Goal: Task Accomplishment & Management: Use online tool/utility

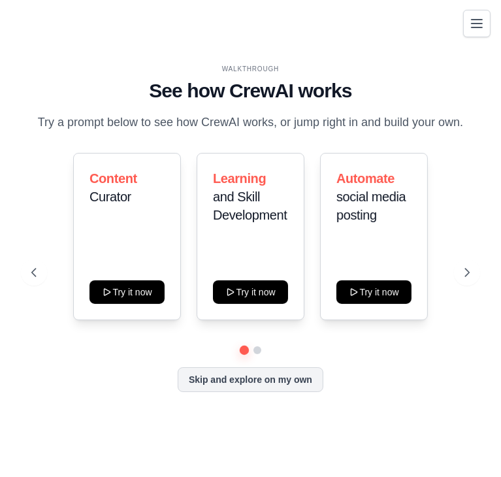
click at [477, 25] on icon "Toggle navigation" at bounding box center [477, 24] width 16 height 16
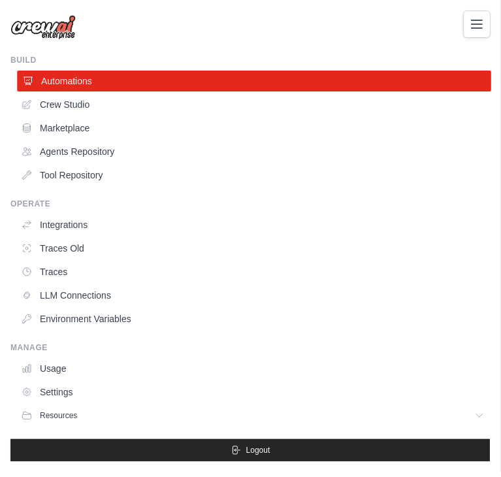
click at [102, 80] on link "Automations" at bounding box center [254, 81] width 474 height 21
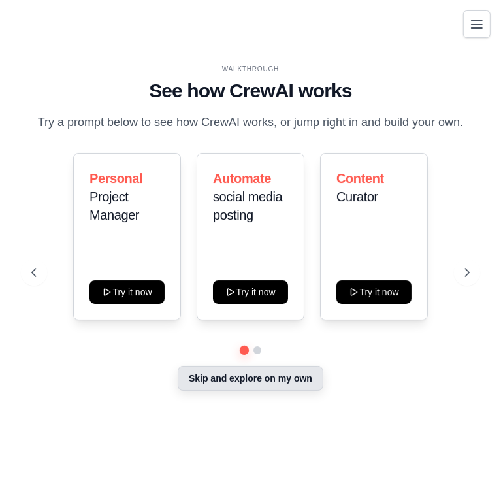
click at [293, 377] on button "Skip and explore on my own" at bounding box center [251, 378] width 146 height 25
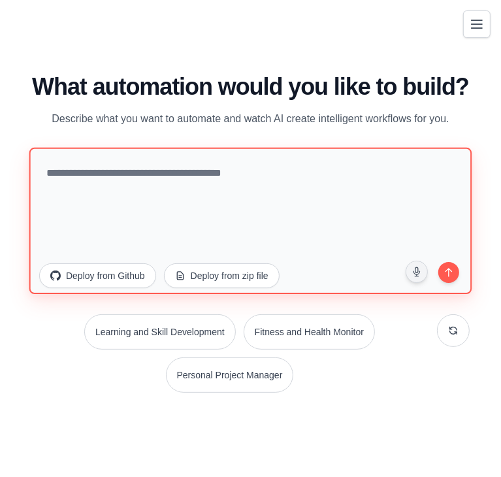
click at [152, 174] on textarea at bounding box center [250, 221] width 443 height 146
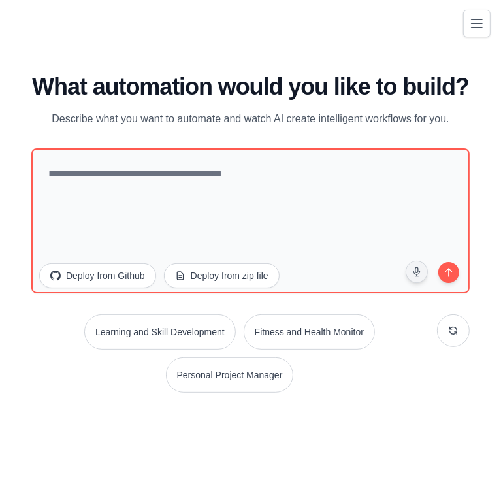
click at [472, 29] on icon "Toggle navigation" at bounding box center [477, 24] width 16 height 16
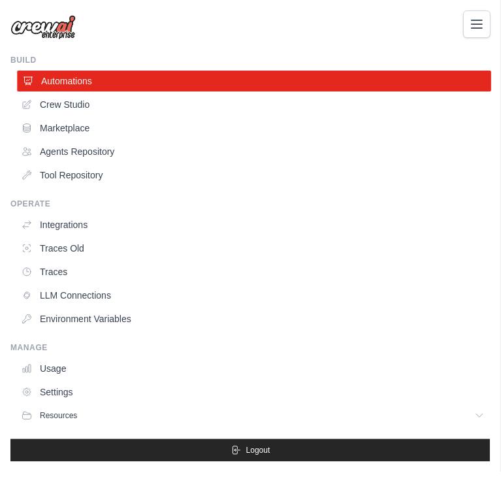
click at [102, 84] on link "Automations" at bounding box center [254, 81] width 474 height 21
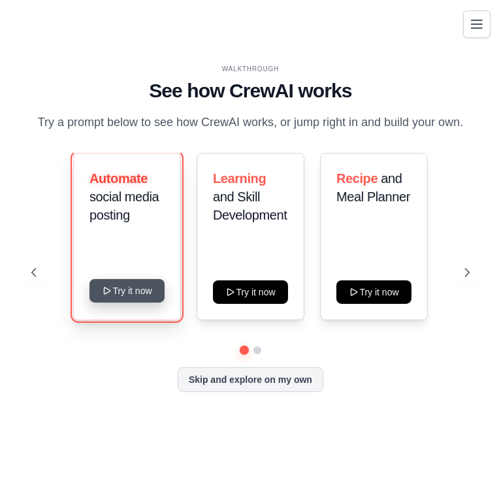
click at [146, 299] on button "Try it now" at bounding box center [126, 291] width 75 height 24
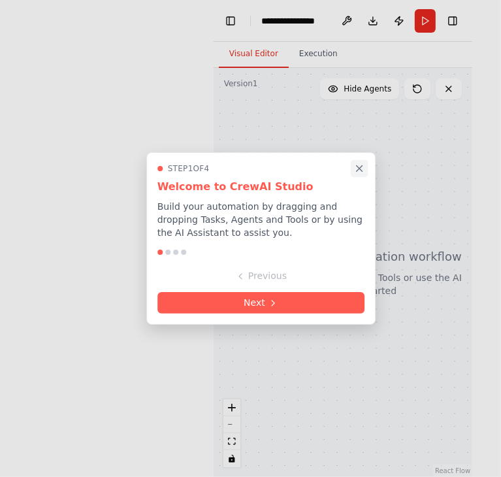
click at [359, 168] on icon "Close walkthrough" at bounding box center [360, 169] width 6 height 6
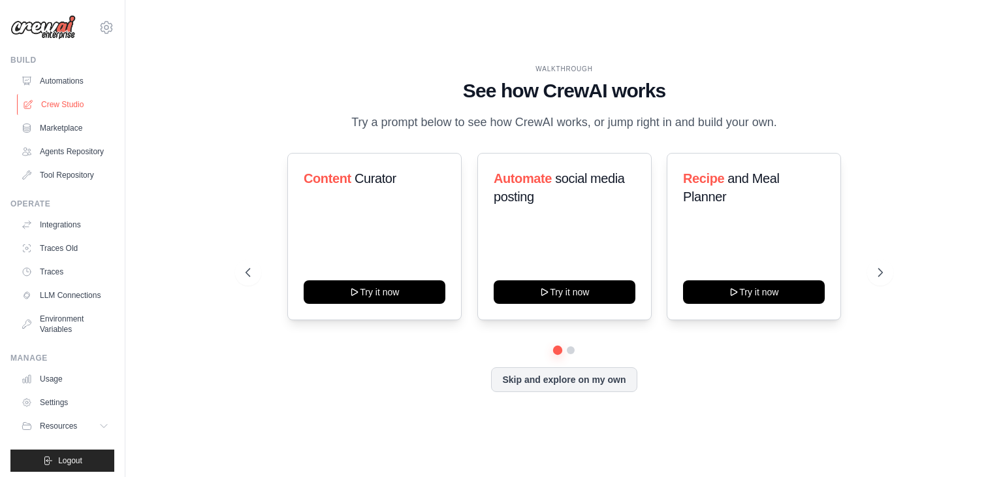
click at [52, 97] on link "Crew Studio" at bounding box center [66, 104] width 99 height 21
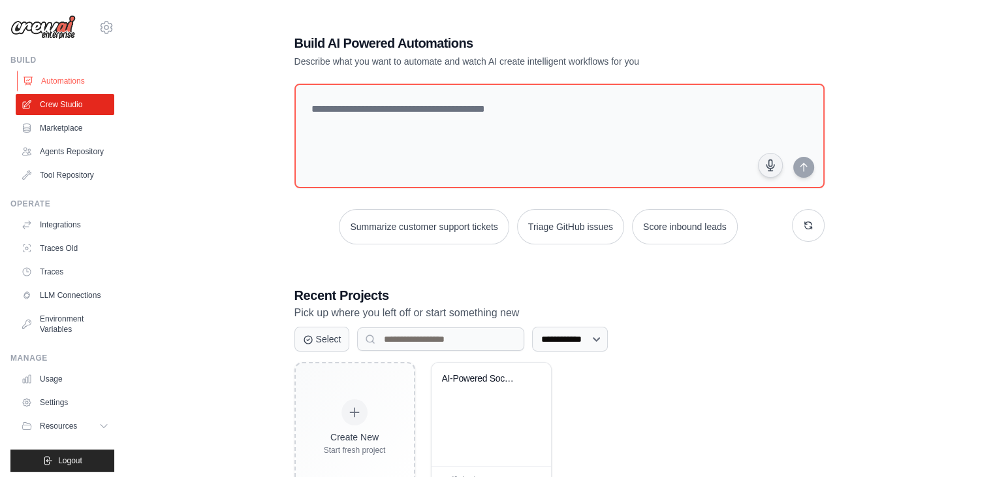
click at [67, 76] on link "Automations" at bounding box center [66, 81] width 99 height 21
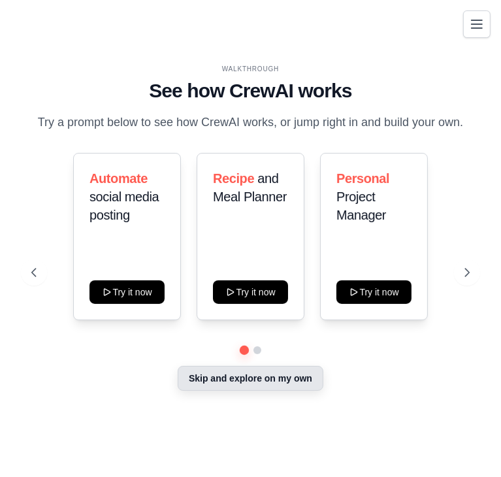
click at [306, 368] on button "Skip and explore on my own" at bounding box center [251, 378] width 146 height 25
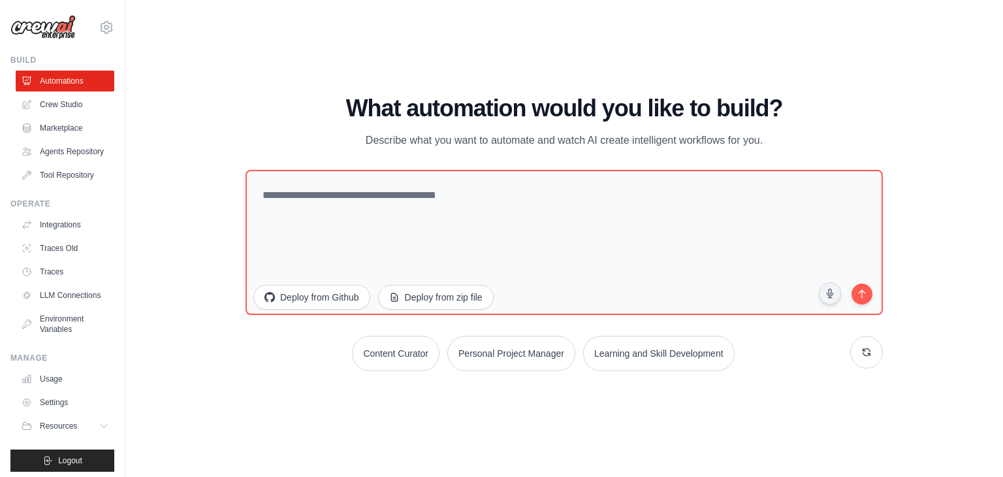
click at [306, 365] on div "Content Curator Personal Project Manager Learning and Skill Development" at bounding box center [564, 353] width 637 height 35
click at [64, 106] on link "Crew Studio" at bounding box center [66, 104] width 99 height 21
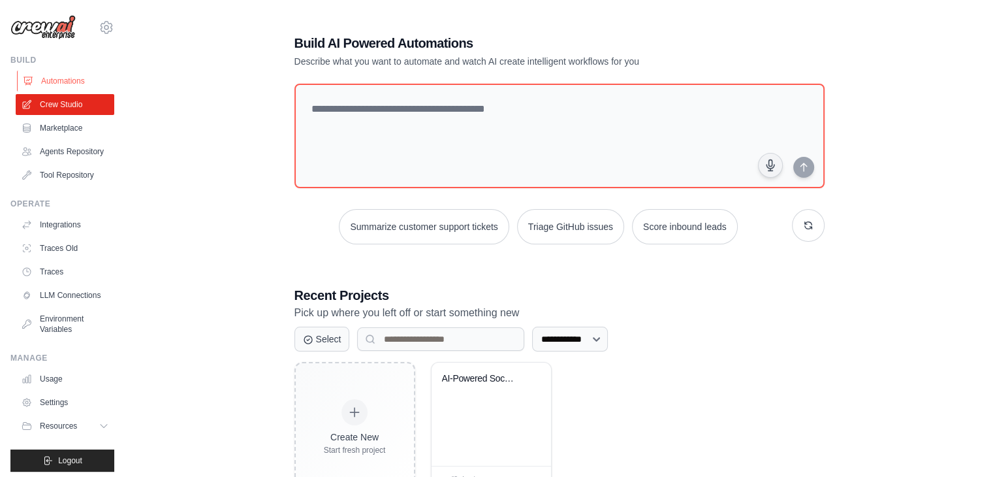
click at [68, 76] on link "Automations" at bounding box center [66, 81] width 99 height 21
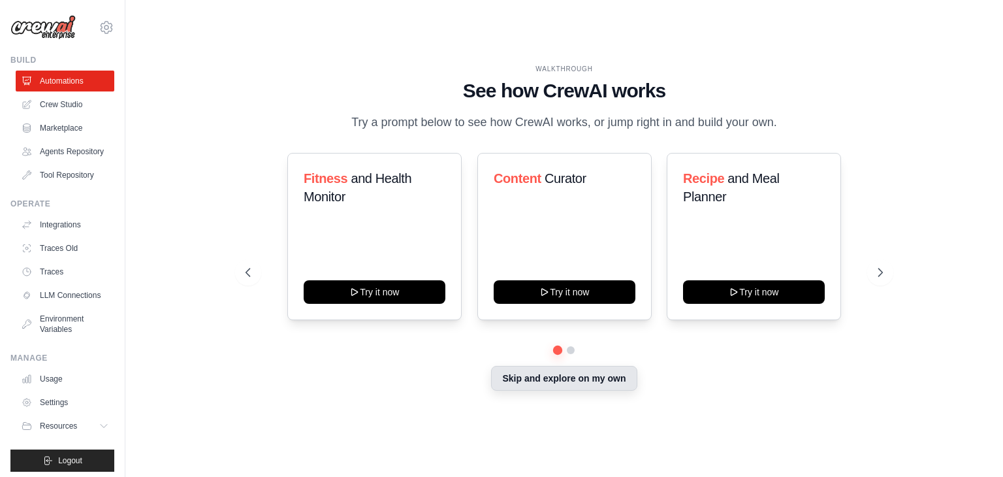
click at [569, 383] on button "Skip and explore on my own" at bounding box center [564, 378] width 146 height 25
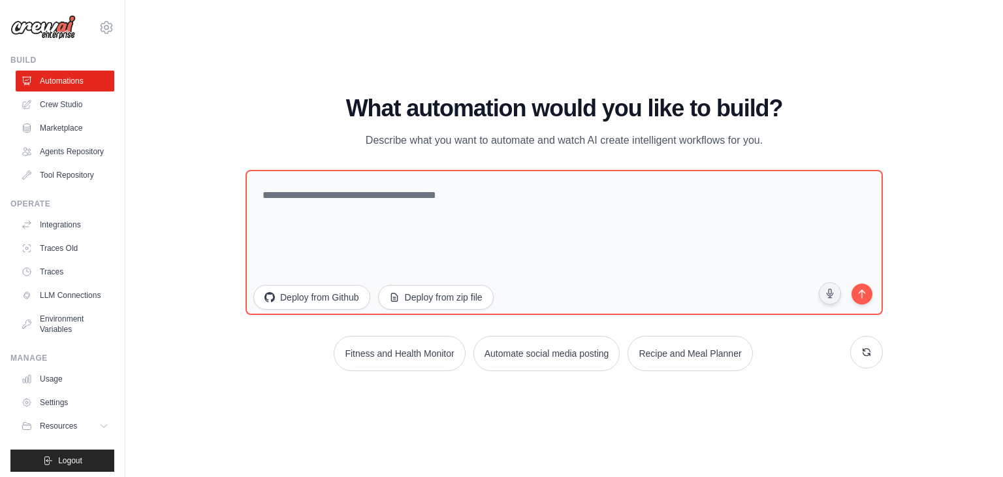
click at [316, 110] on h1 "What automation would you like to build?" at bounding box center [564, 108] width 637 height 26
click at [65, 107] on link "Crew Studio" at bounding box center [66, 104] width 99 height 21
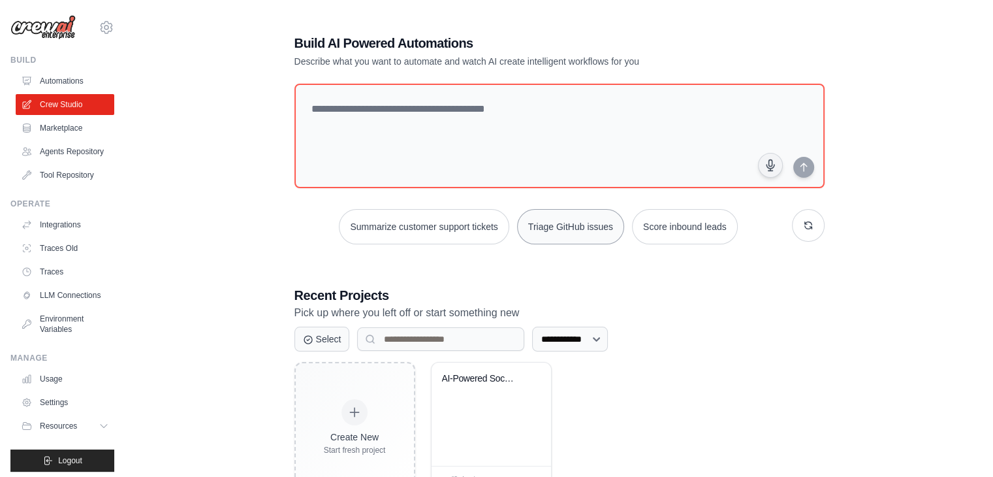
scroll to position [49, 0]
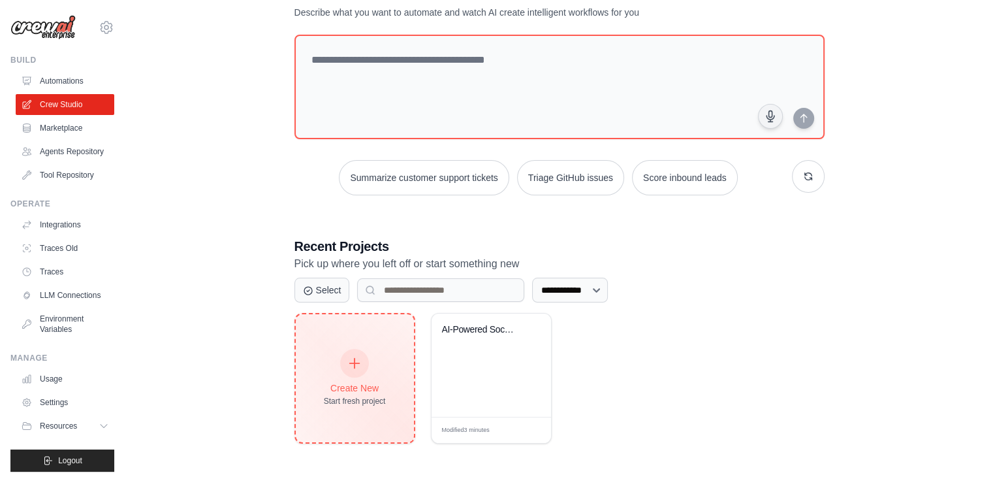
click at [362, 376] on div "Create New Start fresh project" at bounding box center [355, 378] width 62 height 56
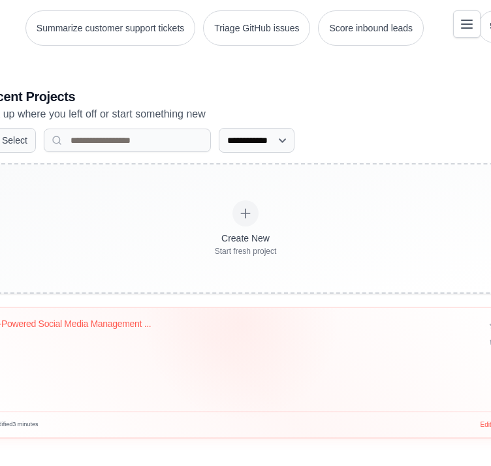
scroll to position [205, 0]
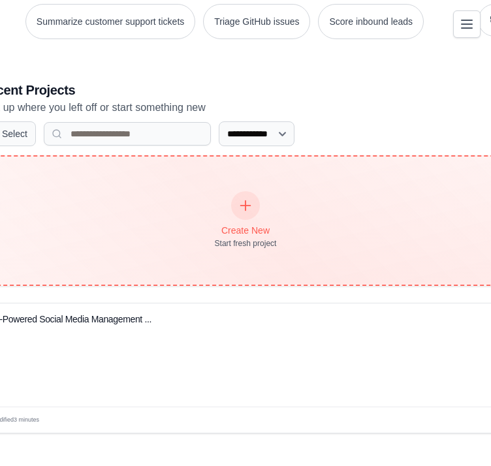
click at [243, 212] on div at bounding box center [245, 205] width 29 height 29
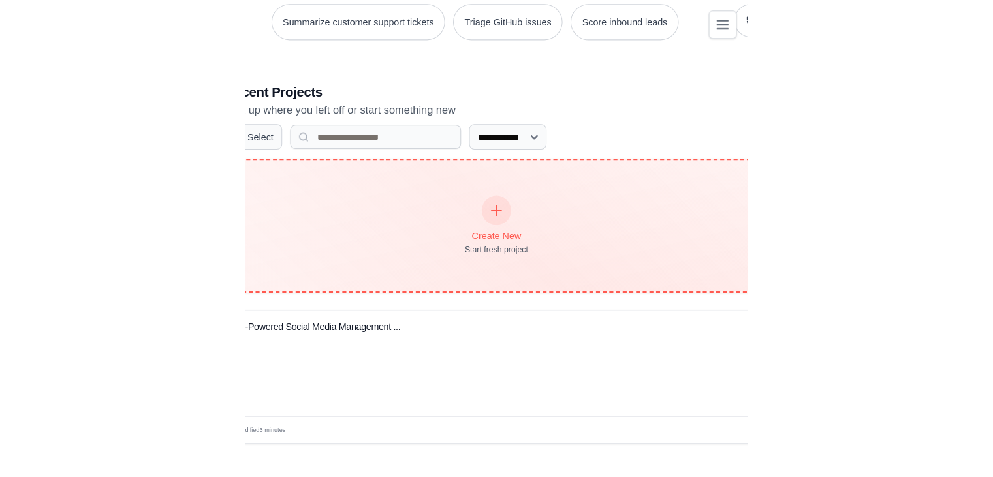
scroll to position [49, 0]
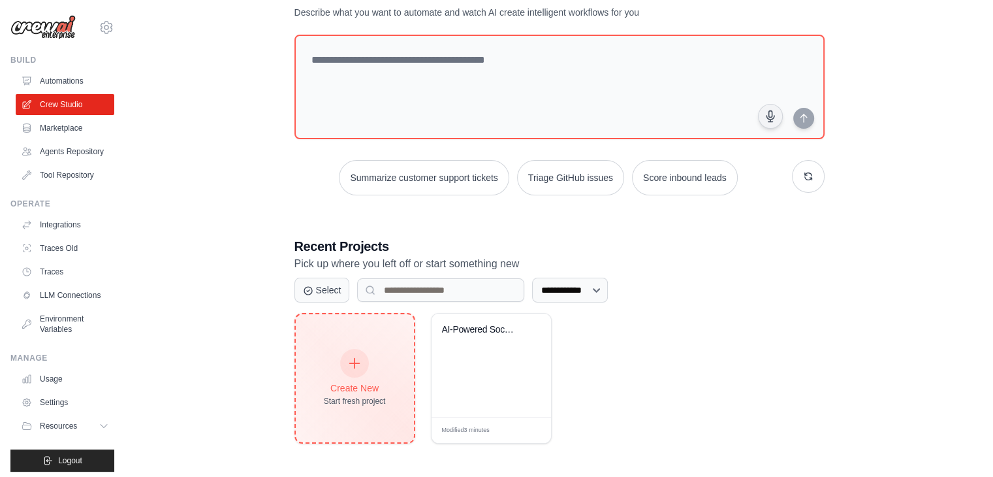
click at [358, 379] on div "Create New Start fresh project" at bounding box center [355, 378] width 62 height 56
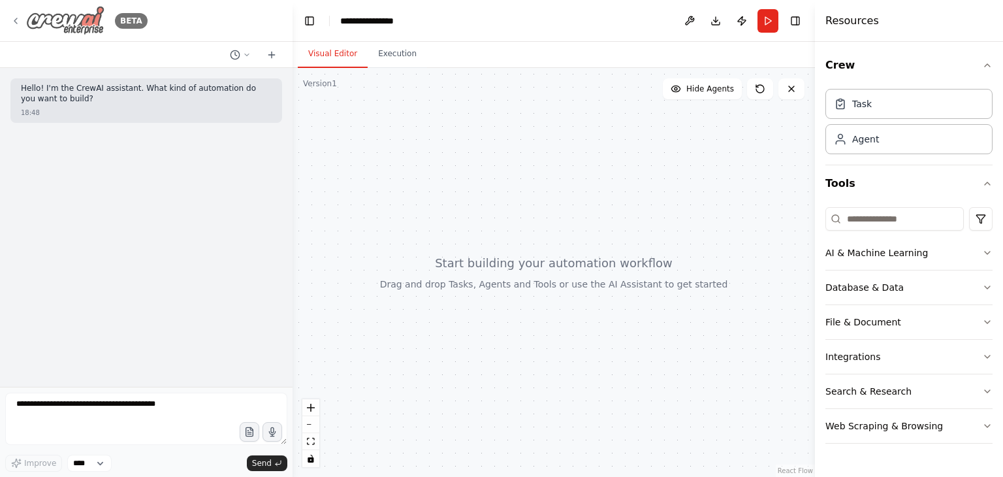
click at [17, 26] on div "BETA" at bounding box center [78, 20] width 137 height 29
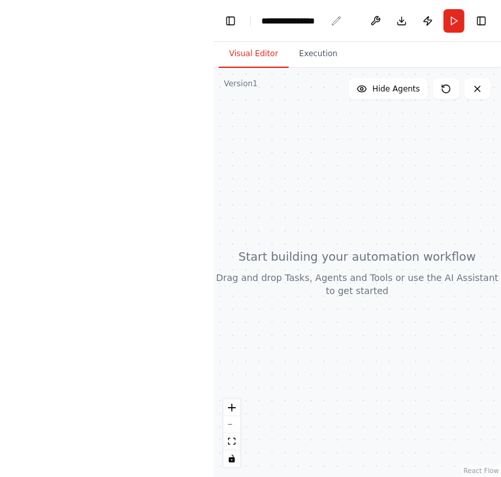
click at [304, 20] on div "**********" at bounding box center [293, 20] width 65 height 13
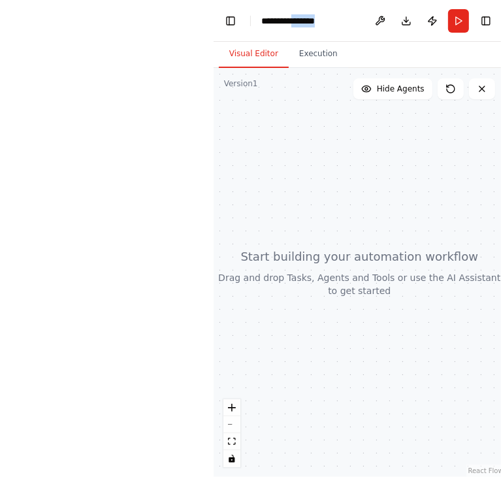
click at [304, 20] on div "**********" at bounding box center [310, 20] width 98 height 13
click at [325, 18] on div "**********" at bounding box center [310, 20] width 98 height 13
drag, startPoint x: 261, startPoint y: 21, endPoint x: 330, endPoint y: 19, distance: 69.3
click at [330, 19] on div "**********" at bounding box center [310, 20] width 98 height 13
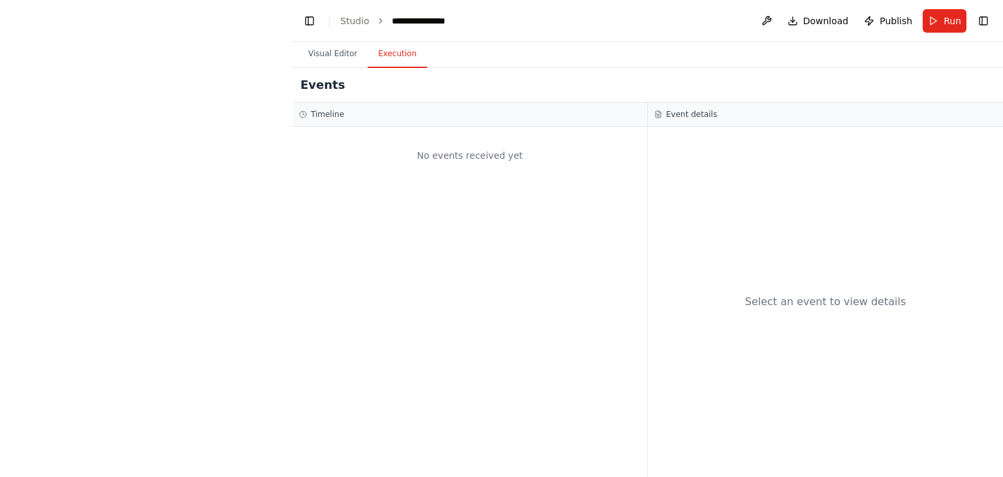
click at [389, 61] on button "Execution" at bounding box center [397, 53] width 59 height 27
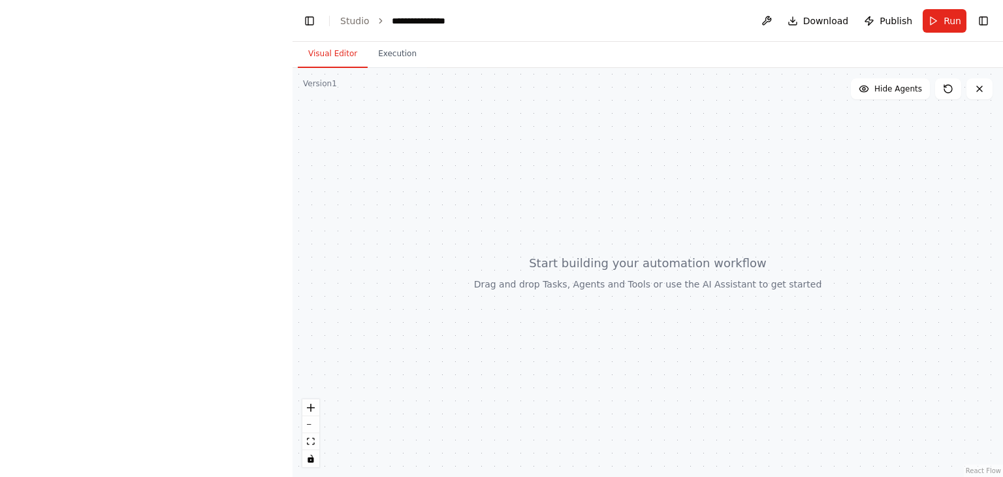
click at [328, 45] on button "Visual Editor" at bounding box center [333, 53] width 70 height 27
click at [310, 16] on button "Toggle Left Sidebar" at bounding box center [309, 21] width 18 height 18
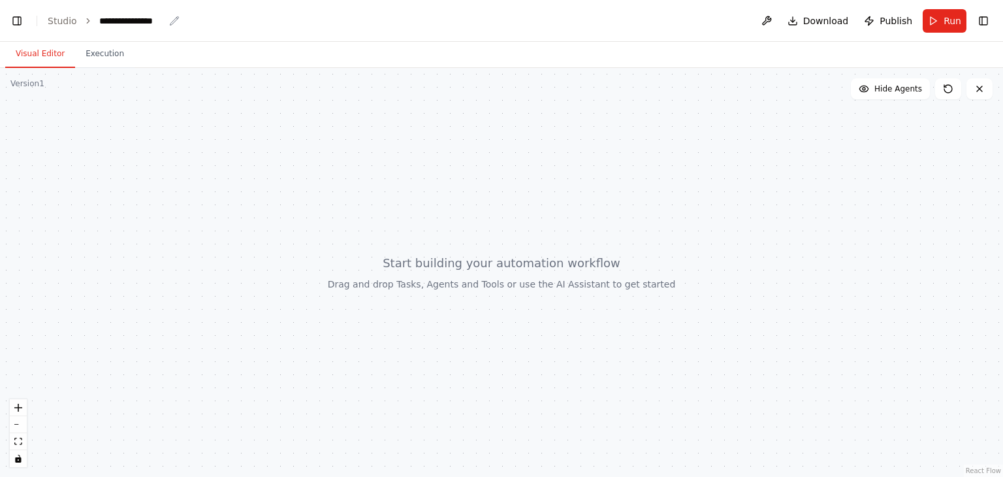
click at [121, 26] on div "**********" at bounding box center [131, 20] width 65 height 13
click at [121, 26] on div "**********" at bounding box center [148, 20] width 98 height 13
click at [162, 22] on div "**********" at bounding box center [148, 20] width 98 height 13
drag, startPoint x: 152, startPoint y: 22, endPoint x: 100, endPoint y: 29, distance: 52.8
click at [100, 29] on header "**********" at bounding box center [501, 21] width 1003 height 42
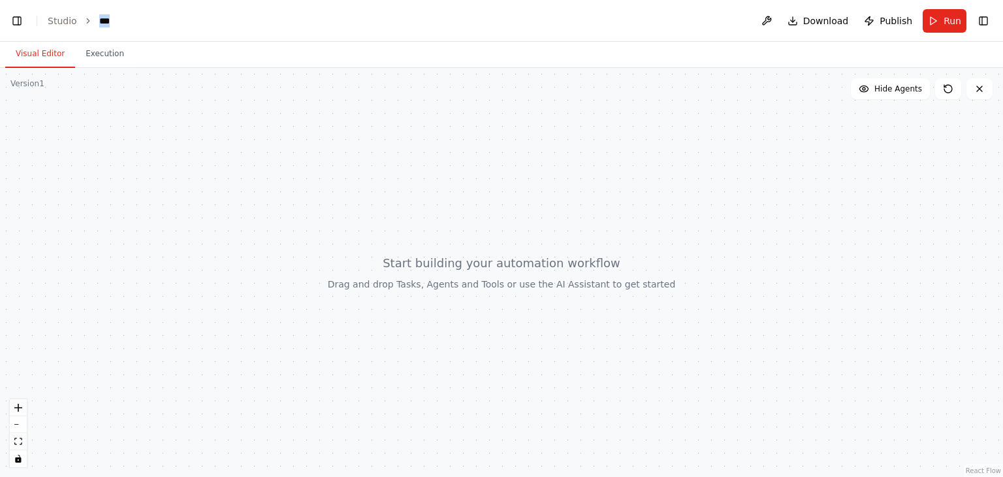
drag, startPoint x: 118, startPoint y: 24, endPoint x: 93, endPoint y: 24, distance: 24.8
click at [93, 24] on ol "Studio ***" at bounding box center [123, 20] width 150 height 13
click at [123, 22] on div "**********" at bounding box center [131, 20] width 65 height 13
click at [123, 22] on div "**********" at bounding box center [148, 20] width 98 height 13
click at [159, 24] on div "**********" at bounding box center [148, 20] width 98 height 13
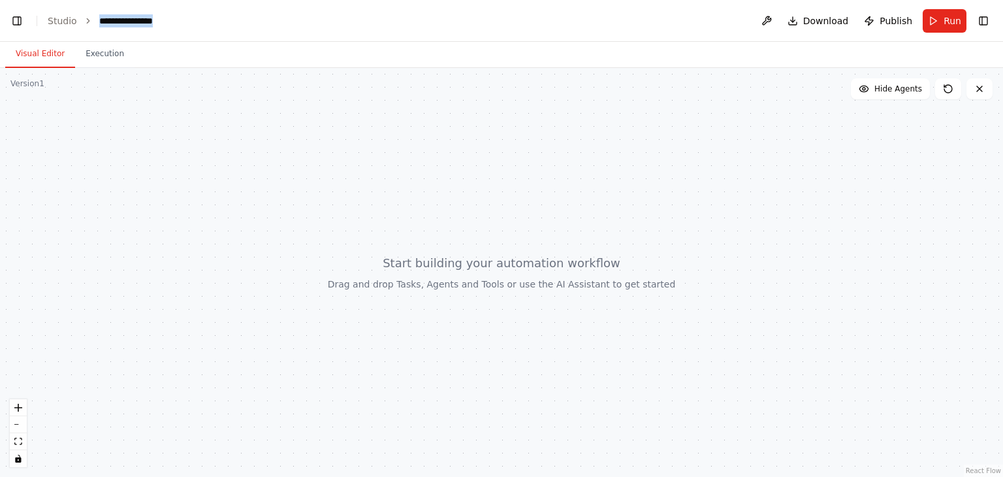
drag, startPoint x: 161, startPoint y: 24, endPoint x: 93, endPoint y: 27, distance: 68.0
click at [93, 27] on header "**********" at bounding box center [501, 21] width 1003 height 42
click at [180, 137] on div at bounding box center [501, 272] width 1003 height 409
click at [384, 95] on div at bounding box center [501, 272] width 1003 height 409
click at [23, 411] on button "zoom in" at bounding box center [18, 407] width 17 height 17
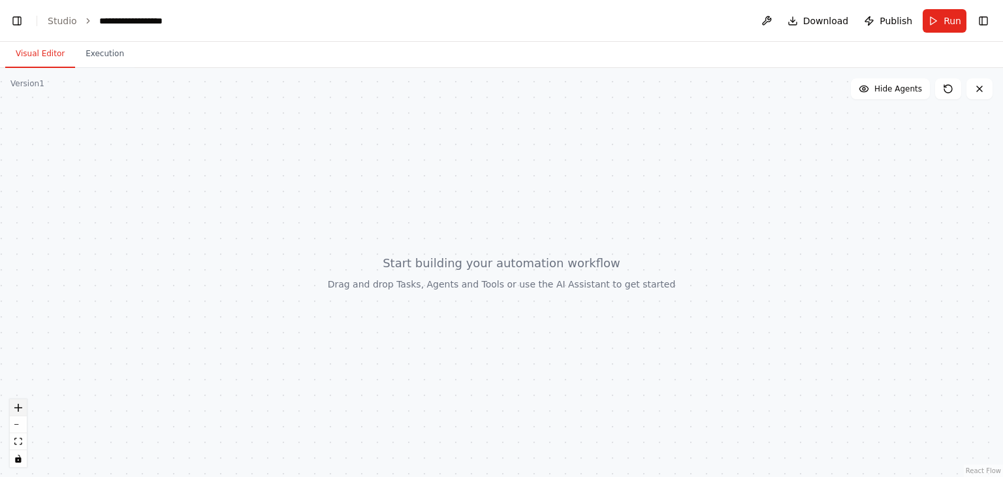
click at [23, 411] on button "zoom in" at bounding box center [18, 407] width 17 height 17
click at [413, 192] on div at bounding box center [501, 272] width 1003 height 409
click at [251, 248] on div at bounding box center [501, 272] width 1003 height 409
click at [399, 174] on div at bounding box center [501, 272] width 1003 height 409
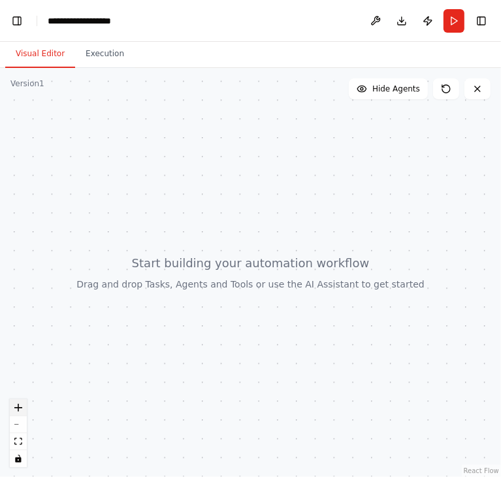
click at [20, 413] on button "zoom in" at bounding box center [18, 407] width 17 height 17
click at [20, 413] on div "React Flow controls" at bounding box center [18, 433] width 17 height 68
click at [20, 408] on div "React Flow controls" at bounding box center [18, 433] width 17 height 68
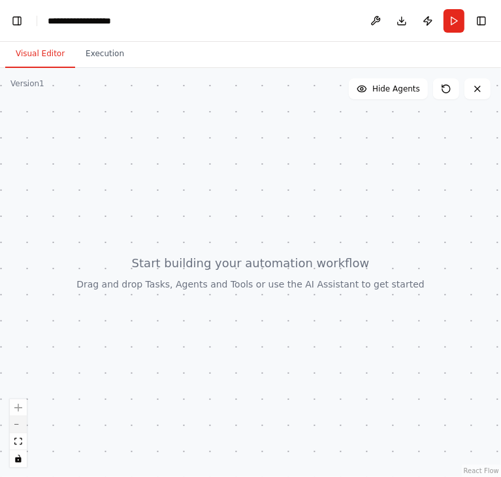
click at [19, 421] on button "zoom out" at bounding box center [18, 424] width 17 height 17
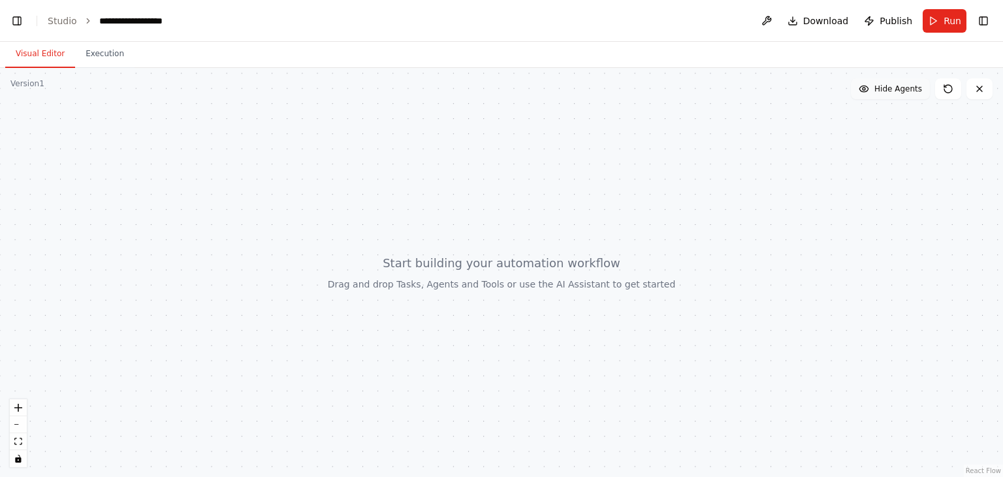
click at [500, 84] on span "Hide Agents" at bounding box center [898, 89] width 48 height 10
click at [500, 84] on span "Show Agents" at bounding box center [896, 89] width 51 height 10
click at [500, 88] on icon at bounding box center [979, 88] width 5 height 5
click at [24, 468] on div at bounding box center [501, 272] width 1003 height 409
click at [392, 278] on div at bounding box center [501, 272] width 1003 height 409
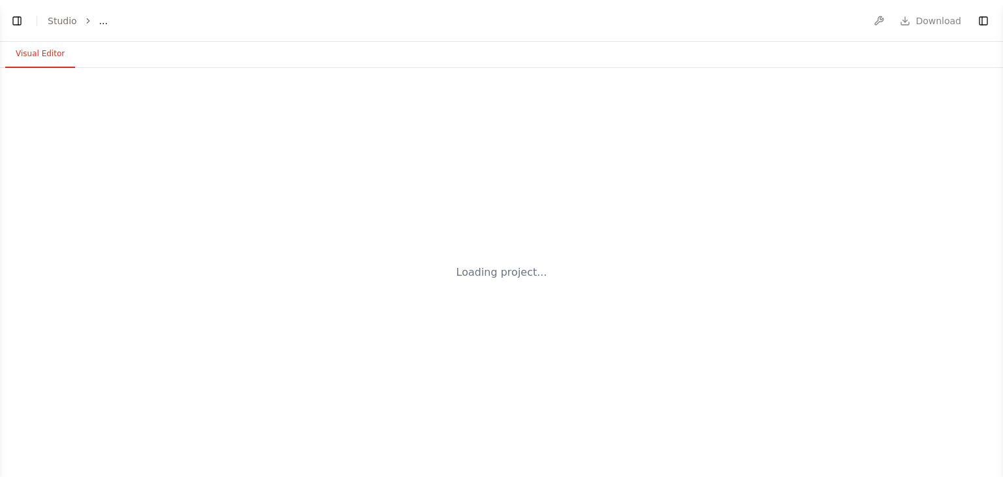
select select "****"
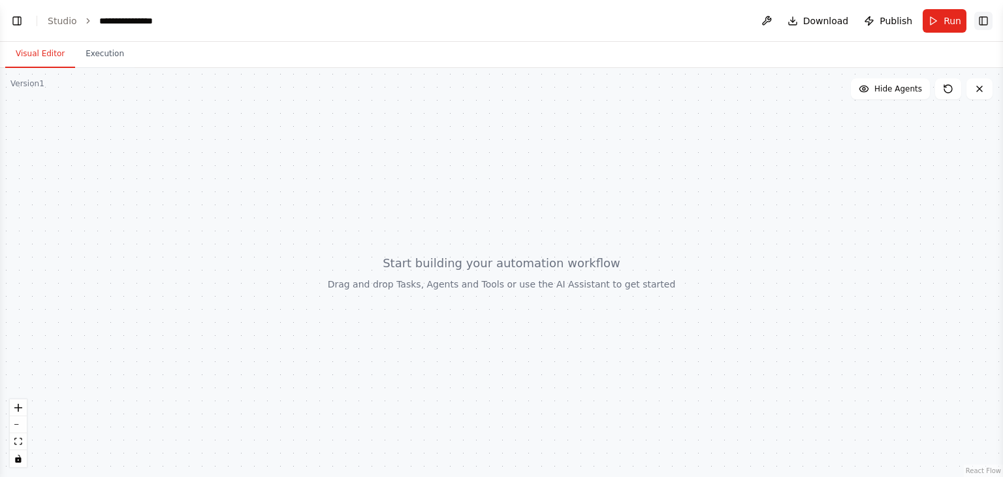
click at [984, 21] on button "Toggle Right Sidebar" at bounding box center [983, 21] width 18 height 18
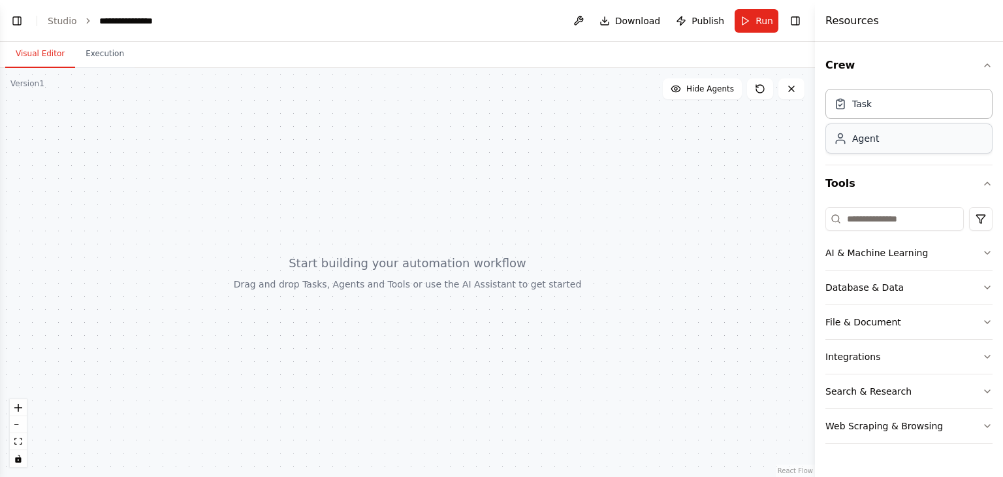
click at [906, 150] on div "Agent" at bounding box center [908, 138] width 167 height 30
click at [874, 136] on div "Agent" at bounding box center [865, 138] width 27 height 13
click at [884, 227] on input at bounding box center [894, 219] width 138 height 24
click at [881, 95] on div "Task" at bounding box center [908, 103] width 167 height 30
click at [882, 138] on div "Agent" at bounding box center [908, 138] width 167 height 30
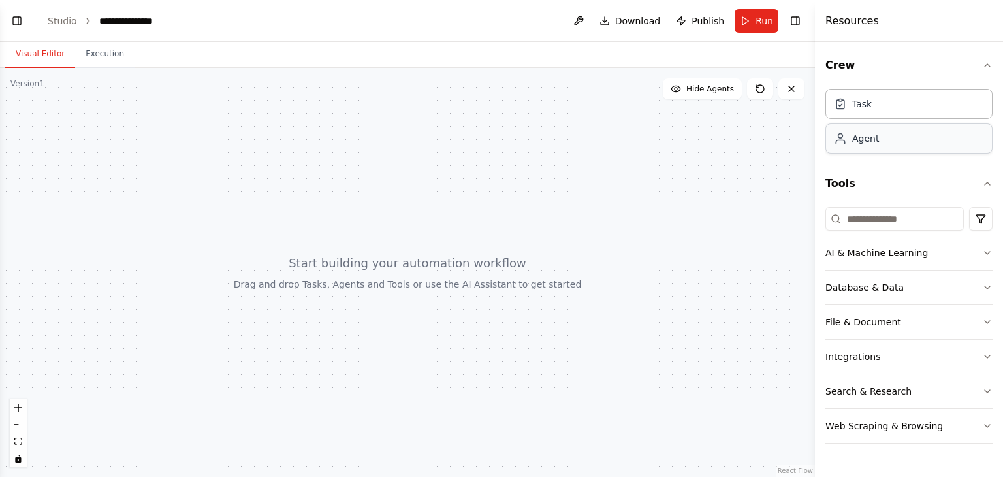
click at [882, 138] on div "Agent" at bounding box center [908, 138] width 167 height 30
click at [989, 63] on icon "button" at bounding box center [987, 65] width 10 height 10
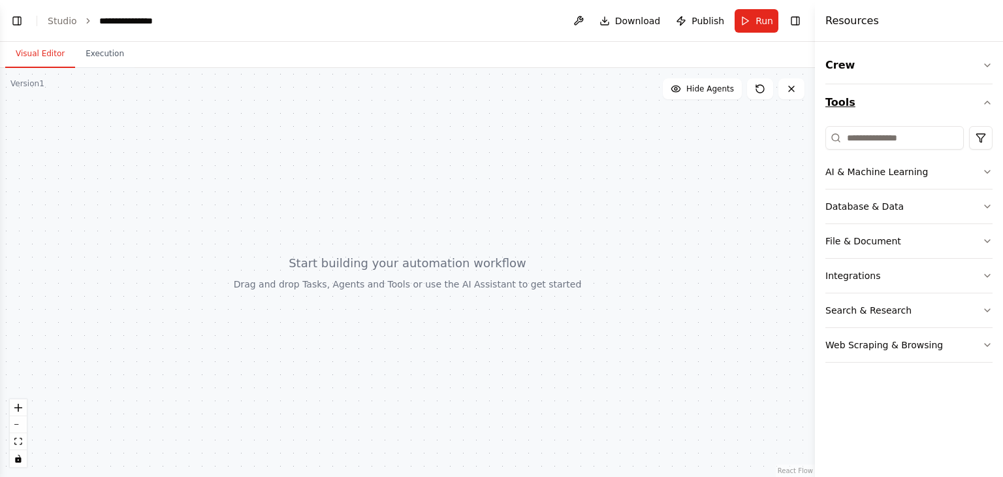
click at [986, 105] on icon "button" at bounding box center [987, 102] width 10 height 10
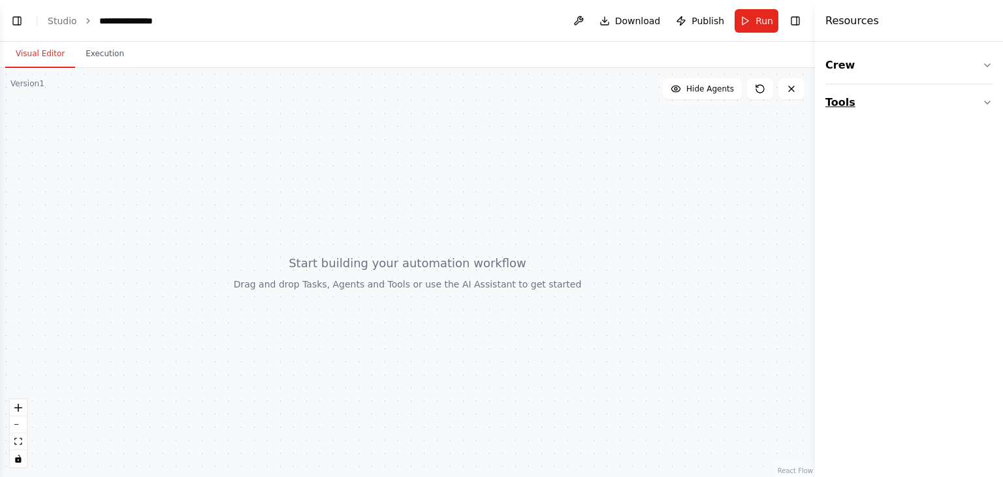
click at [986, 105] on icon "button" at bounding box center [987, 102] width 10 height 10
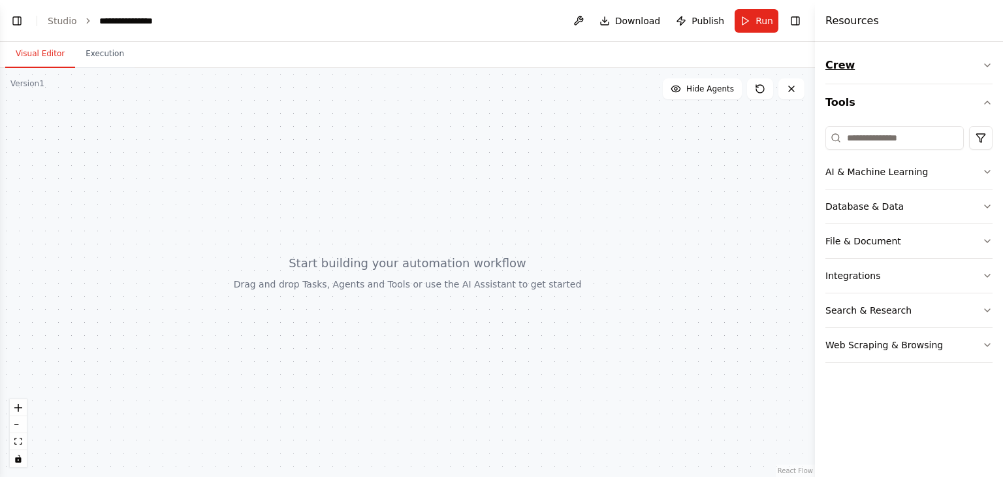
click at [985, 61] on icon "button" at bounding box center [987, 65] width 10 height 10
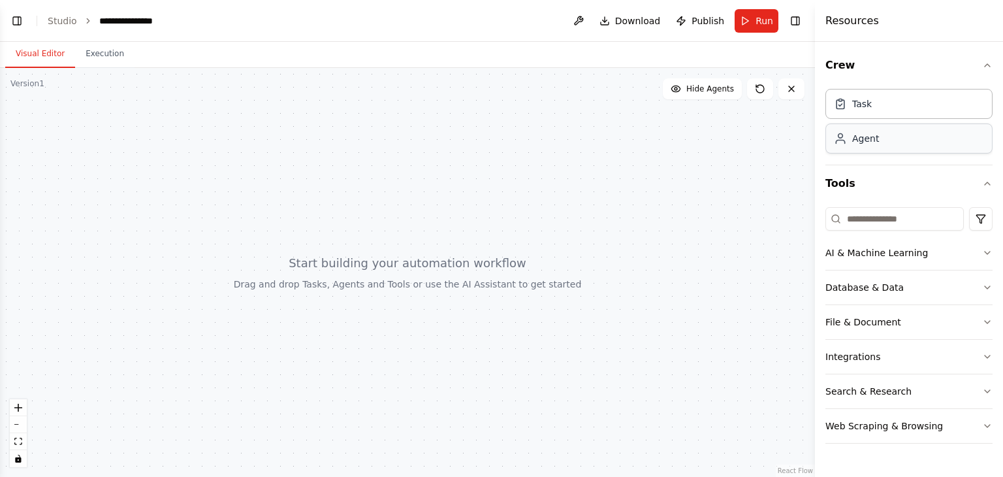
click at [880, 123] on div "Agent" at bounding box center [908, 138] width 167 height 30
click at [879, 135] on div "Agent" at bounding box center [908, 138] width 167 height 30
click at [841, 136] on icon at bounding box center [840, 138] width 13 height 13
click at [870, 224] on input at bounding box center [894, 219] width 138 height 24
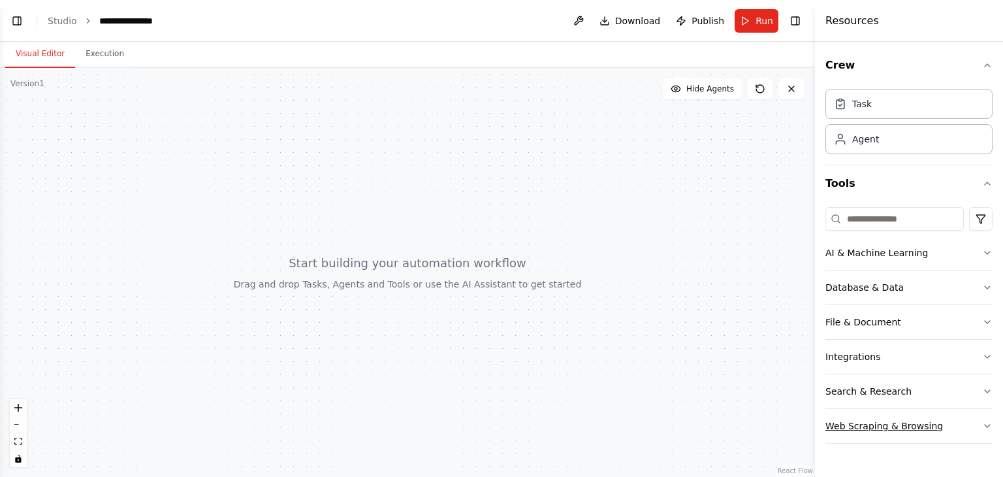
click at [880, 423] on div "Web Scraping & Browsing" at bounding box center [884, 425] width 118 height 13
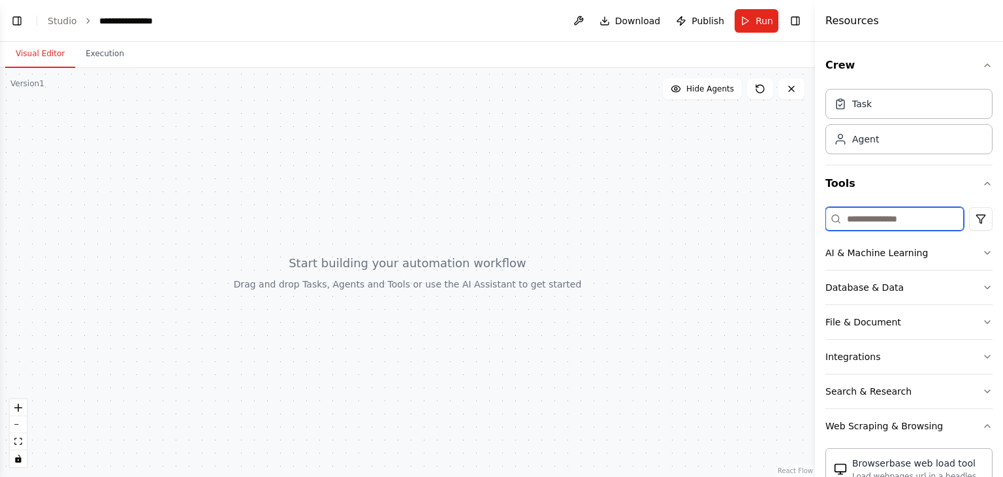
click at [875, 221] on input at bounding box center [894, 219] width 138 height 24
click at [982, 61] on icon "button" at bounding box center [987, 65] width 10 height 10
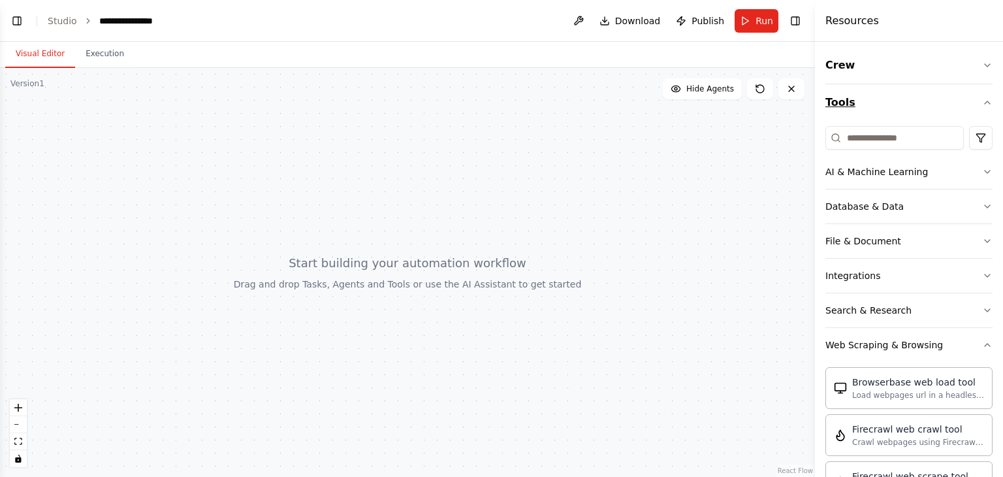
click at [982, 102] on icon "button" at bounding box center [987, 102] width 10 height 10
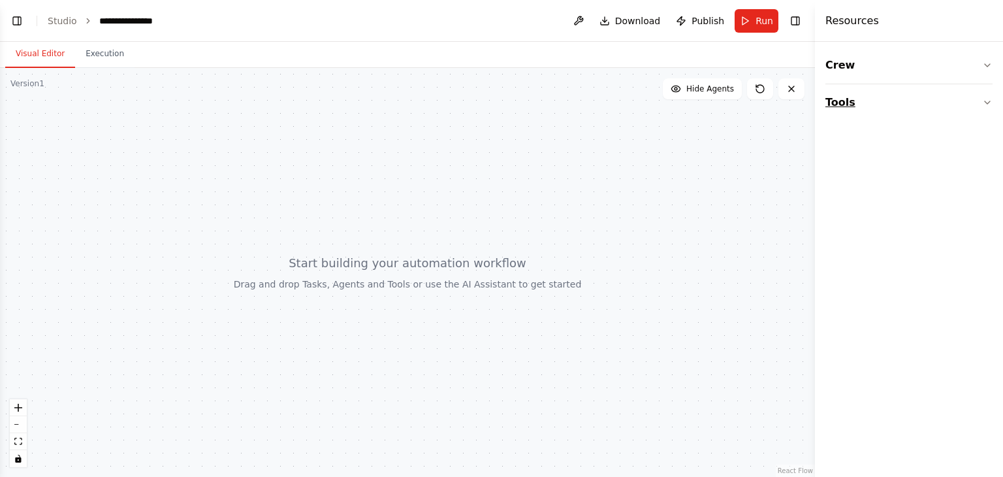
click at [974, 102] on button "Tools" at bounding box center [908, 102] width 167 height 37
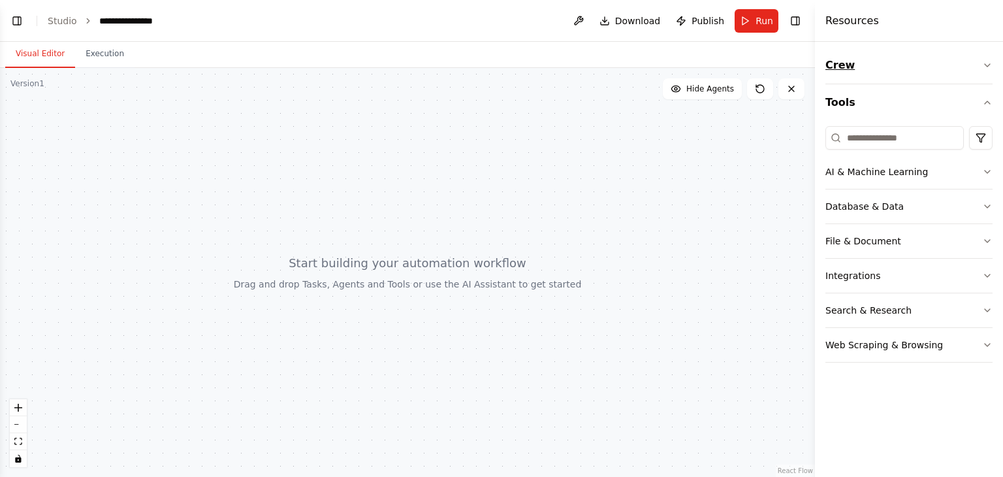
click at [989, 63] on icon "button" at bounding box center [987, 65] width 10 height 10
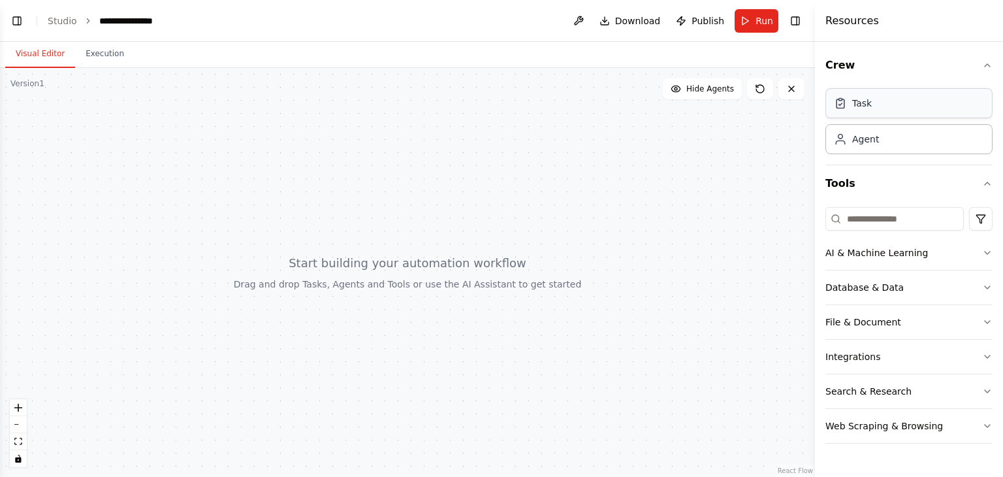
click at [868, 110] on div "Task" at bounding box center [908, 103] width 167 height 30
click at [836, 103] on icon at bounding box center [840, 103] width 13 height 13
click at [842, 103] on icon at bounding box center [840, 104] width 3 height 2
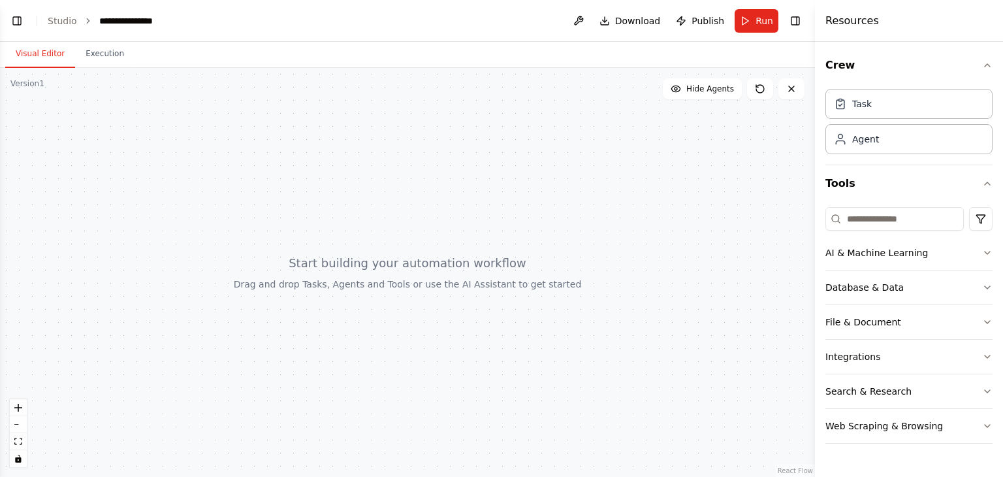
click at [861, 163] on div "Task Agent" at bounding box center [908, 124] width 167 height 81
click at [877, 138] on div "Agent" at bounding box center [865, 138] width 27 height 13
click at [901, 141] on div "Agent" at bounding box center [908, 138] width 167 height 30
drag, startPoint x: 901, startPoint y: 141, endPoint x: 585, endPoint y: 138, distance: 316.1
click at [585, 138] on div at bounding box center [407, 272] width 815 height 409
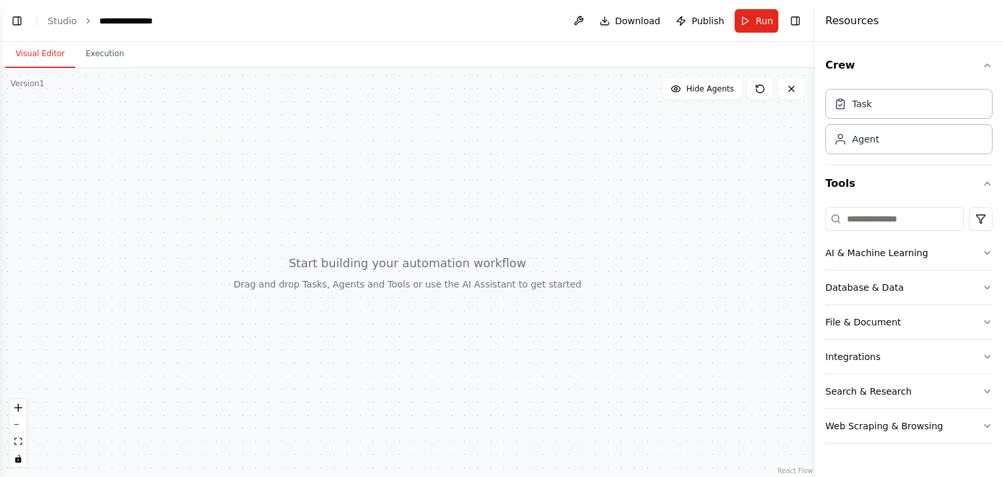
click at [366, 212] on div at bounding box center [407, 272] width 815 height 409
click at [400, 283] on div at bounding box center [407, 272] width 815 height 409
click at [421, 268] on div at bounding box center [407, 272] width 815 height 409
click at [368, 294] on div at bounding box center [407, 272] width 815 height 409
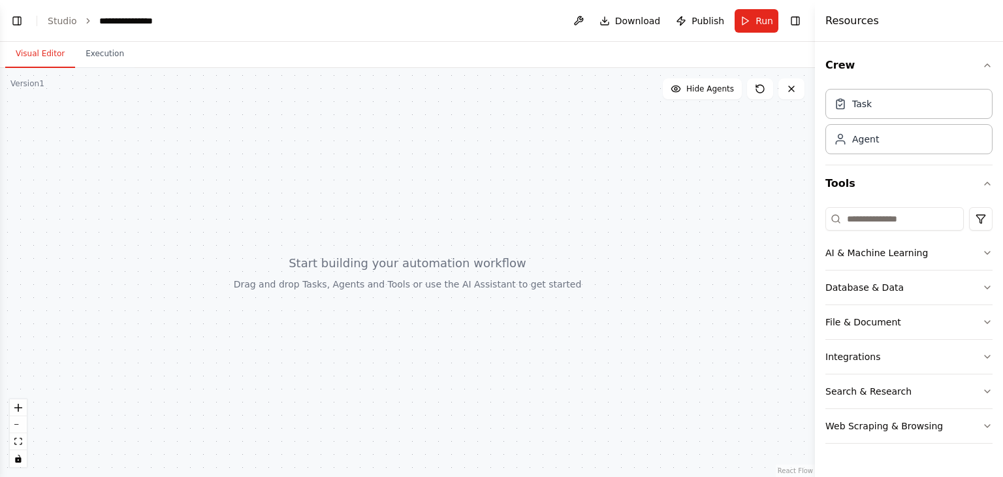
click at [368, 294] on div at bounding box center [407, 272] width 815 height 409
click at [410, 285] on div at bounding box center [407, 272] width 815 height 409
click at [588, 16] on button at bounding box center [578, 21] width 21 height 24
click at [588, 16] on div at bounding box center [578, 21] width 21 height 24
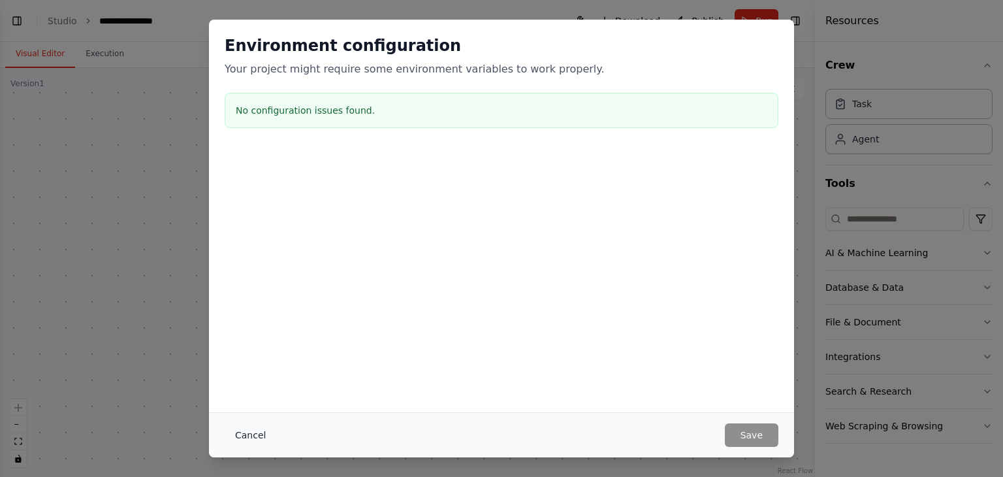
click at [246, 432] on button "Cancel" at bounding box center [251, 435] width 52 height 24
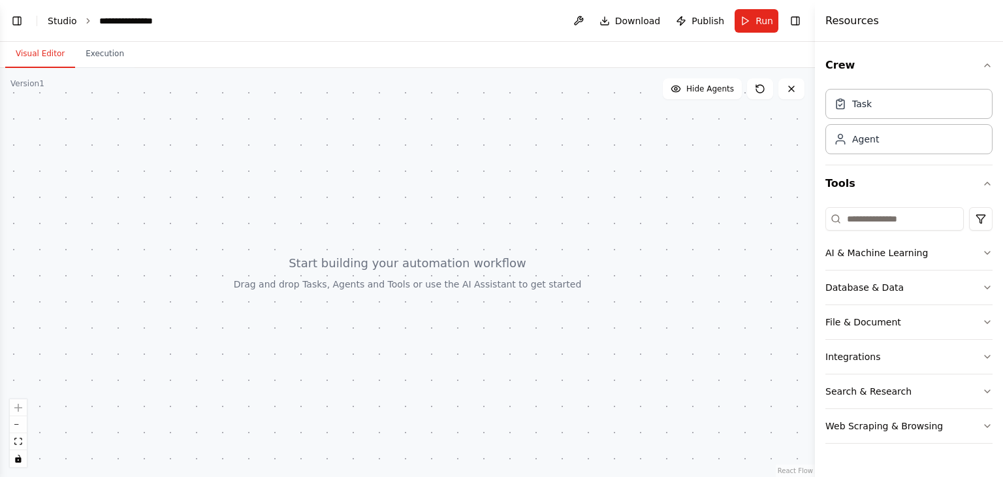
click at [66, 17] on link "Studio" at bounding box center [62, 21] width 29 height 10
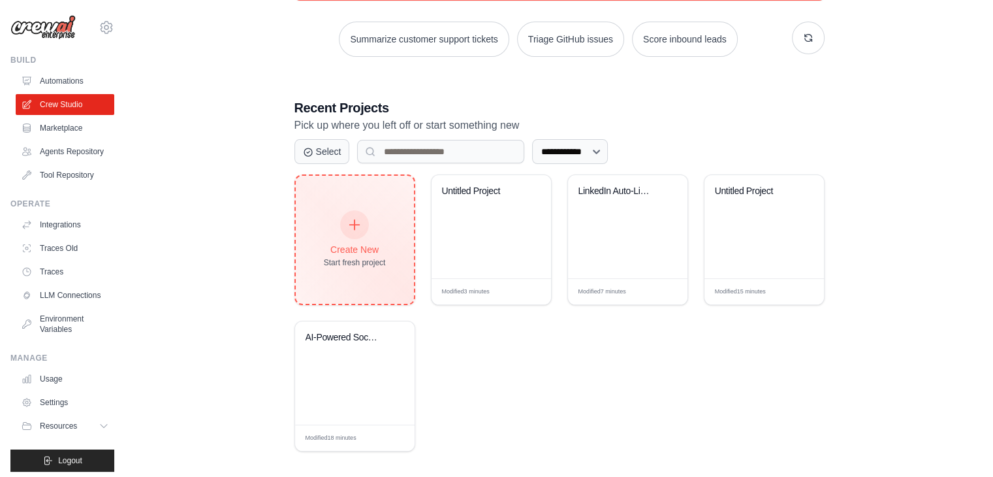
scroll to position [195, 0]
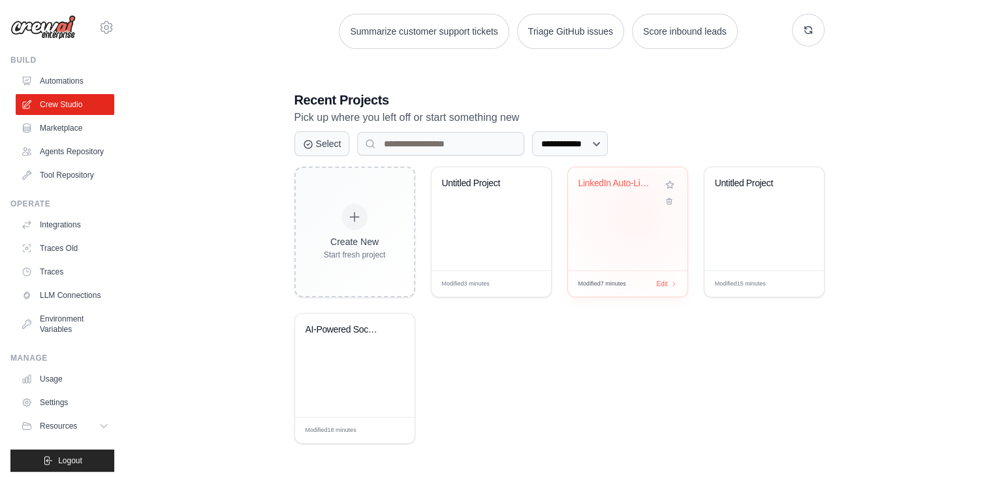
click at [635, 216] on div "LinkedIn Auto-Liker" at bounding box center [628, 218] width 120 height 103
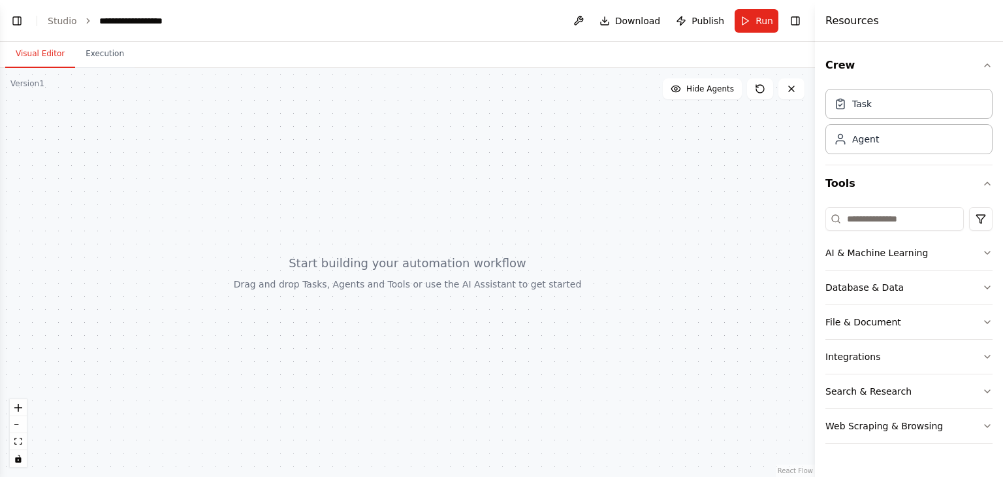
click at [390, 205] on div at bounding box center [407, 272] width 815 height 409
click at [339, 281] on div at bounding box center [407, 272] width 815 height 409
click at [479, 285] on div at bounding box center [407, 272] width 815 height 409
click at [548, 244] on div at bounding box center [407, 272] width 815 height 409
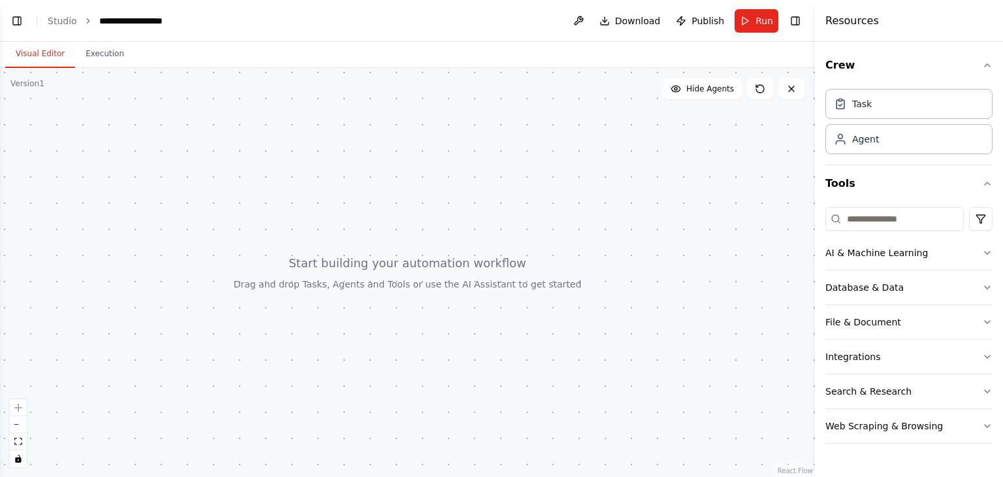
click at [449, 255] on div at bounding box center [407, 272] width 815 height 409
click at [880, 140] on div "Agent" at bounding box center [908, 138] width 167 height 30
click at [936, 217] on input at bounding box center [894, 219] width 138 height 24
click at [978, 216] on html "**********" at bounding box center [501, 238] width 1003 height 477
click at [915, 276] on div "CrewAI tools" at bounding box center [930, 273] width 119 height 21
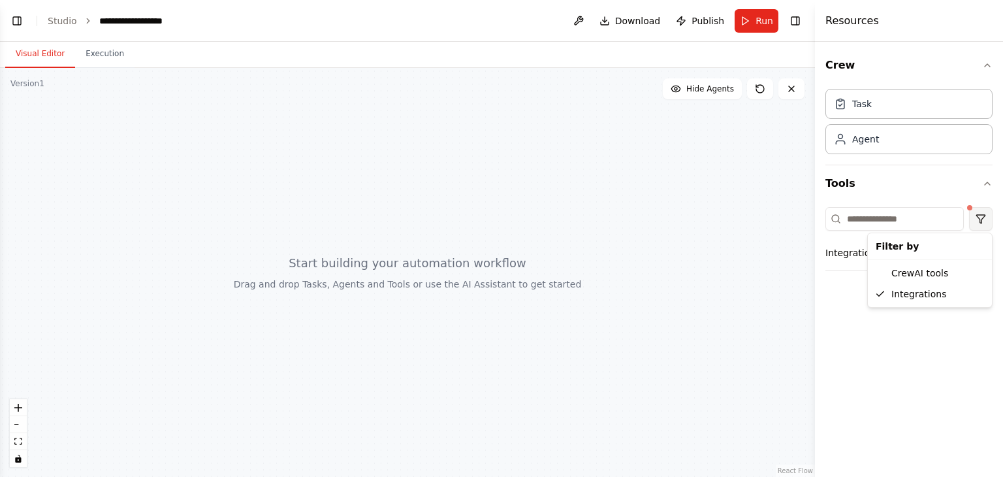
click at [987, 210] on html "**********" at bounding box center [501, 238] width 1003 height 477
click at [918, 301] on div "Integrations" at bounding box center [930, 293] width 119 height 21
click at [977, 223] on html "**********" at bounding box center [501, 238] width 1003 height 477
click at [901, 281] on div "CrewAI tools" at bounding box center [930, 273] width 119 height 21
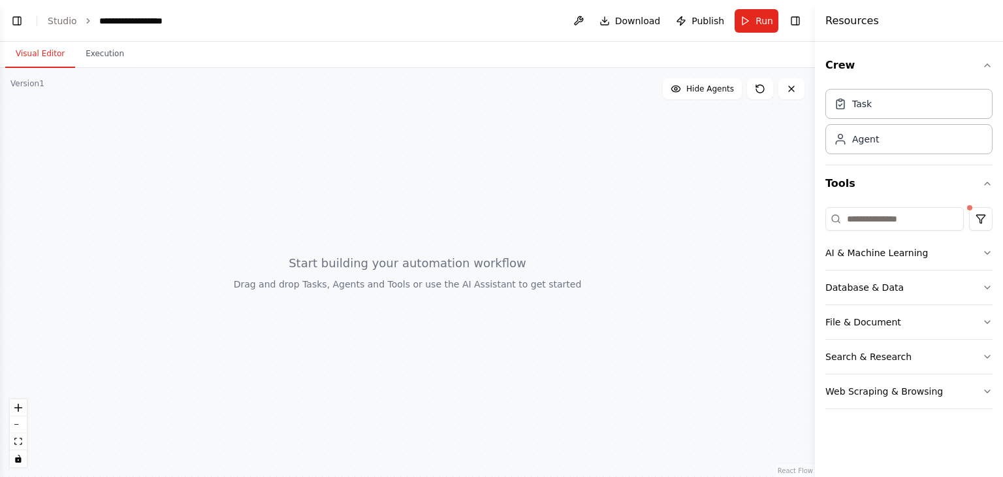
click at [353, 184] on div at bounding box center [407, 272] width 815 height 409
click at [367, 285] on div at bounding box center [407, 272] width 815 height 409
click at [389, 270] on div at bounding box center [407, 272] width 815 height 409
click at [141, 26] on div "**********" at bounding box center [140, 20] width 82 height 13
click at [545, 142] on div at bounding box center [407, 272] width 815 height 409
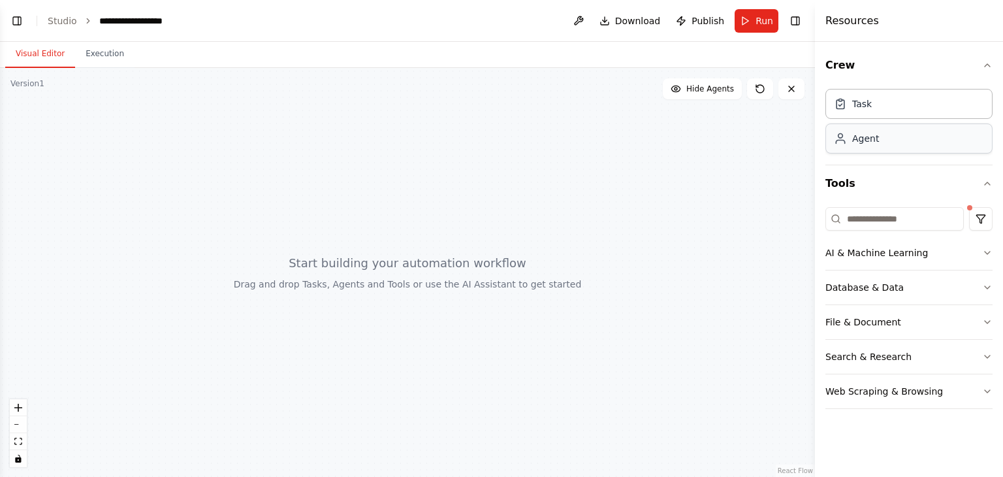
click at [895, 129] on div "Agent" at bounding box center [908, 138] width 167 height 30
click at [760, 406] on div at bounding box center [407, 272] width 815 height 409
click at [987, 60] on icon "button" at bounding box center [987, 65] width 10 height 10
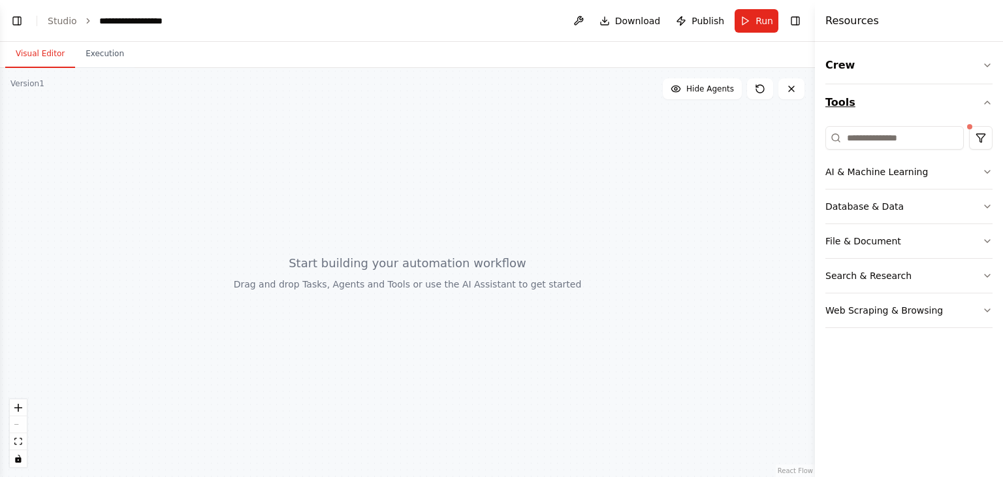
click at [984, 97] on icon "button" at bounding box center [987, 102] width 10 height 10
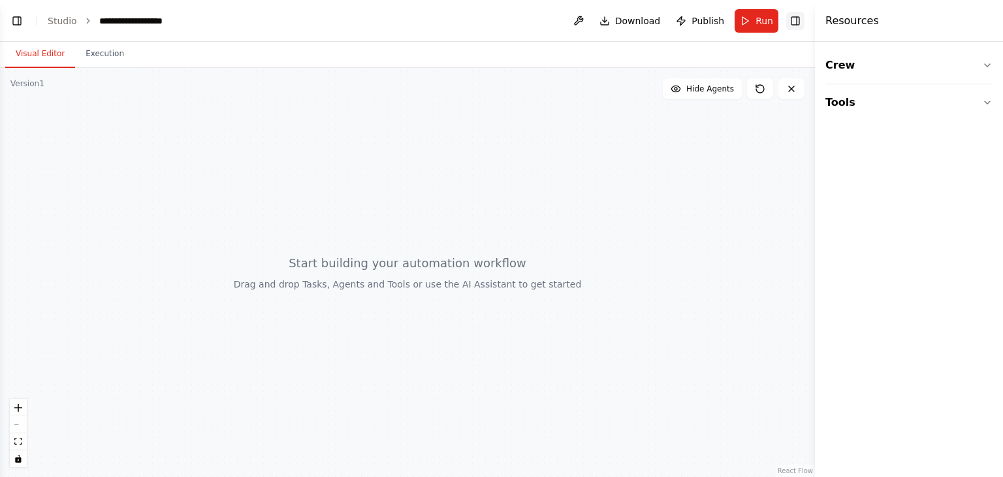
click at [795, 24] on button "Toggle Right Sidebar" at bounding box center [795, 21] width 18 height 18
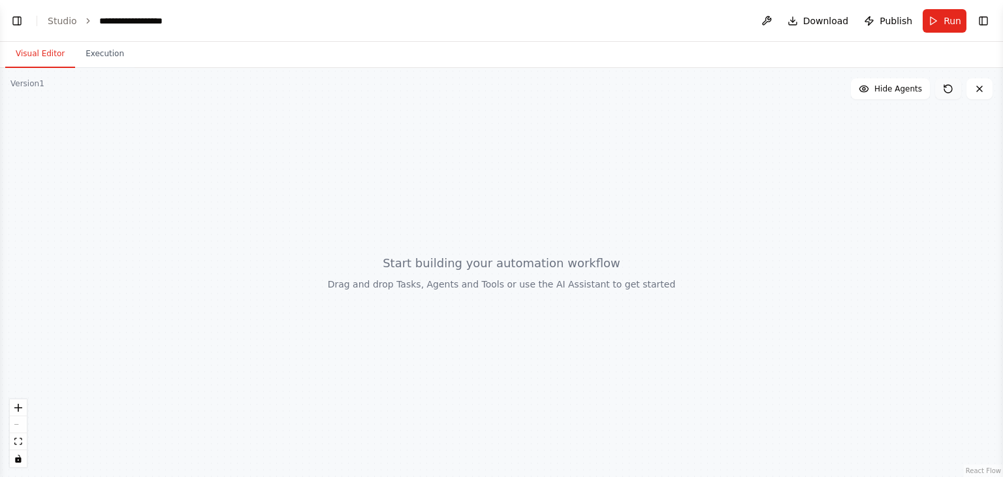
click at [953, 89] on icon at bounding box center [948, 89] width 10 height 10
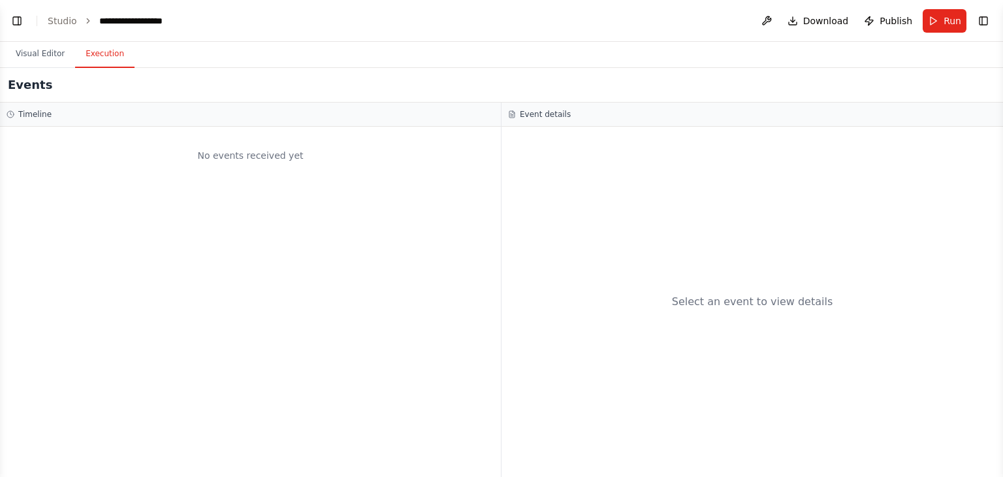
click at [99, 45] on button "Execution" at bounding box center [104, 53] width 59 height 27
click at [556, 106] on div "Event details" at bounding box center [753, 115] width 502 height 24
click at [21, 22] on button "Toggle Left Sidebar" at bounding box center [17, 21] width 18 height 18
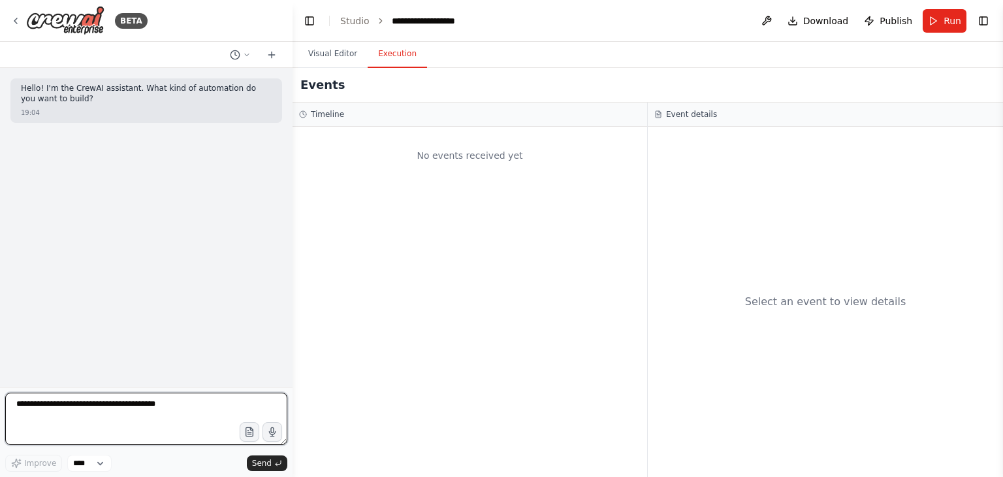
click at [83, 406] on textarea at bounding box center [146, 419] width 282 height 52
type textarea "**********"
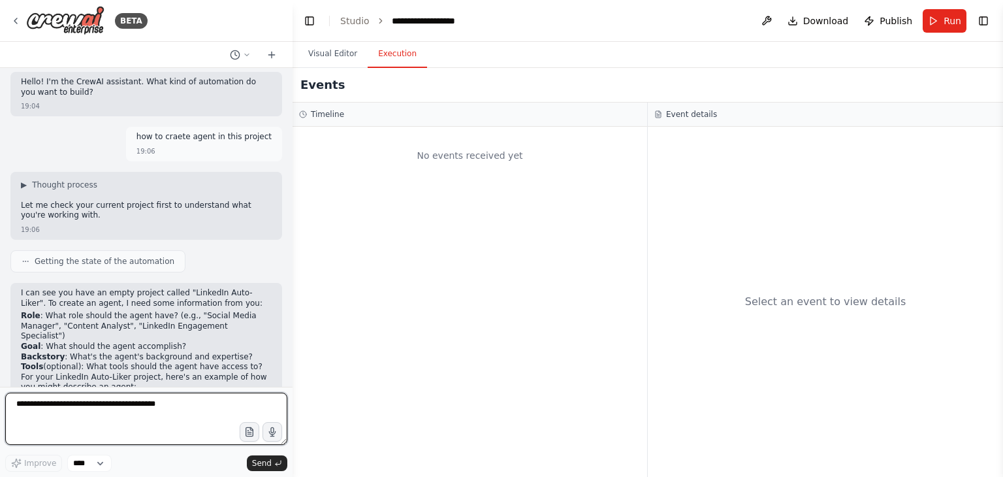
scroll to position [122, 0]
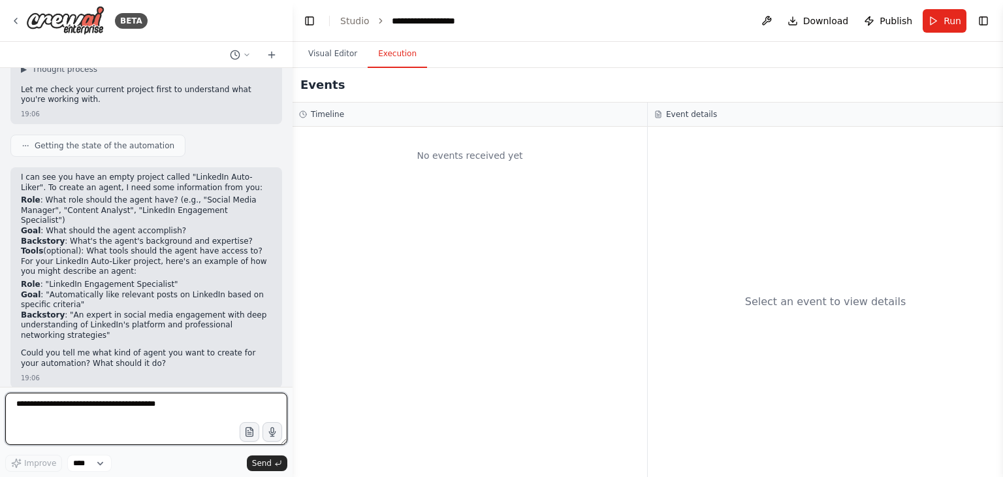
click at [82, 407] on textarea at bounding box center [146, 419] width 282 height 52
type textarea "**********"
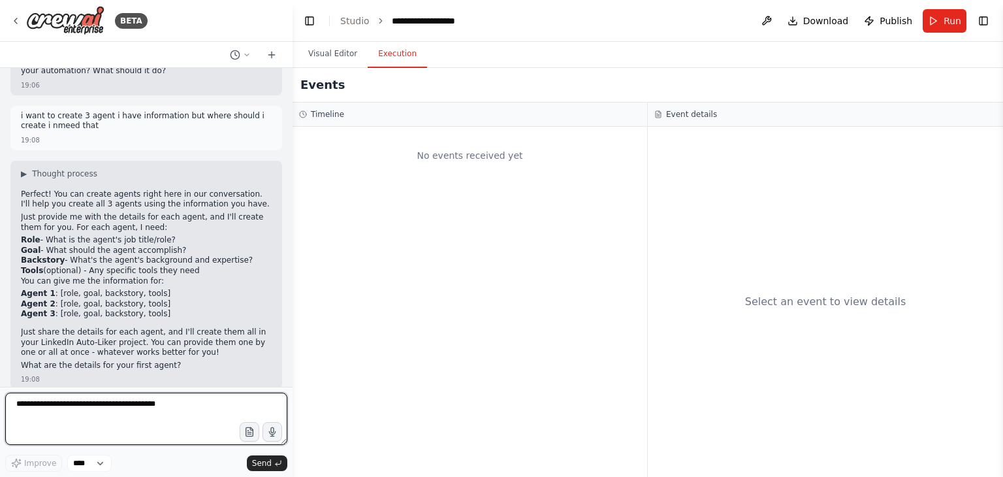
scroll to position [416, 0]
click at [27, 405] on textarea at bounding box center [146, 419] width 282 height 52
paste textarea "**********"
type textarea "**********"
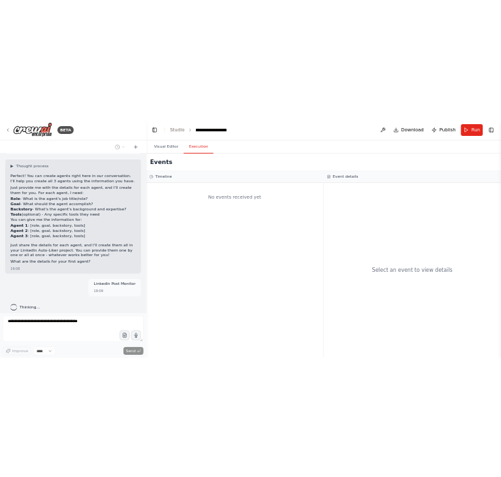
scroll to position [556, 0]
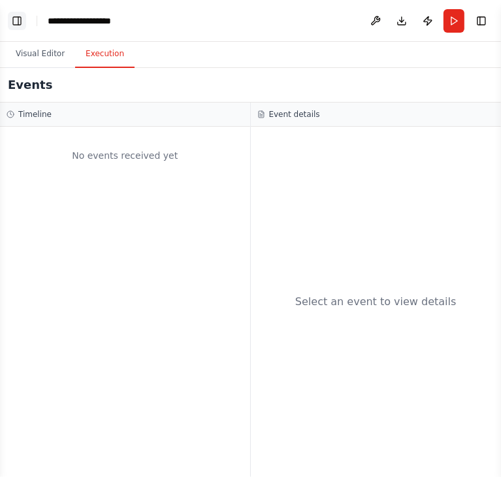
click at [14, 18] on button "Toggle Left Sidebar" at bounding box center [17, 21] width 18 height 18
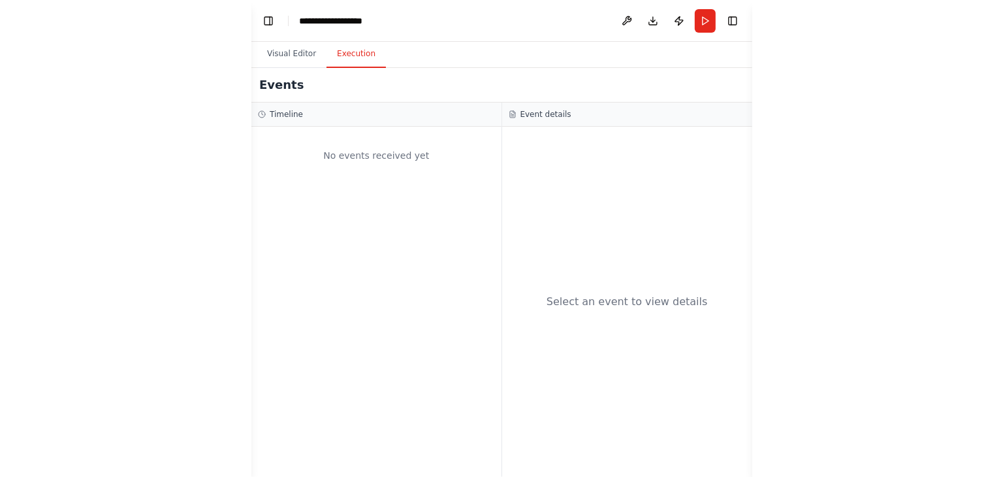
scroll to position [841, 0]
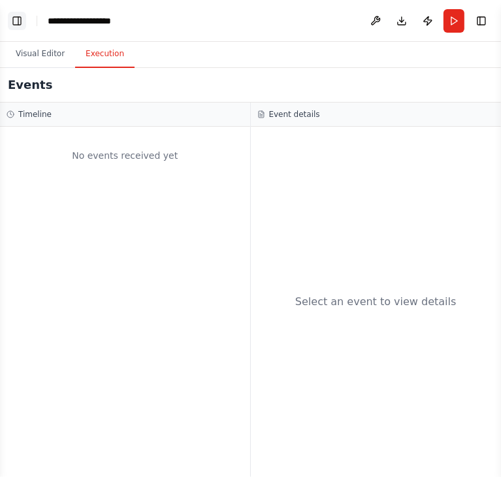
click at [14, 16] on button "Toggle Left Sidebar" at bounding box center [17, 21] width 18 height 18
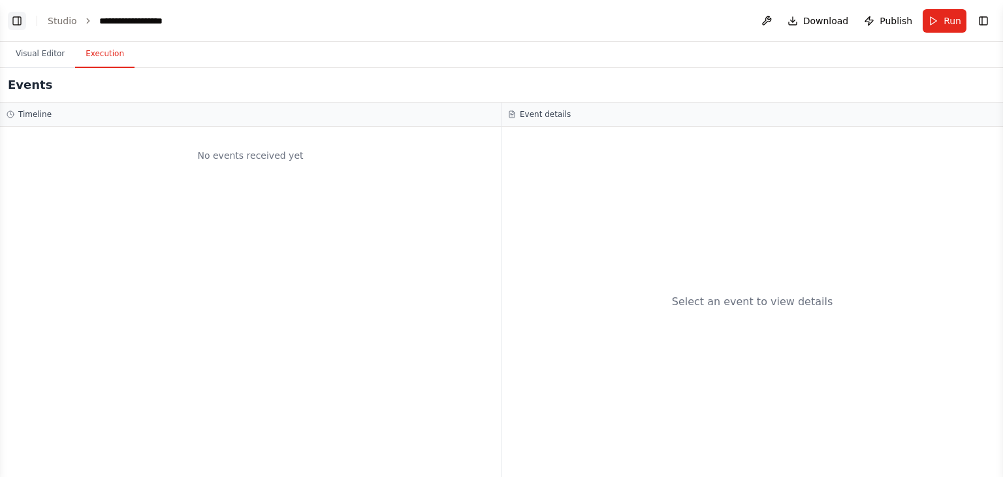
click at [13, 28] on button "Toggle Left Sidebar" at bounding box center [17, 21] width 18 height 18
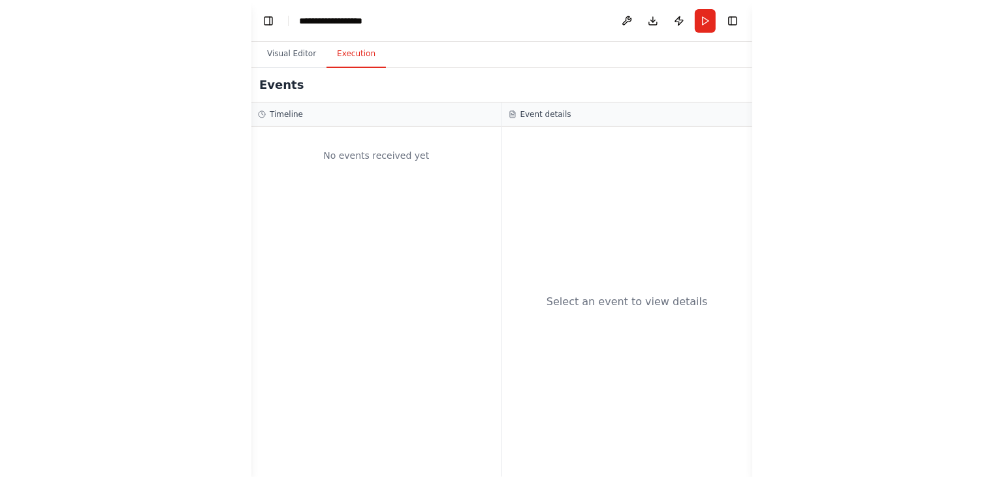
scroll to position [841, 0]
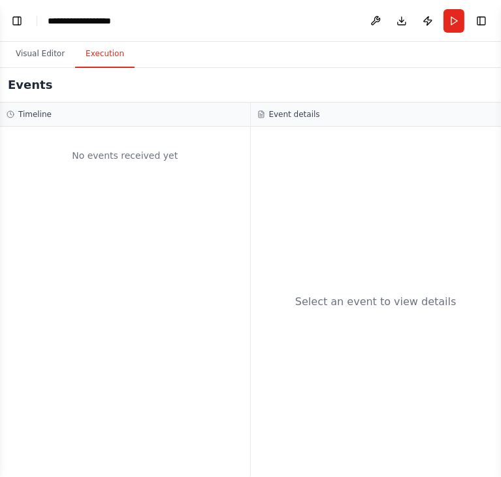
click at [123, 95] on div "Events" at bounding box center [250, 85] width 501 height 35
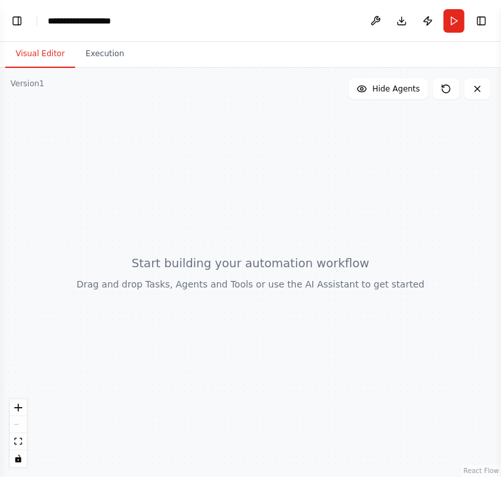
click at [50, 56] on button "Visual Editor" at bounding box center [40, 53] width 70 height 27
click at [17, 19] on button "Toggle Left Sidebar" at bounding box center [17, 21] width 18 height 18
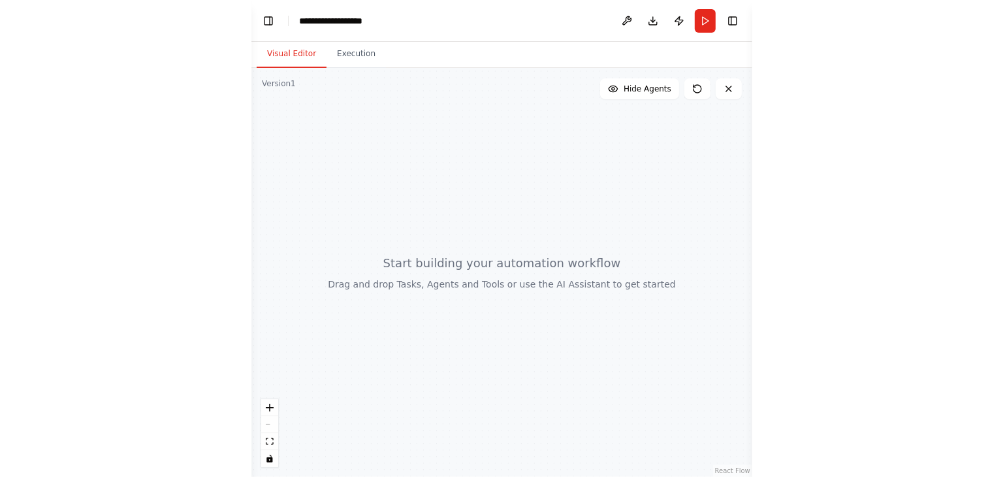
scroll to position [688, 0]
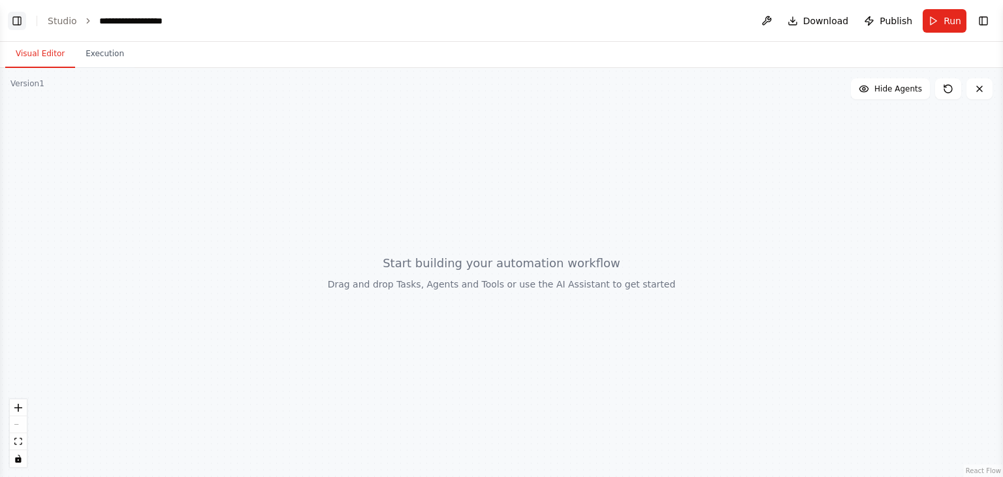
click at [17, 21] on button "Toggle Left Sidebar" at bounding box center [17, 21] width 18 height 18
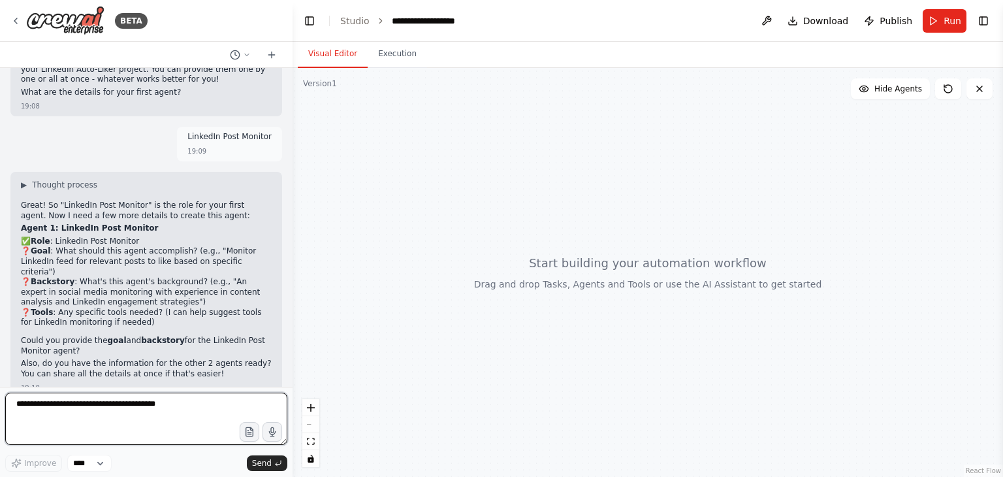
click at [78, 408] on textarea at bounding box center [146, 419] width 282 height 52
paste textarea "**********"
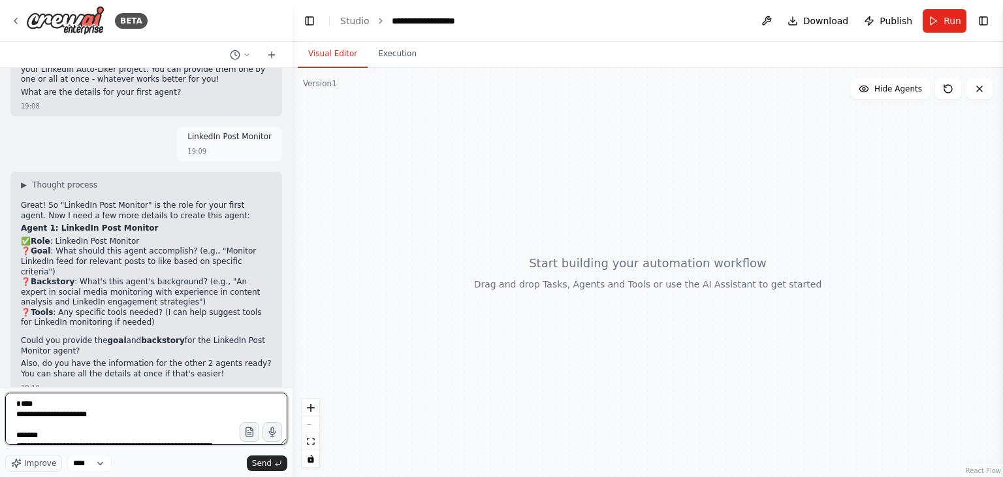
scroll to position [1761, 0]
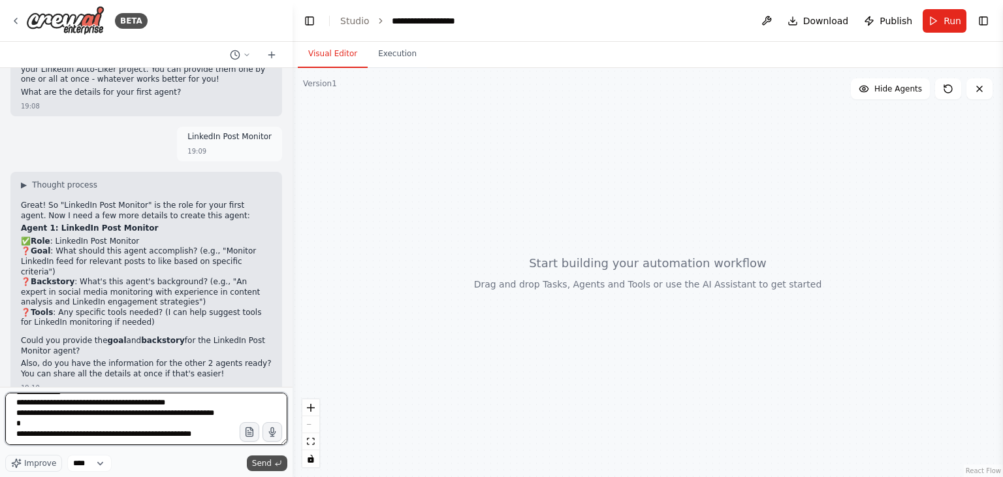
type textarea "**********"
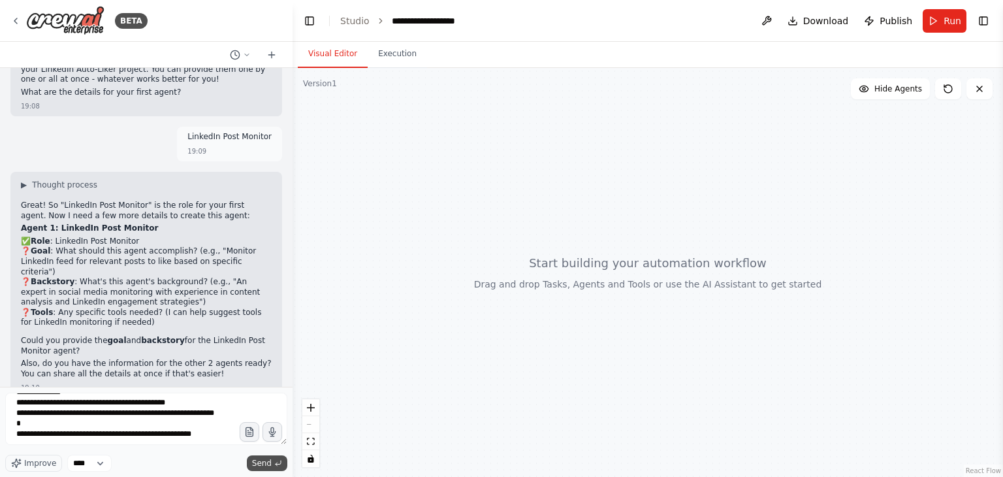
click at [261, 462] on span "Send" at bounding box center [262, 463] width 20 height 10
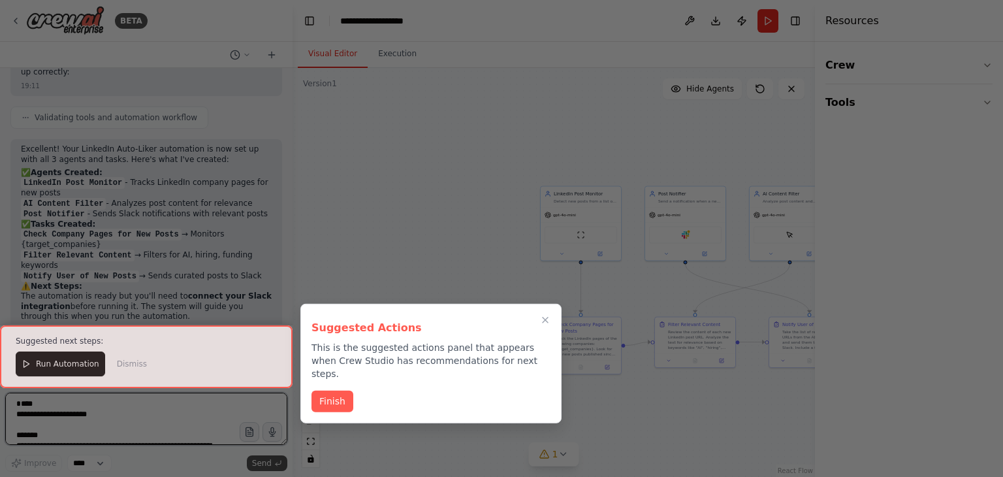
scroll to position [2686, 0]
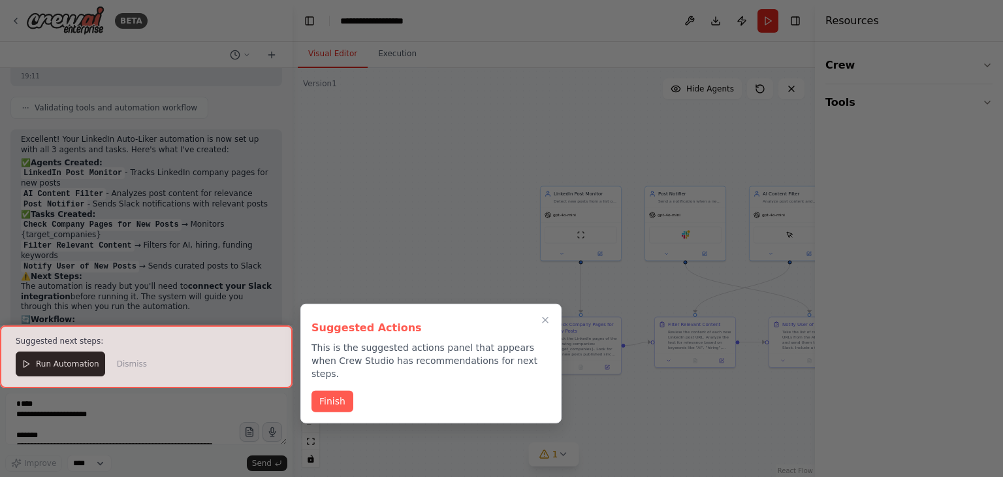
click at [86, 417] on div at bounding box center [501, 238] width 1003 height 477
click at [344, 394] on button "Finish" at bounding box center [333, 400] width 42 height 22
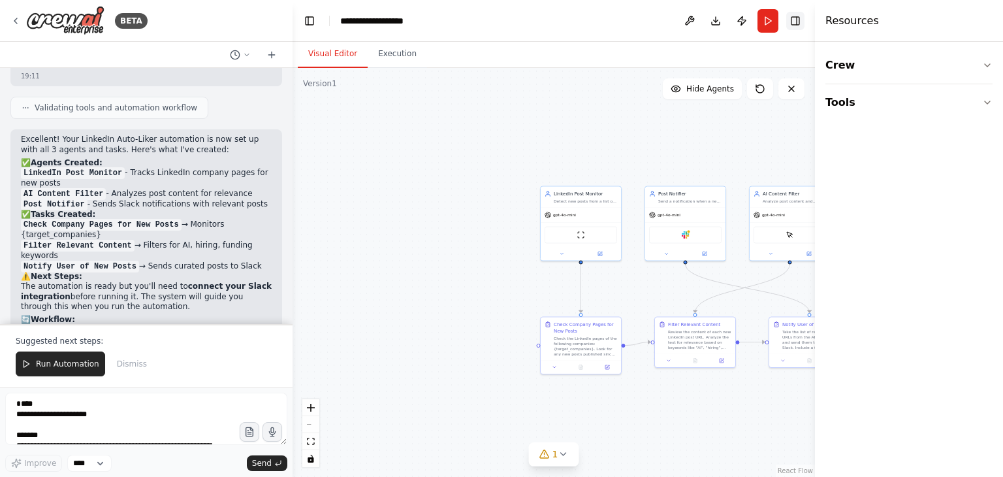
click at [793, 22] on button "Toggle Right Sidebar" at bounding box center [795, 21] width 18 height 18
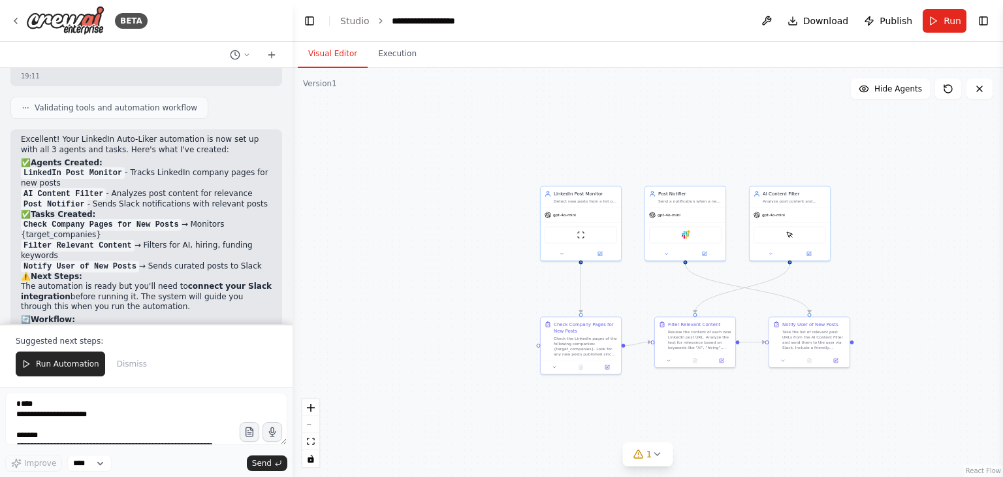
click at [372, 191] on div ".deletable-edge-delete-btn { width: 20px; height: 20px; border: 0px solid #ffff…" at bounding box center [648, 272] width 711 height 409
click at [293, 248] on div ".deletable-edge-delete-btn { width: 20px; height: 20px; border: 0px solid #ffff…" at bounding box center [648, 272] width 711 height 409
click at [39, 366] on span "Run Automation" at bounding box center [67, 364] width 63 height 10
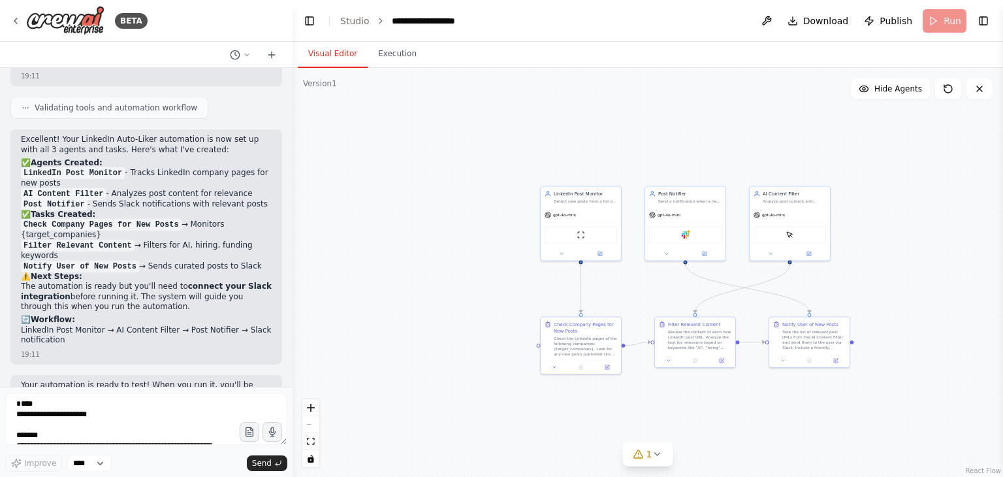
scroll to position [2624, 0]
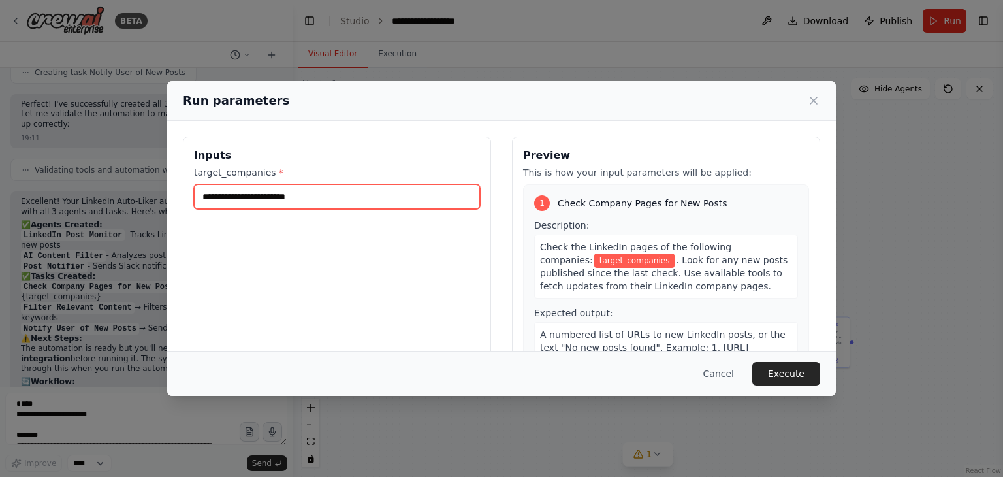
click at [441, 197] on input "target_companies *" at bounding box center [337, 196] width 286 height 25
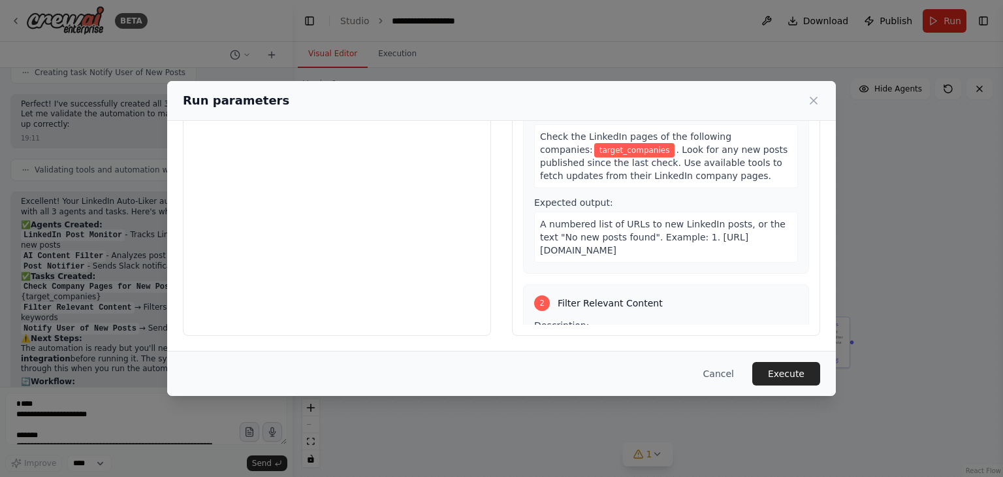
scroll to position [0, 0]
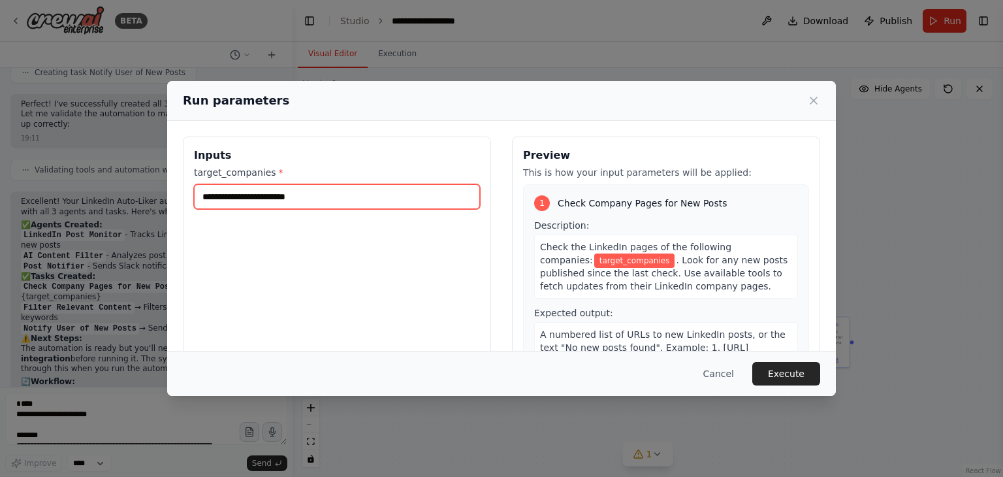
click at [274, 203] on input "target_companies *" at bounding box center [337, 196] width 286 height 25
click at [287, 196] on input "target_companies *" at bounding box center [337, 196] width 286 height 25
paste input "**********"
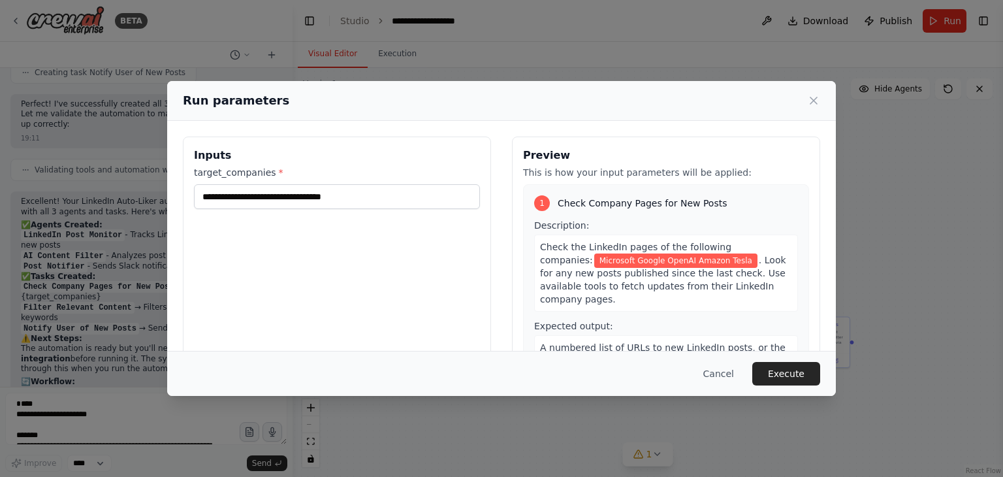
click at [363, 273] on div "**********" at bounding box center [337, 291] width 308 height 310
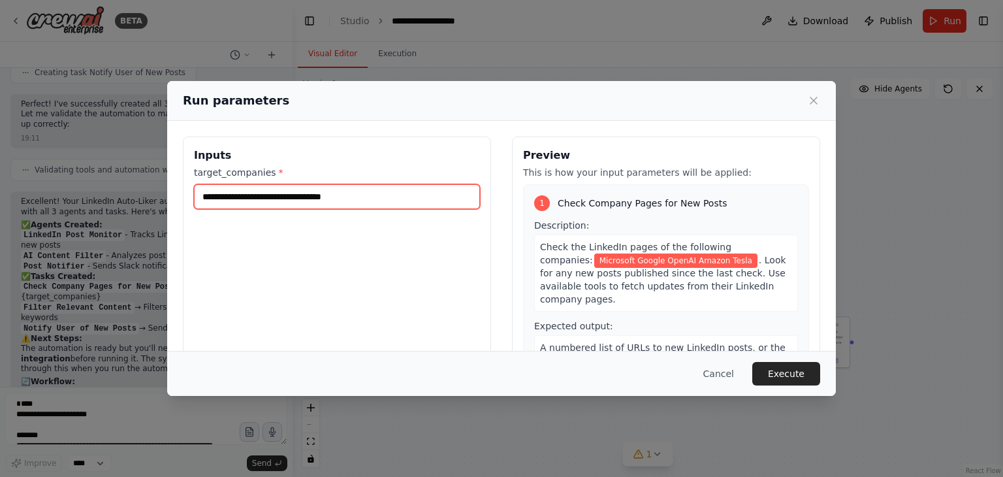
click at [245, 197] on input "**********" at bounding box center [337, 196] width 286 height 25
click at [274, 196] on input "**********" at bounding box center [337, 196] width 286 height 25
click at [310, 197] on input "**********" at bounding box center [337, 196] width 286 height 25
click at [284, 197] on input "**********" at bounding box center [337, 196] width 286 height 25
click at [311, 197] on input "**********" at bounding box center [337, 196] width 286 height 25
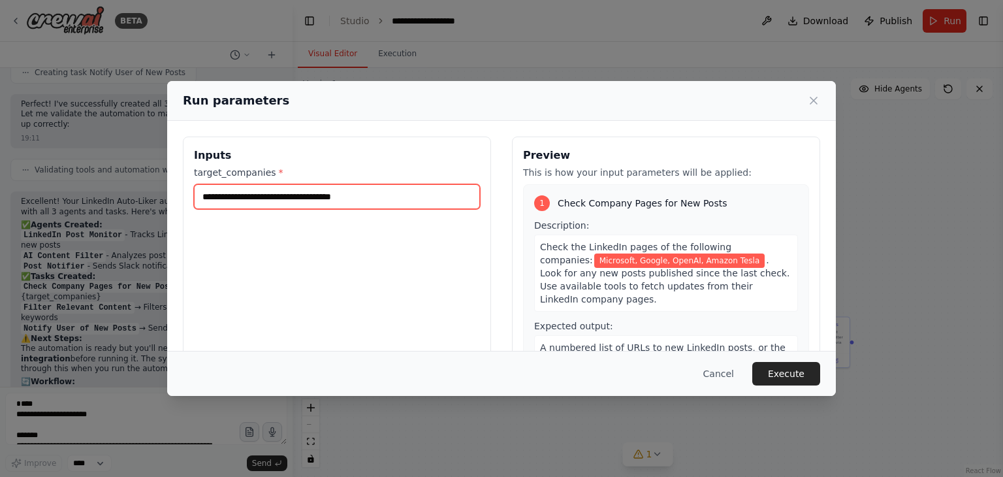
click at [346, 195] on input "**********" at bounding box center [337, 196] width 286 height 25
click at [383, 196] on input "**********" at bounding box center [337, 196] width 286 height 25
type input "**********"
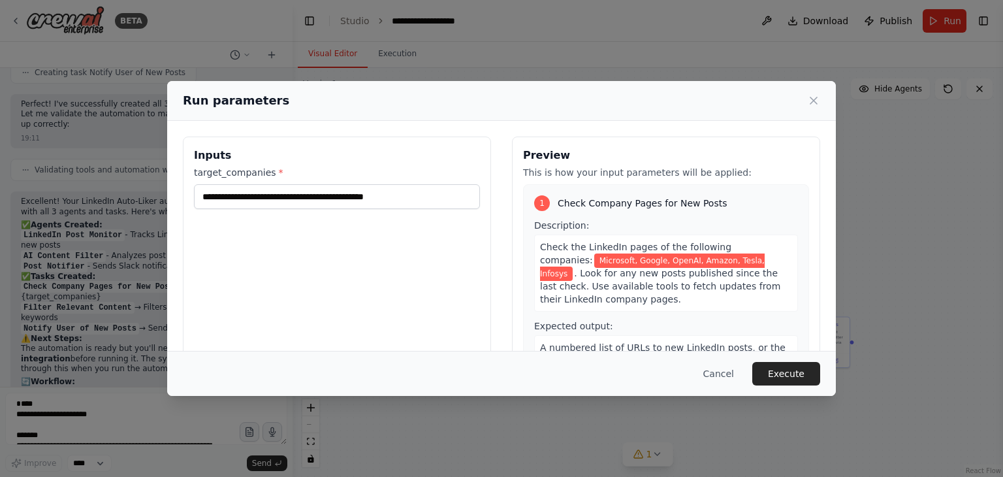
click at [439, 60] on div "**********" at bounding box center [501, 238] width 1003 height 477
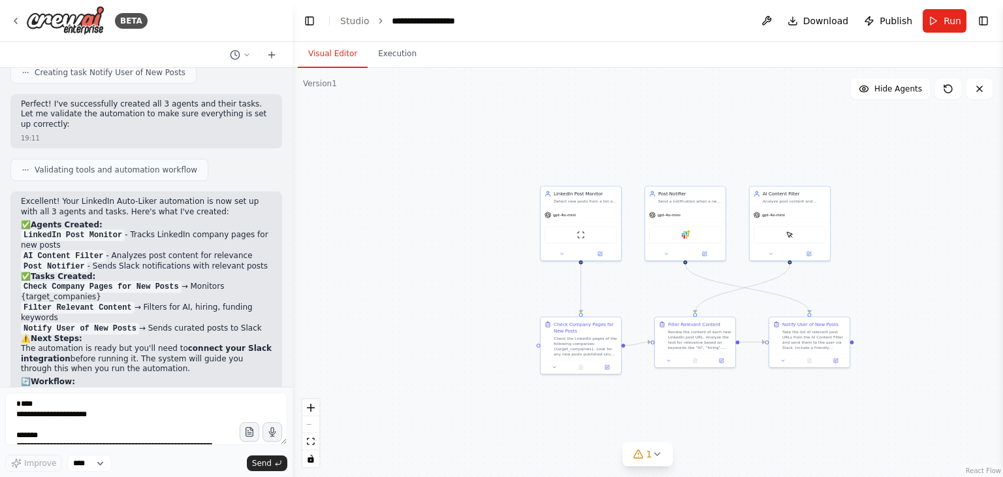
click at [107, 442] on p "Your automation is ready to test! When you run it, you'll be prompted to set up…" at bounding box center [146, 457] width 251 height 31
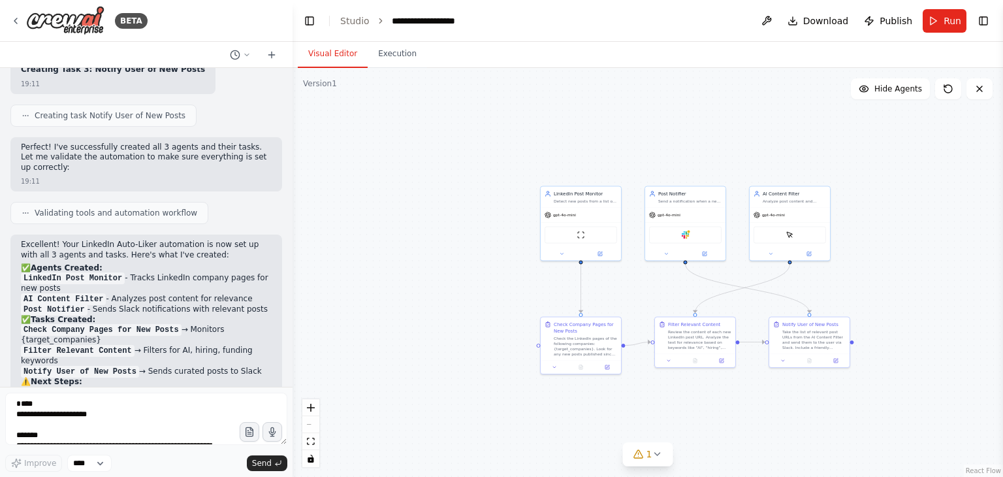
scroll to position [2624, 0]
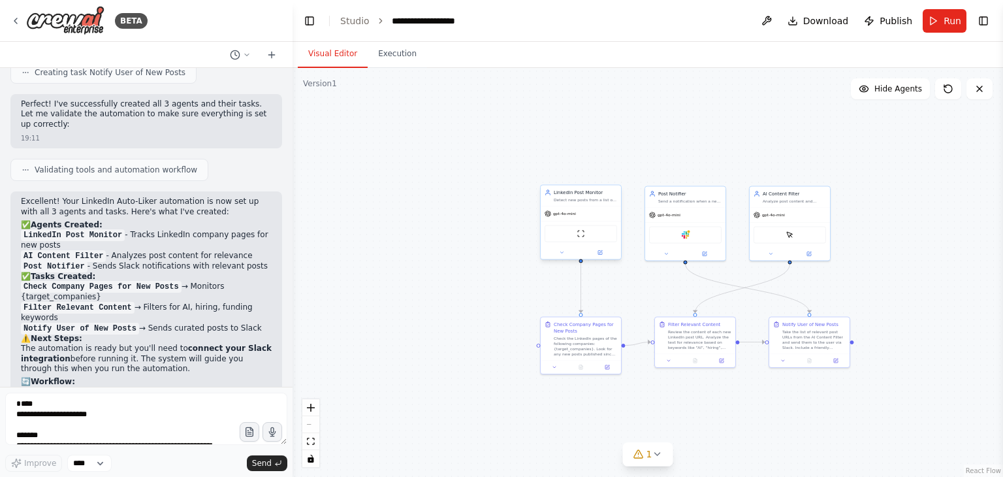
click at [564, 223] on div "ScrapeWebsiteTool" at bounding box center [581, 233] width 80 height 25
click at [402, 282] on div ".deletable-edge-delete-btn { width: 20px; height: 20px; border: 0px solid #ffff…" at bounding box center [648, 272] width 711 height 409
click at [952, 27] on button "Run" at bounding box center [945, 21] width 44 height 24
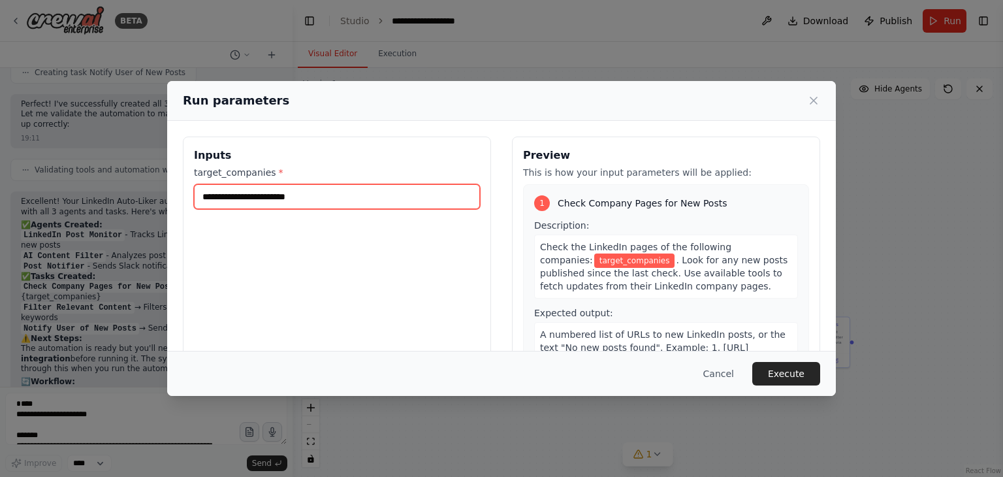
click at [412, 191] on input "target_companies *" at bounding box center [337, 196] width 286 height 25
type input "**********"
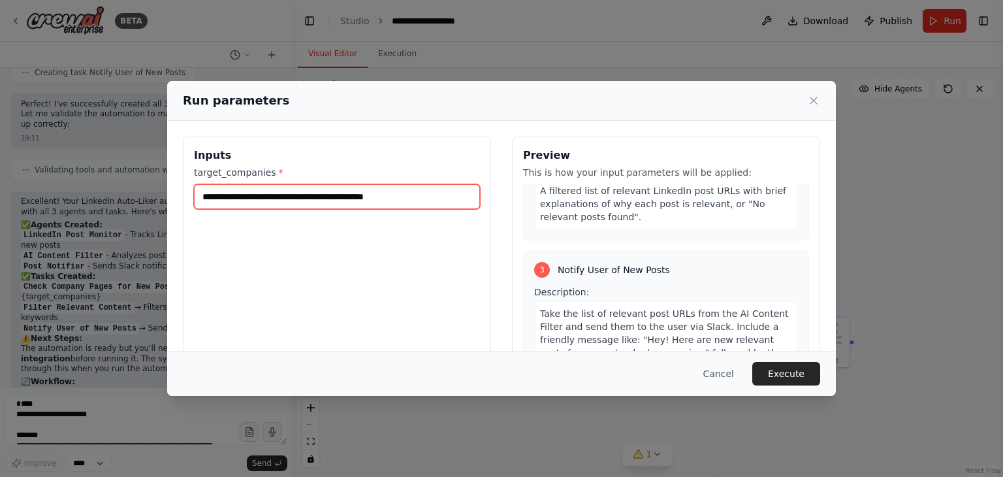
scroll to position [110, 0]
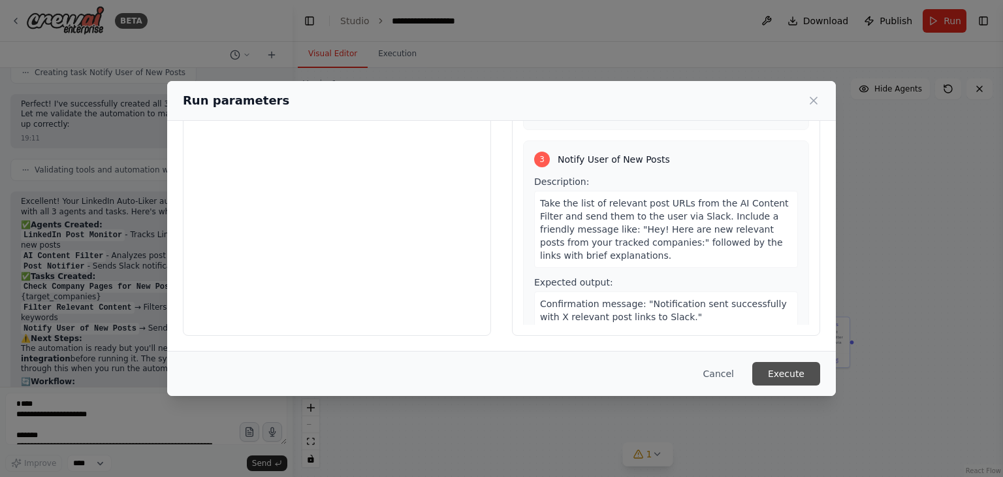
click at [786, 370] on button "Execute" at bounding box center [786, 374] width 68 height 24
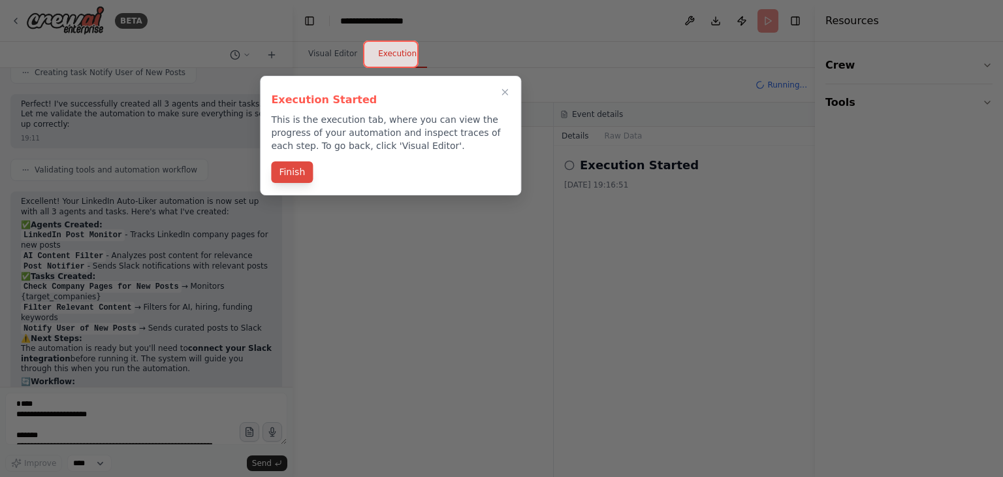
click at [293, 169] on button "Finish" at bounding box center [292, 172] width 42 height 22
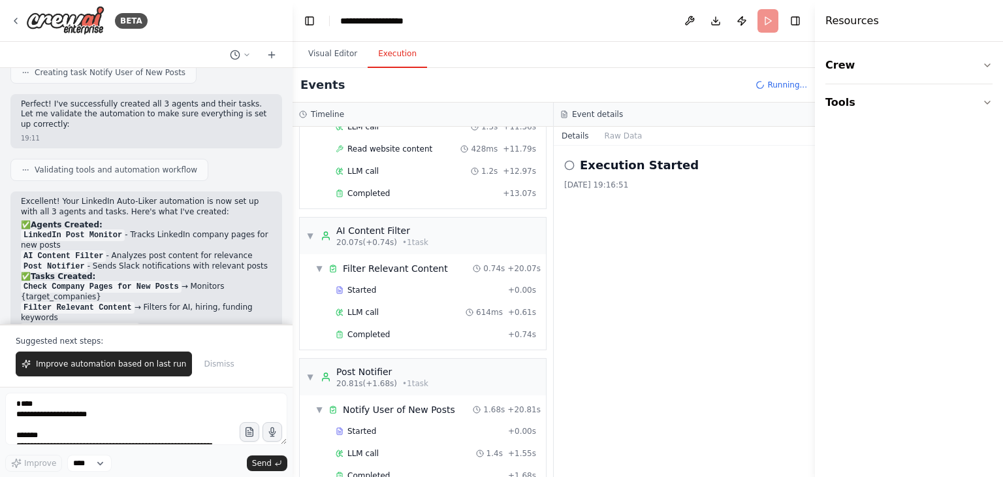
scroll to position [359, 0]
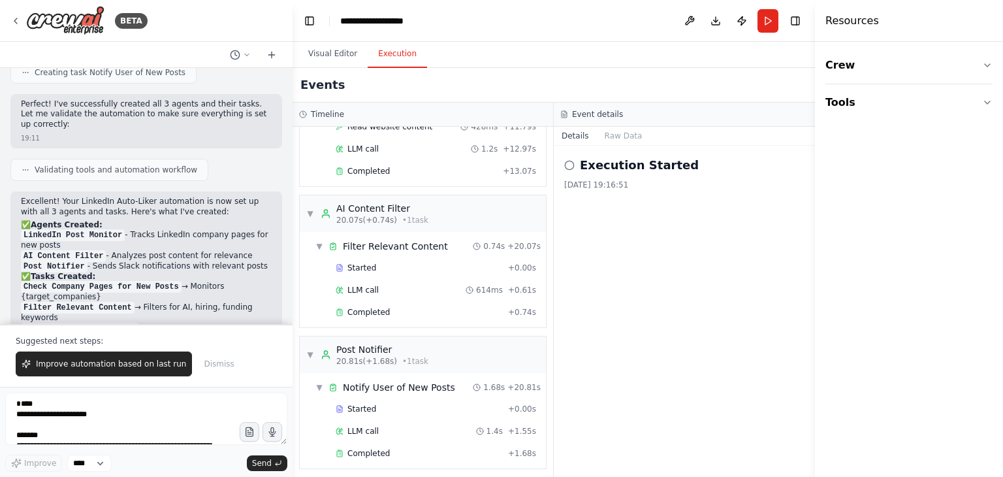
click at [248, 340] on p "Suggested next steps:" at bounding box center [146, 341] width 261 height 10
click at [621, 134] on button "Raw Data" at bounding box center [624, 136] width 54 height 18
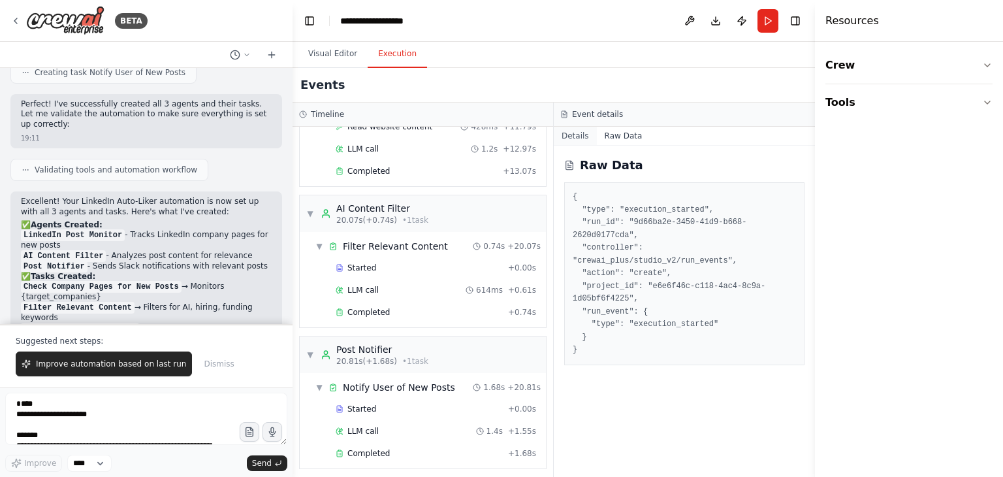
click at [577, 134] on button "Details" at bounding box center [575, 136] width 43 height 18
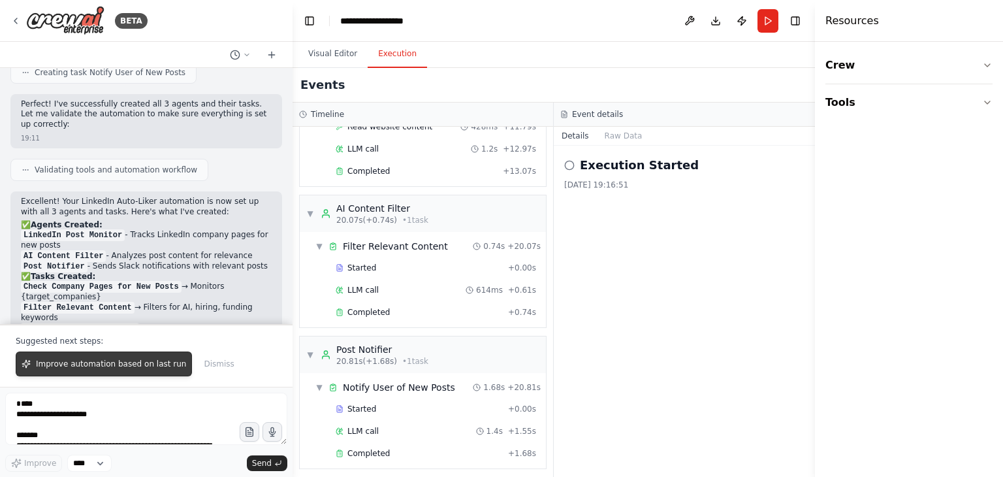
click at [131, 365] on span "Improve automation based on last run" at bounding box center [111, 364] width 150 height 10
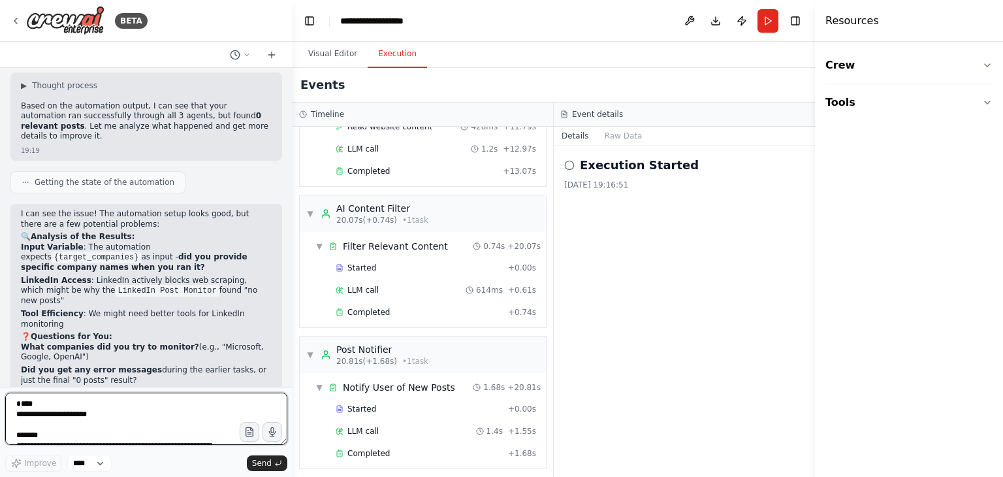
scroll to position [3064, 0]
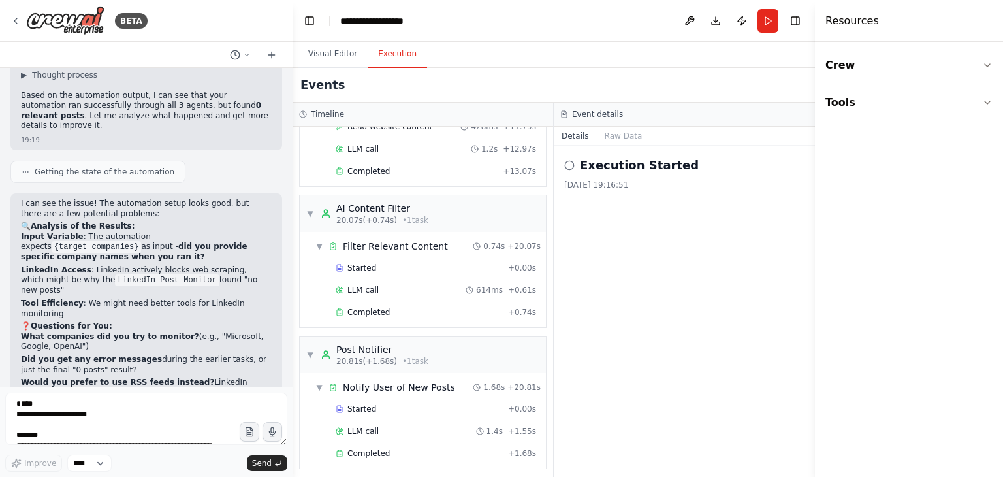
click at [569, 165] on icon at bounding box center [569, 165] width 10 height 10
click at [623, 138] on button "Raw Data" at bounding box center [624, 136] width 54 height 18
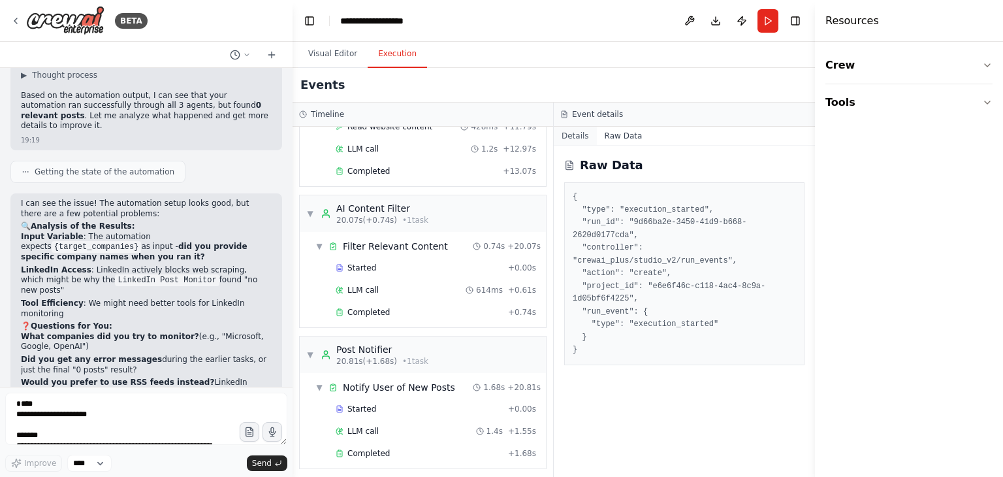
click at [575, 138] on button "Details" at bounding box center [575, 136] width 43 height 18
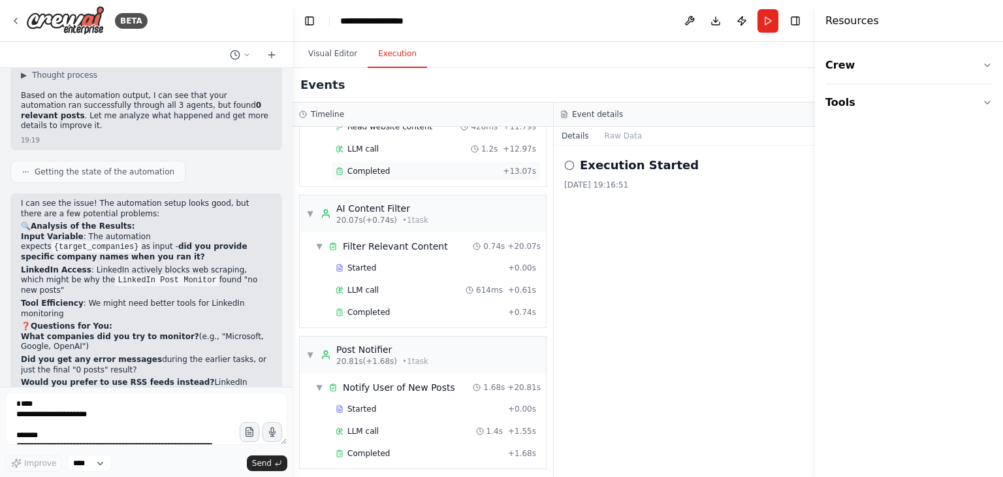
click at [431, 161] on div "Completed + 13.07s" at bounding box center [436, 171] width 210 height 20
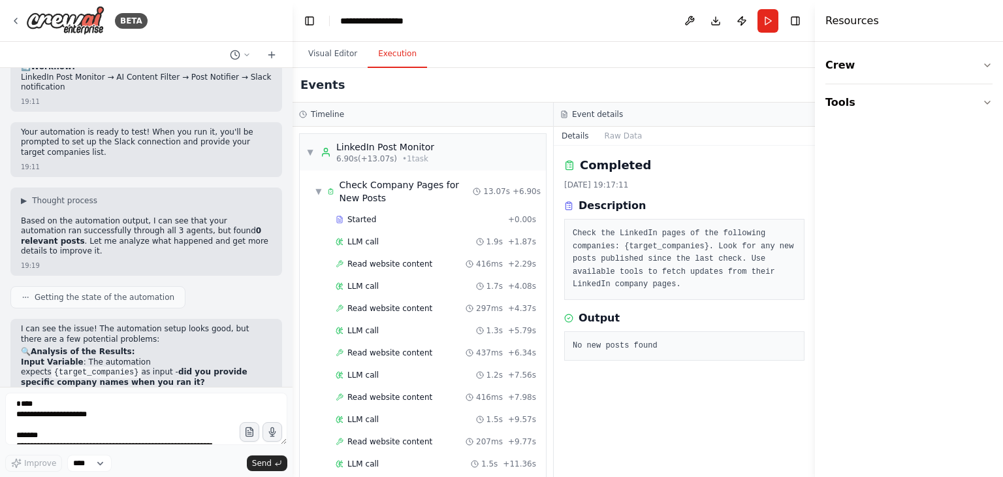
scroll to position [2936, 0]
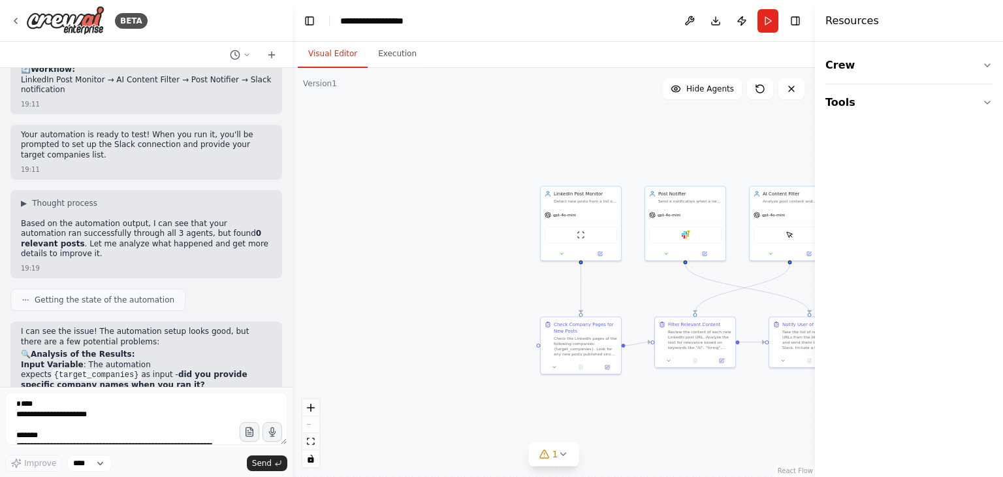
click at [329, 54] on button "Visual Editor" at bounding box center [333, 53] width 70 height 27
click at [795, 14] on button "Toggle Right Sidebar" at bounding box center [795, 21] width 18 height 18
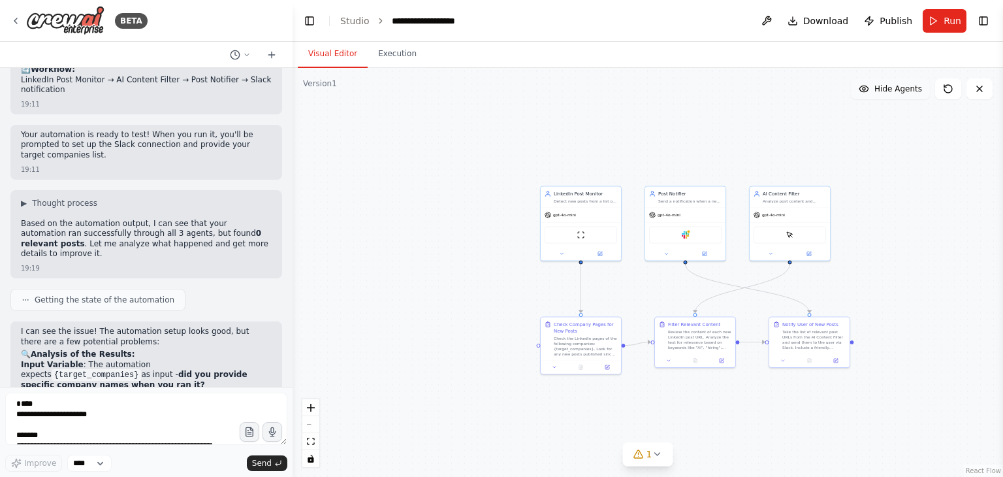
click at [897, 95] on button "Hide Agents" at bounding box center [890, 88] width 79 height 21
click at [897, 95] on button "Show Agents" at bounding box center [889, 88] width 82 height 21
click at [653, 455] on icon at bounding box center [657, 454] width 10 height 10
click at [763, 420] on button at bounding box center [774, 421] width 22 height 16
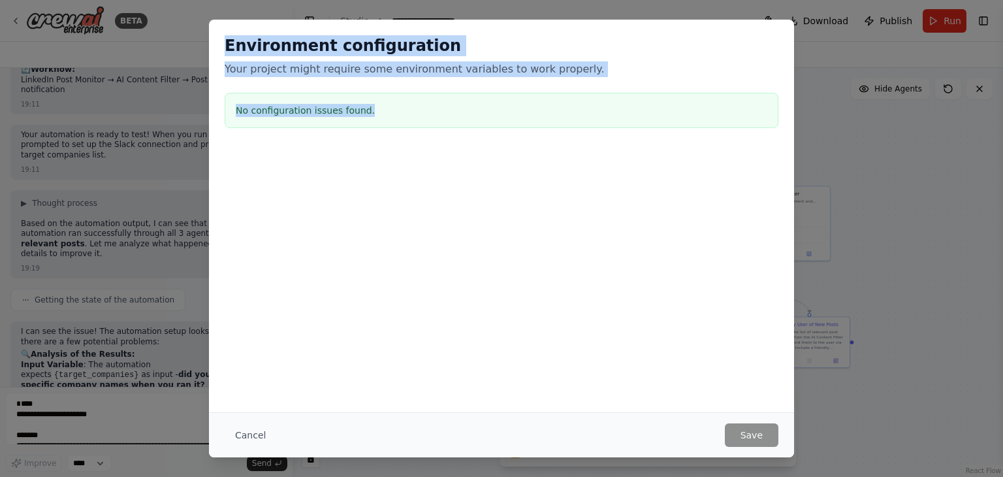
drag, startPoint x: 383, startPoint y: 113, endPoint x: 199, endPoint y: 37, distance: 198.5
click at [199, 37] on div "Environment configuration Your project might require some environment variables…" at bounding box center [501, 238] width 1003 height 477
copy div "Environment configuration Your project might require some environment variables…"
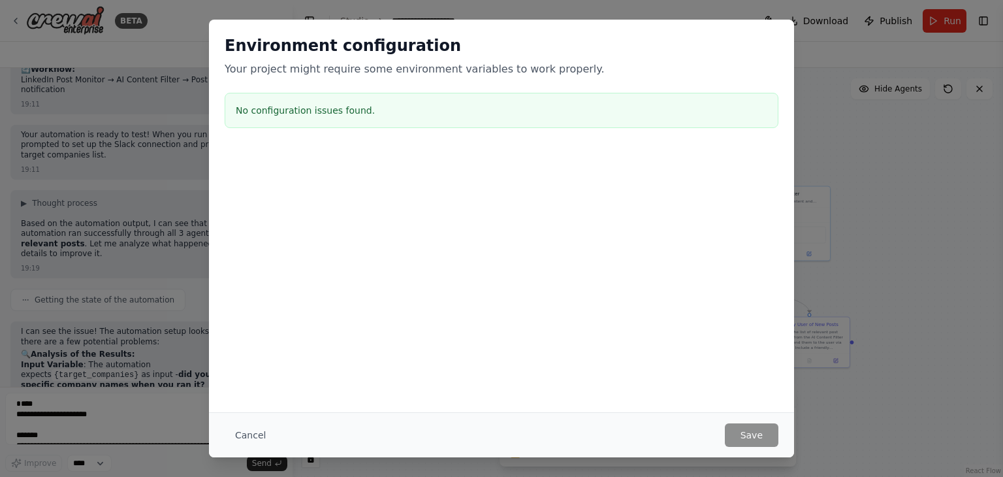
click at [89, 390] on div "Environment configuration Your project might require some environment variables…" at bounding box center [501, 238] width 1003 height 477
click at [79, 414] on div "Environment configuration Your project might require some environment variables…" at bounding box center [501, 238] width 1003 height 477
click at [241, 437] on button "Cancel" at bounding box center [251, 435] width 52 height 24
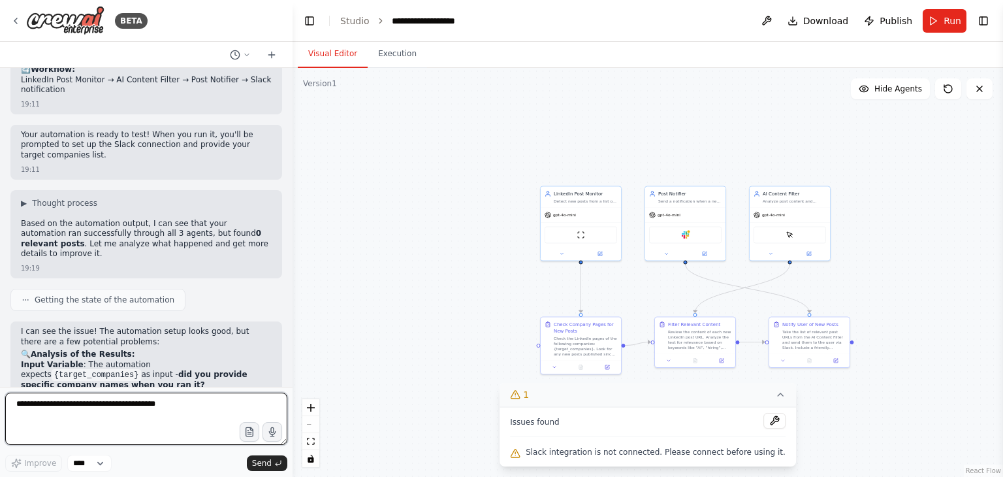
click at [91, 406] on textarea at bounding box center [146, 419] width 282 height 52
paste textarea "**********"
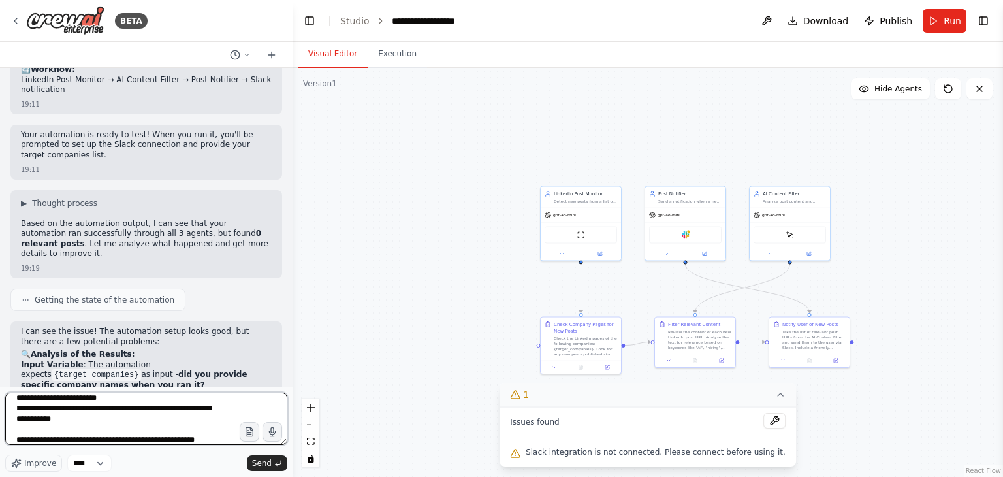
scroll to position [16, 0]
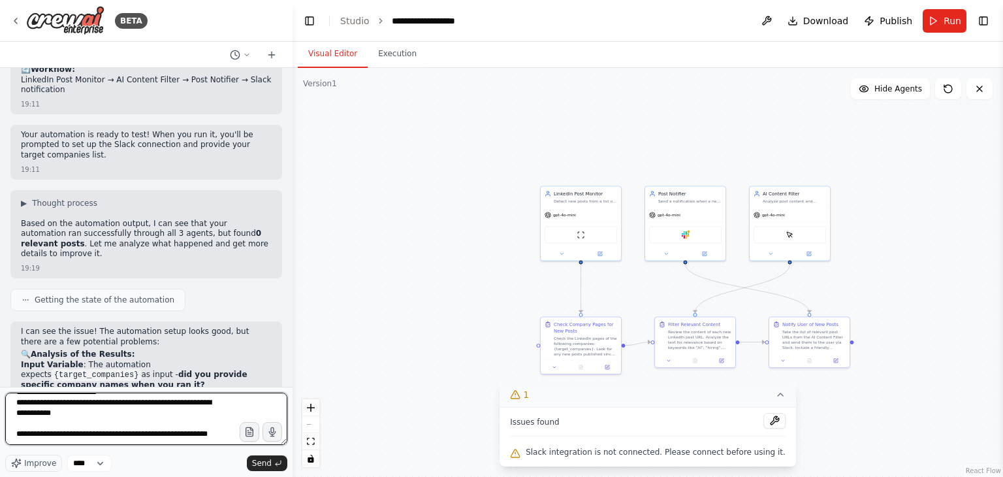
type textarea "**********"
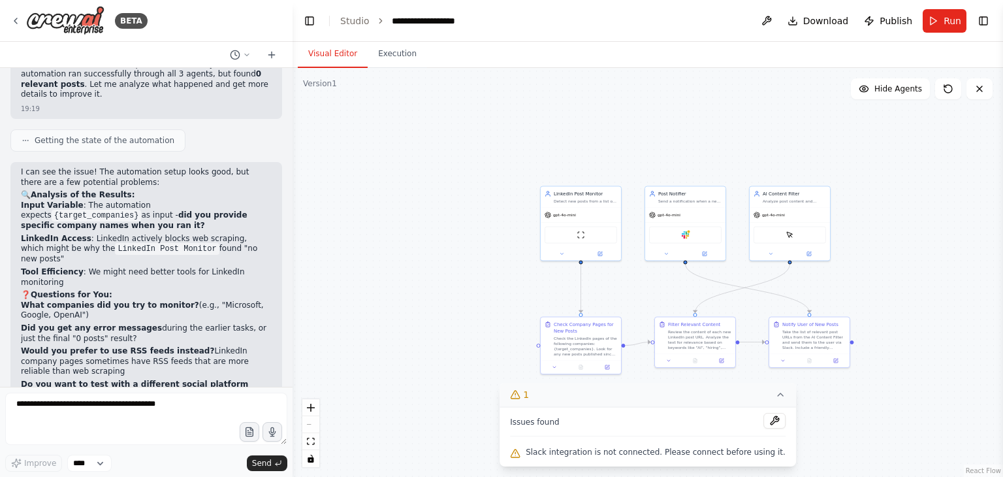
scroll to position [3165, 0]
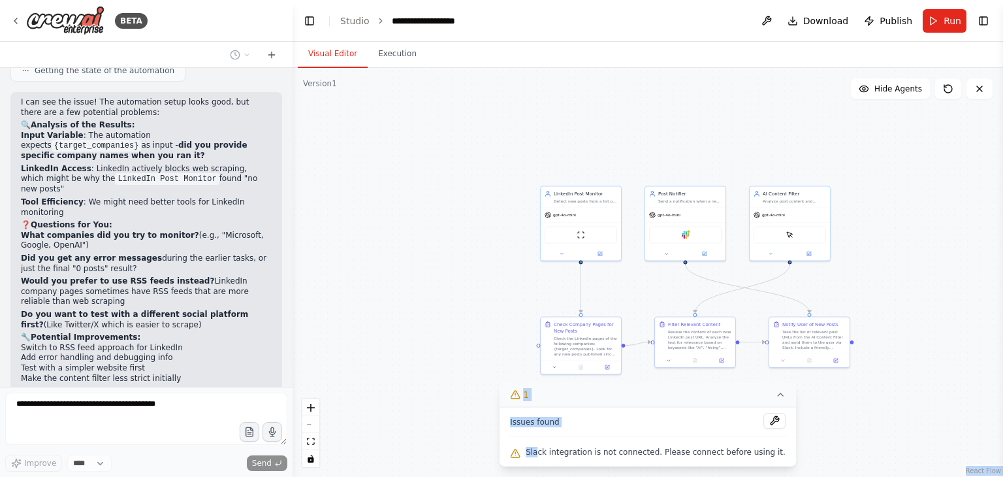
drag, startPoint x: 552, startPoint y: 451, endPoint x: 800, endPoint y: 464, distance: 248.5
click at [800, 464] on div "Version 1 Show Tools Hide Agents .deletable-edge-delete-btn { width: 20px; heig…" at bounding box center [648, 272] width 711 height 409
click at [802, 442] on div ".deletable-edge-delete-btn { width: 20px; height: 20px; border: 0px solid #ffff…" at bounding box center [648, 272] width 711 height 409
click at [313, 327] on div ".deletable-edge-delete-btn { width: 20px; height: 20px; border: 0px solid #ffff…" at bounding box center [648, 272] width 711 height 409
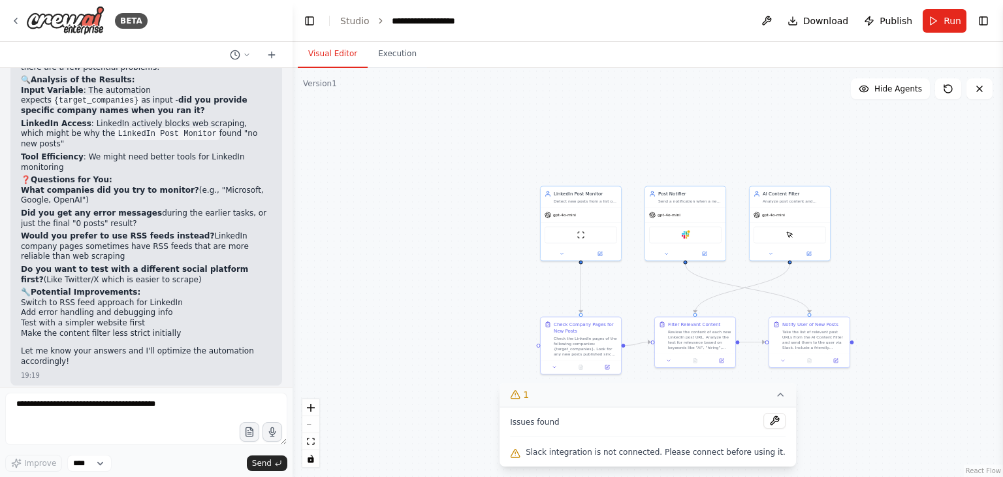
click at [393, 338] on div ".deletable-edge-delete-btn { width: 20px; height: 20px; border: 0px solid #ffff…" at bounding box center [648, 272] width 711 height 409
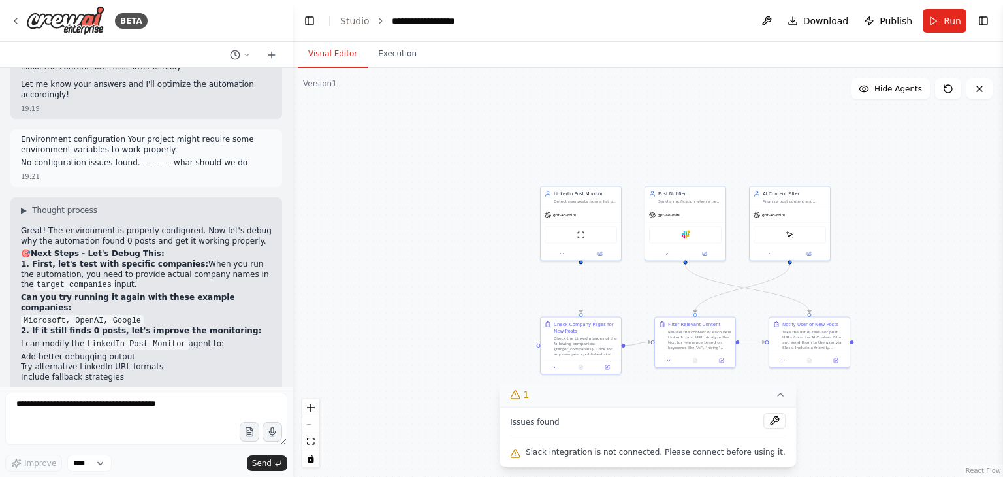
scroll to position [3478, 0]
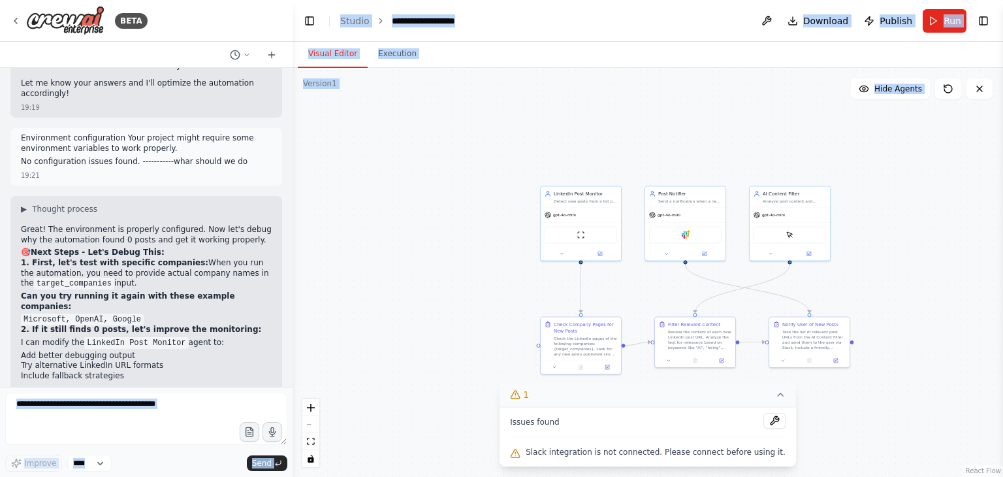
drag, startPoint x: 142, startPoint y: 270, endPoint x: 312, endPoint y: 294, distance: 171.5
click at [312, 294] on div "BETA Hello! I'm the CrewAI assistant. What kind of automation do you want to bu…" at bounding box center [501, 238] width 1003 height 477
click at [395, 287] on div ".deletable-edge-delete-btn { width: 20px; height: 20px; border: 0px solid #ffff…" at bounding box center [648, 272] width 711 height 409
click at [402, 212] on div ".deletable-edge-delete-btn { width: 20px; height: 20px; border: 0px solid #ffff…" at bounding box center [648, 272] width 711 height 409
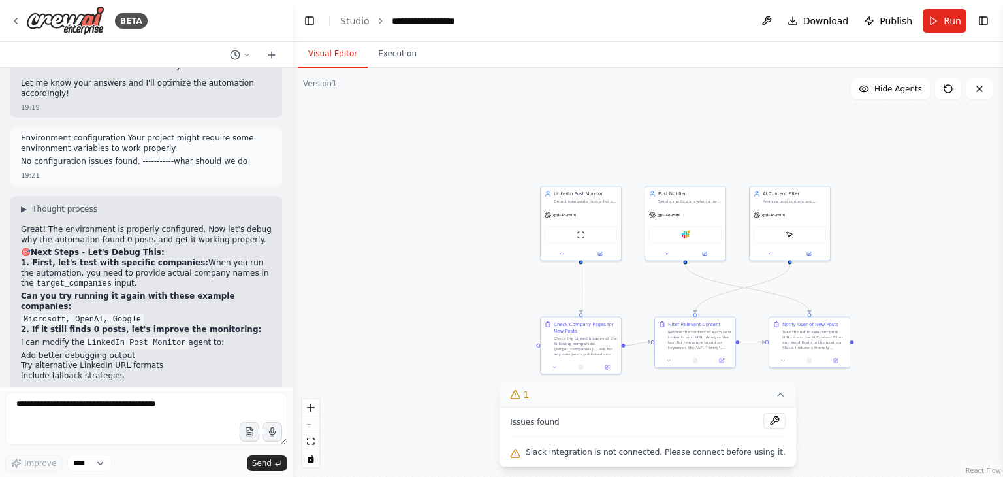
click at [182, 389] on p "3. Let's also test the scraping capability:" at bounding box center [146, 394] width 251 height 10
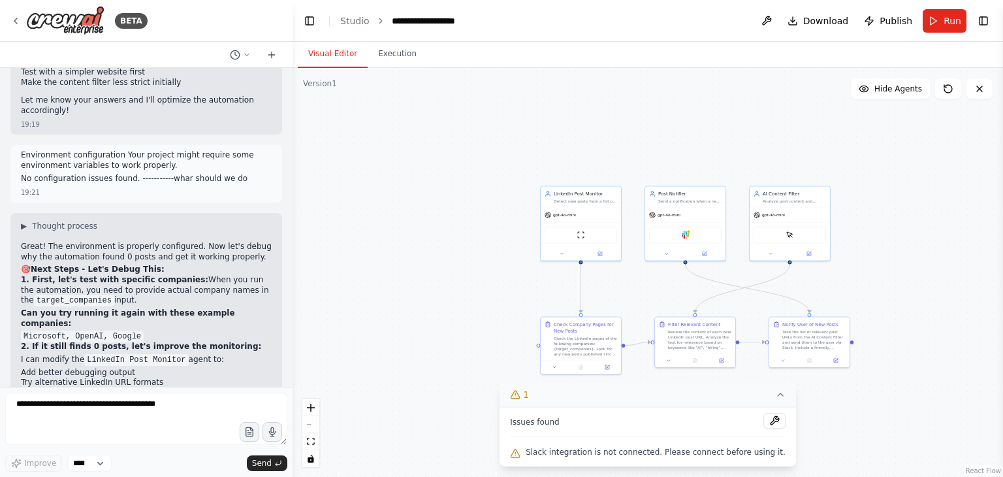
scroll to position [3510, 0]
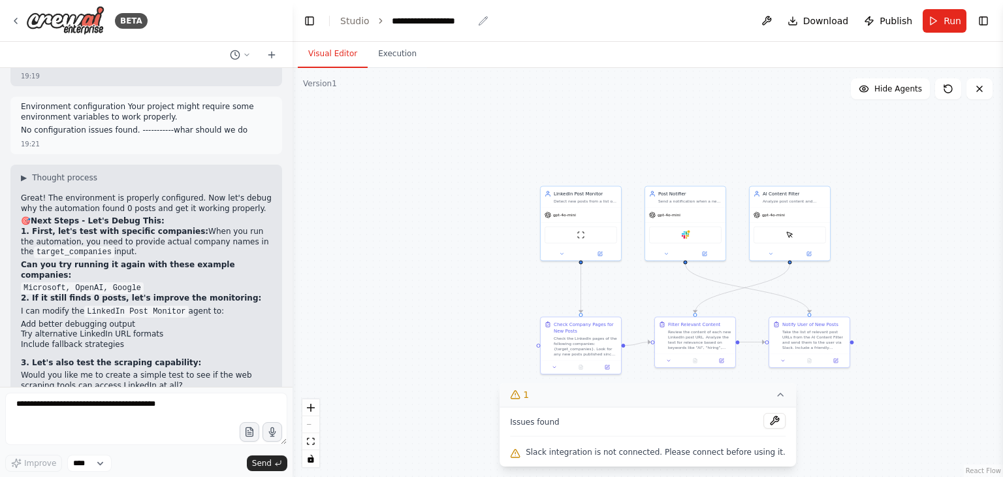
click at [414, 18] on div "**********" at bounding box center [433, 20] width 82 height 13
click at [438, 134] on div ".deletable-edge-delete-btn { width: 20px; height: 20px; border: 0px solid #ffff…" at bounding box center [648, 272] width 711 height 409
click at [391, 49] on button "Execution" at bounding box center [397, 53] width 59 height 27
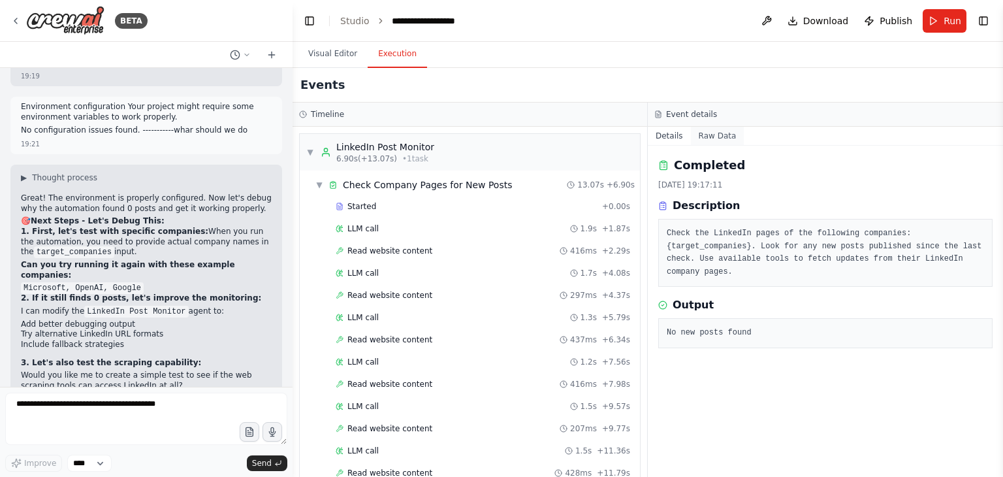
click at [711, 130] on button "Raw Data" at bounding box center [718, 136] width 54 height 18
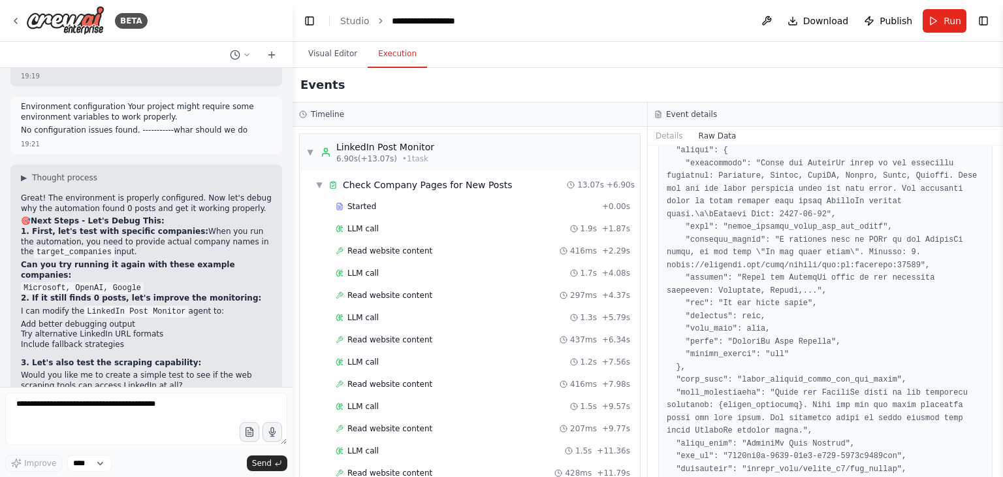
scroll to position [99, 0]
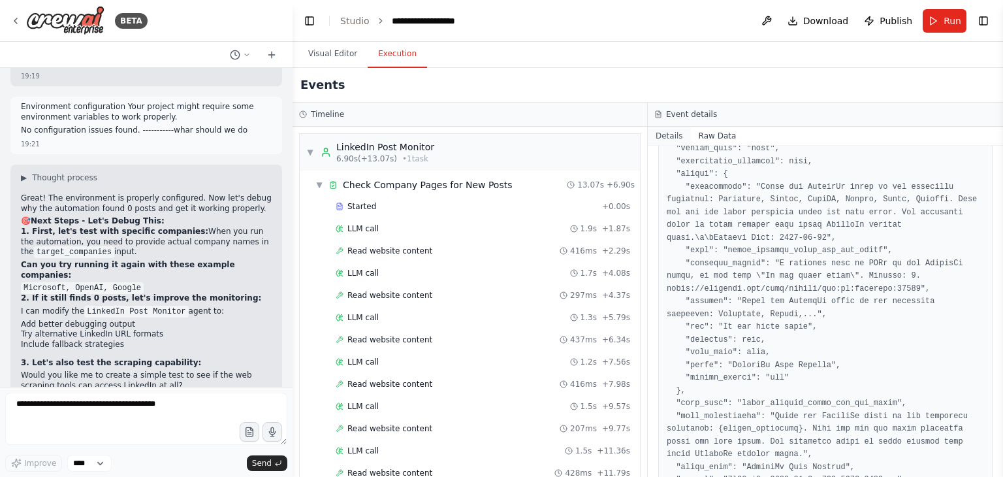
click at [667, 139] on button "Details" at bounding box center [669, 136] width 43 height 18
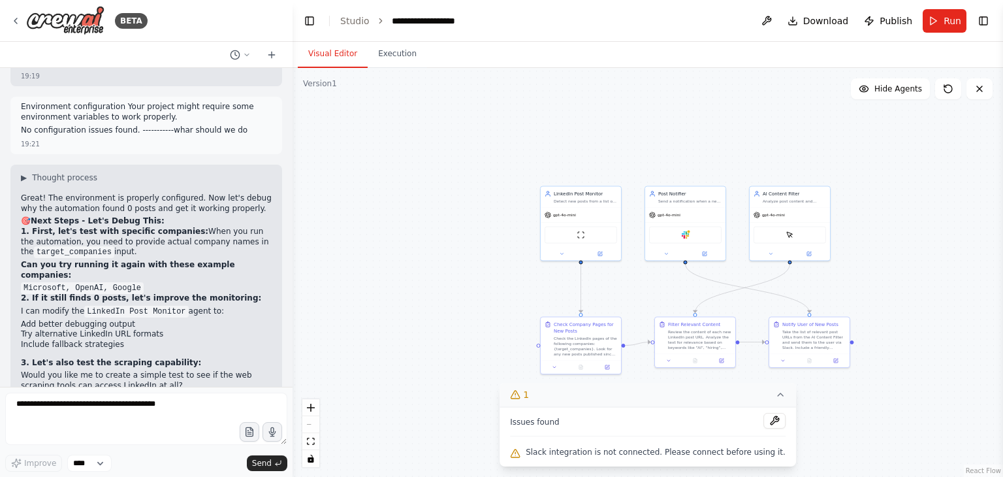
click at [334, 50] on button "Visual Editor" at bounding box center [333, 53] width 70 height 27
drag, startPoint x: 720, startPoint y: 455, endPoint x: 500, endPoint y: 457, distance: 219.4
click at [500, 457] on div "Version 1 Show Tools Hide Agents .deletable-edge-delete-btn { width: 20px; heig…" at bounding box center [648, 272] width 711 height 409
click at [621, 400] on button "1" at bounding box center [648, 395] width 296 height 24
click at [654, 449] on icon at bounding box center [657, 454] width 10 height 10
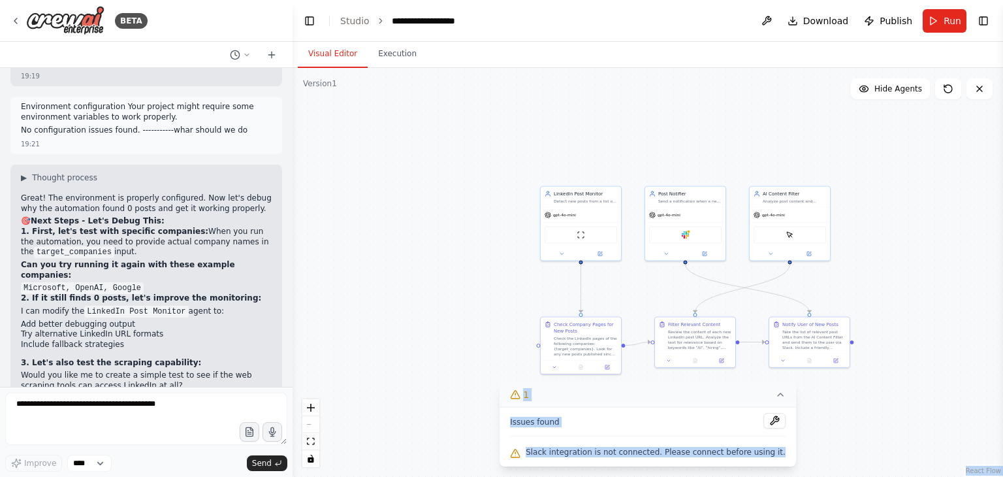
drag, startPoint x: 773, startPoint y: 450, endPoint x: 498, endPoint y: 372, distance: 286.3
click at [498, 372] on div "Version 1 Show Tools Hide Agents .deletable-edge-delete-btn { width: 20px; heig…" at bounding box center [648, 272] width 711 height 409
click at [428, 374] on div ".deletable-edge-delete-btn { width: 20px; height: 20px; border: 0px solid #ffff…" at bounding box center [648, 272] width 711 height 409
click at [466, 428] on div ".deletable-edge-delete-btn { width: 20px; height: 20px; border: 0px solid #ffff…" at bounding box center [648, 272] width 711 height 409
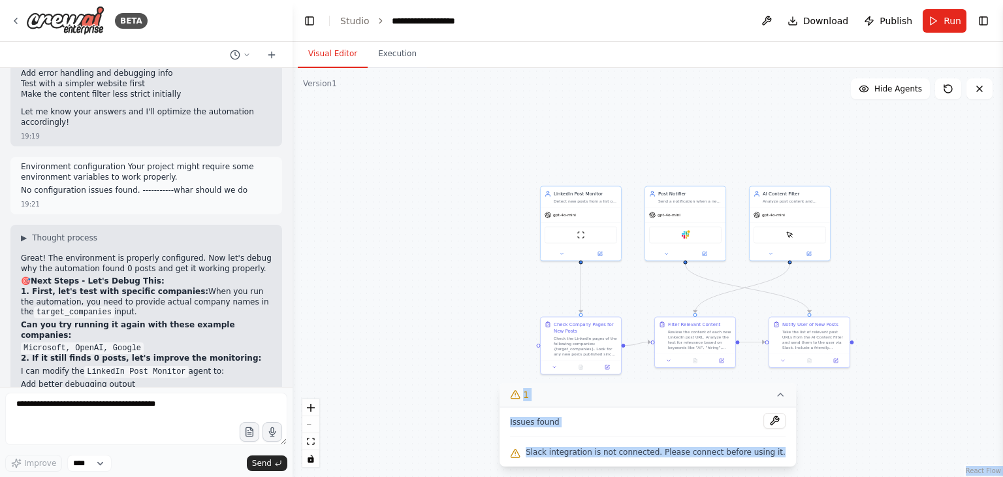
scroll to position [3449, 0]
click at [269, 56] on icon at bounding box center [271, 55] width 10 height 10
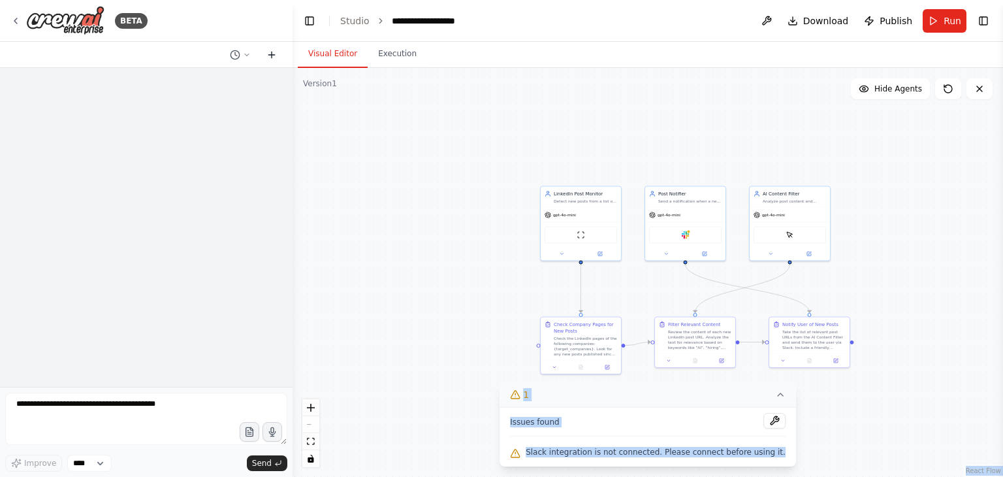
scroll to position [0, 0]
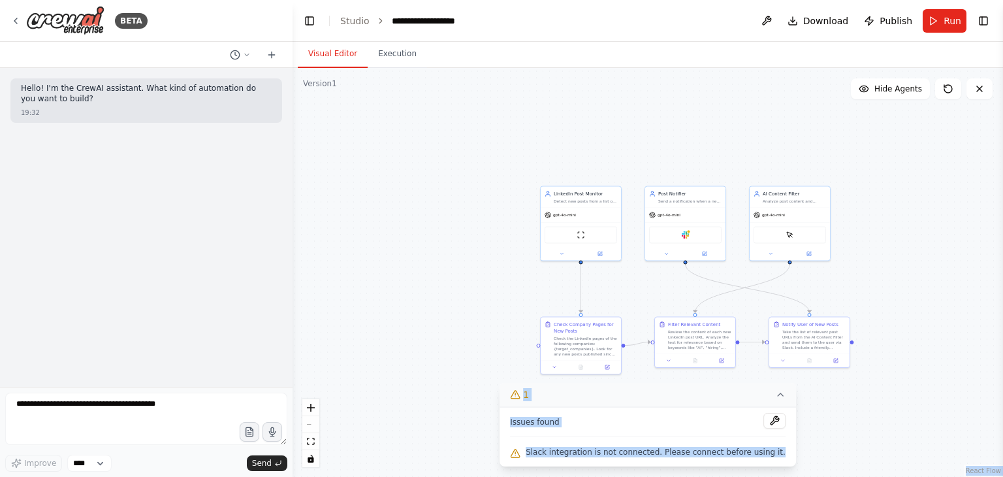
click at [384, 340] on div ".deletable-edge-delete-btn { width: 20px; height: 20px; border: 0px solid #ffff…" at bounding box center [648, 272] width 711 height 409
click at [240, 59] on icon at bounding box center [235, 55] width 10 height 10
click at [224, 97] on span "Environment configuration Your project might require some environment variables…" at bounding box center [190, 102] width 97 height 10
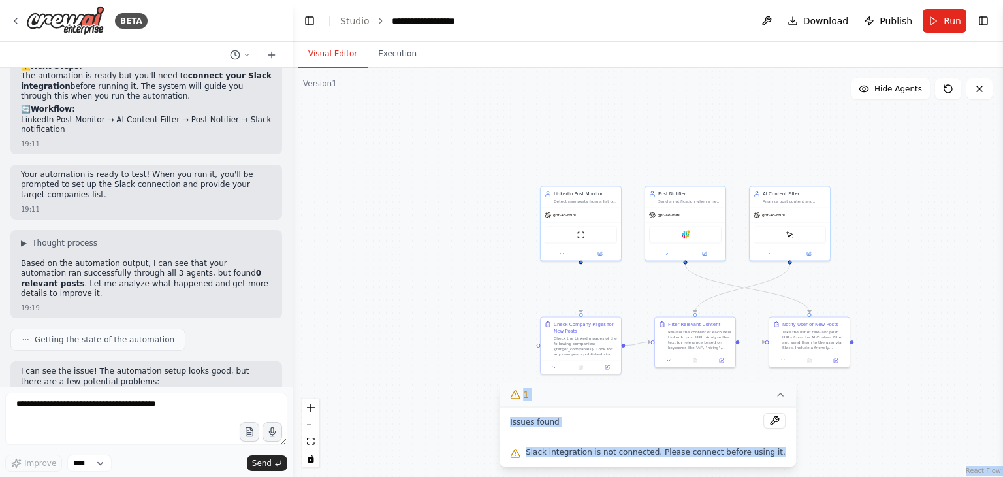
scroll to position [3510, 0]
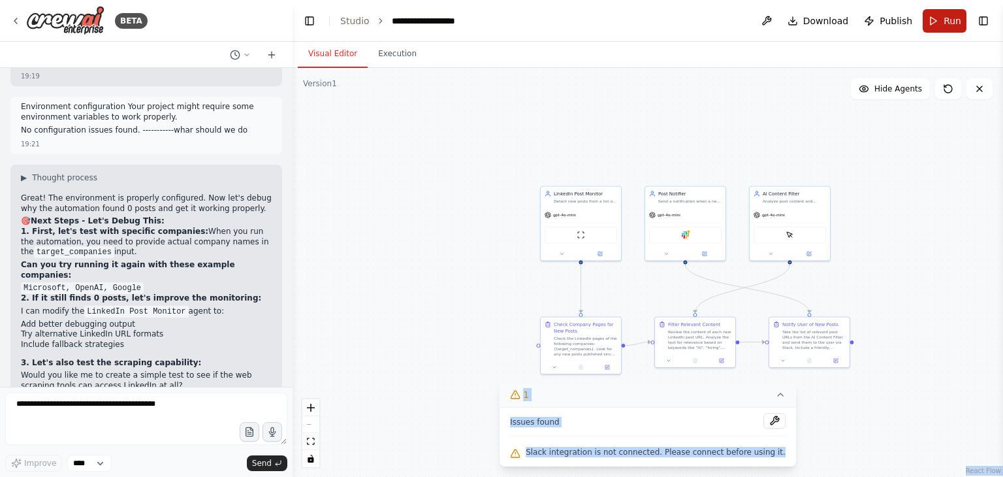
click at [938, 29] on button "Run" at bounding box center [945, 21] width 44 height 24
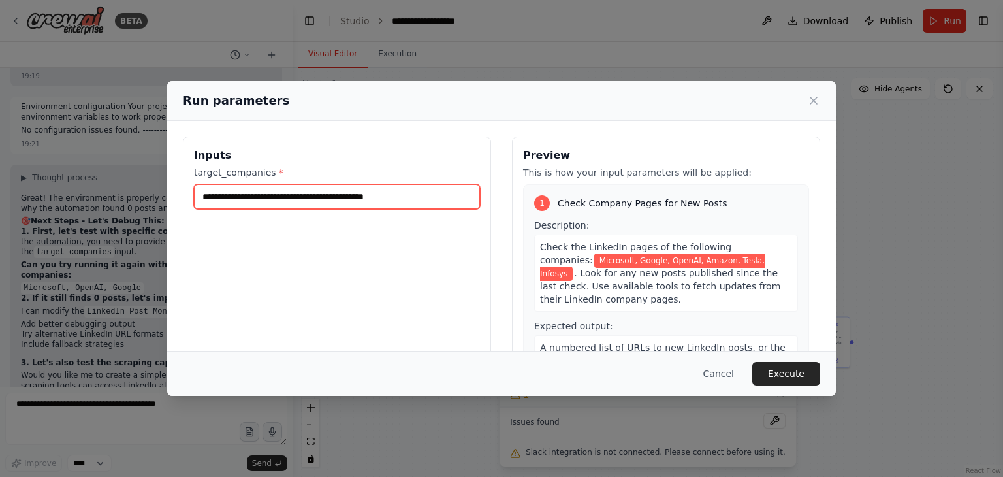
drag, startPoint x: 404, startPoint y: 197, endPoint x: 374, endPoint y: 199, distance: 30.2
click at [374, 199] on input "**********" at bounding box center [337, 196] width 286 height 25
click at [351, 197] on input "**********" at bounding box center [337, 196] width 286 height 25
click at [308, 197] on input "**********" at bounding box center [337, 196] width 286 height 25
click at [276, 197] on input "**********" at bounding box center [337, 196] width 286 height 25
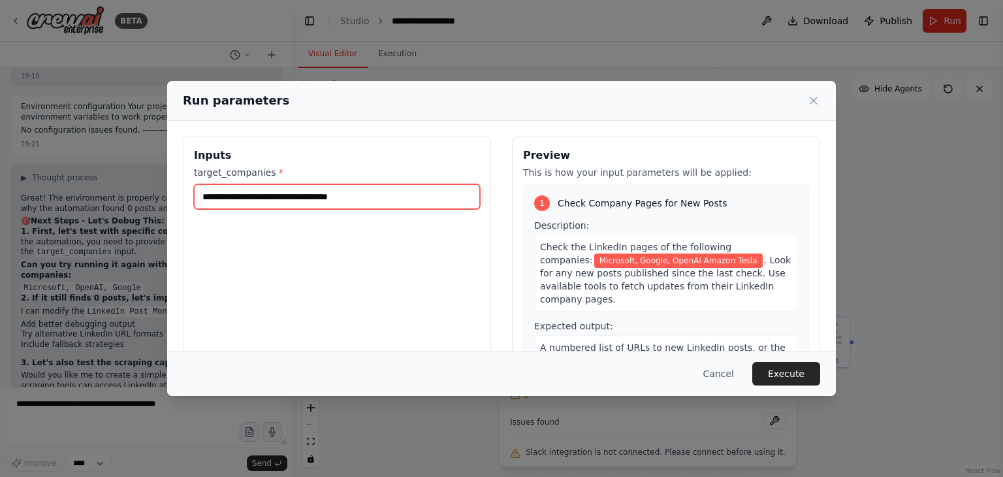
click at [276, 197] on input "**********" at bounding box center [337, 196] width 286 height 25
click at [246, 196] on input "**********" at bounding box center [337, 196] width 286 height 25
type input "**********"
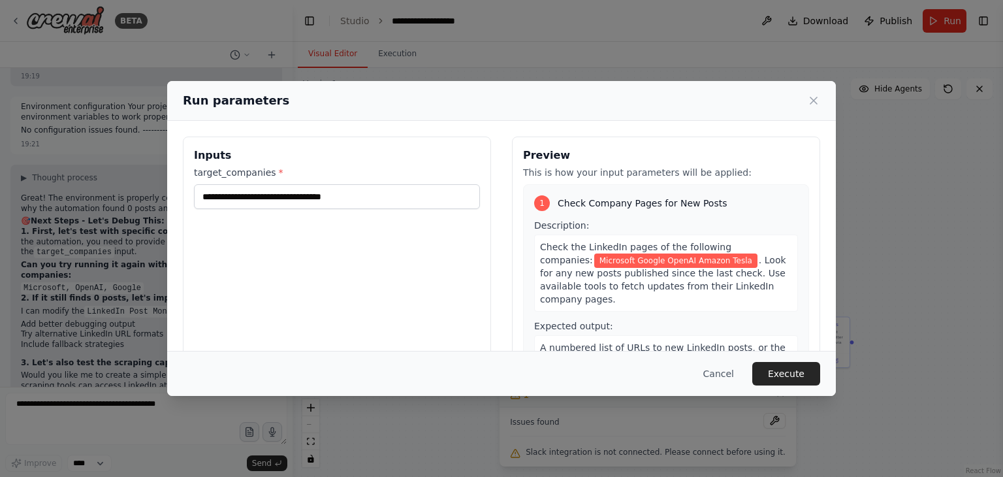
click at [464, 280] on div "**********" at bounding box center [337, 291] width 308 height 310
click at [786, 368] on button "Execute" at bounding box center [786, 374] width 68 height 24
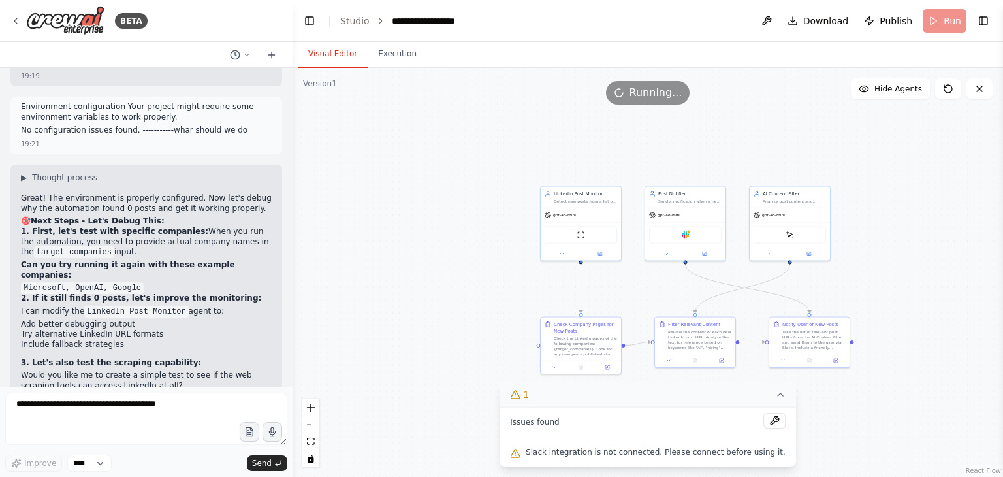
click at [334, 59] on button "Visual Editor" at bounding box center [333, 53] width 70 height 27
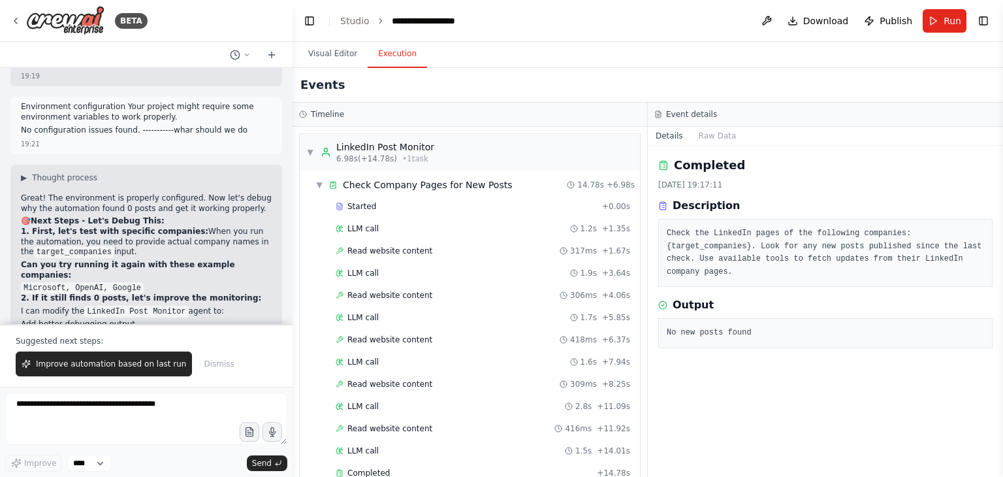
click at [390, 63] on button "Execution" at bounding box center [397, 53] width 59 height 27
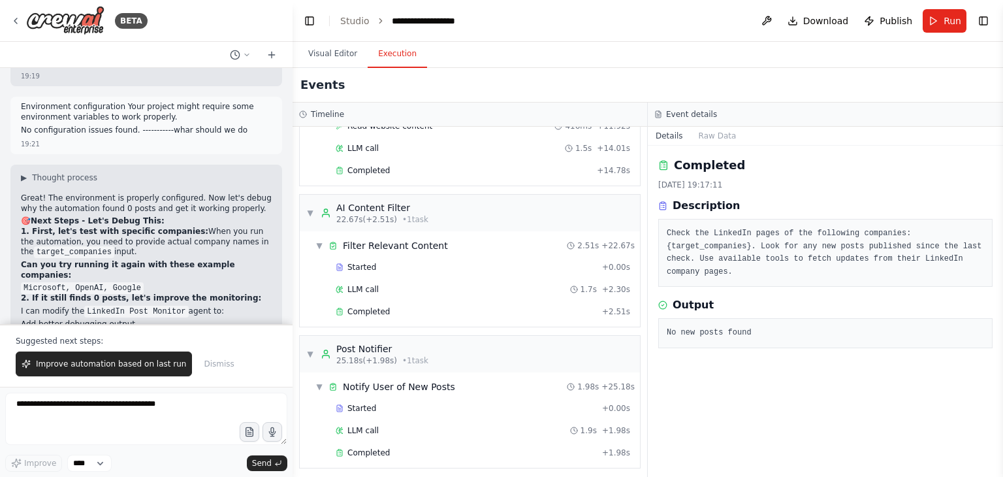
scroll to position [3572, 0]
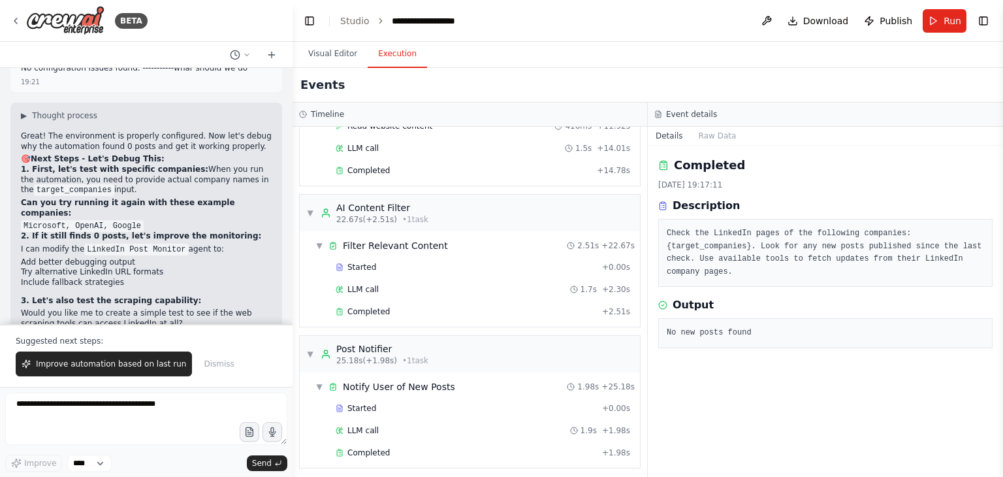
drag, startPoint x: 129, startPoint y: 262, endPoint x: 219, endPoint y: 261, distance: 90.1
click at [219, 421] on li "Try Option A first - Run with "Microsoft, OpenAI, Google"" at bounding box center [146, 426] width 251 height 10
copy li "Microsoft, OpenAI, Google"
click at [933, 32] on button "Run" at bounding box center [945, 21] width 44 height 24
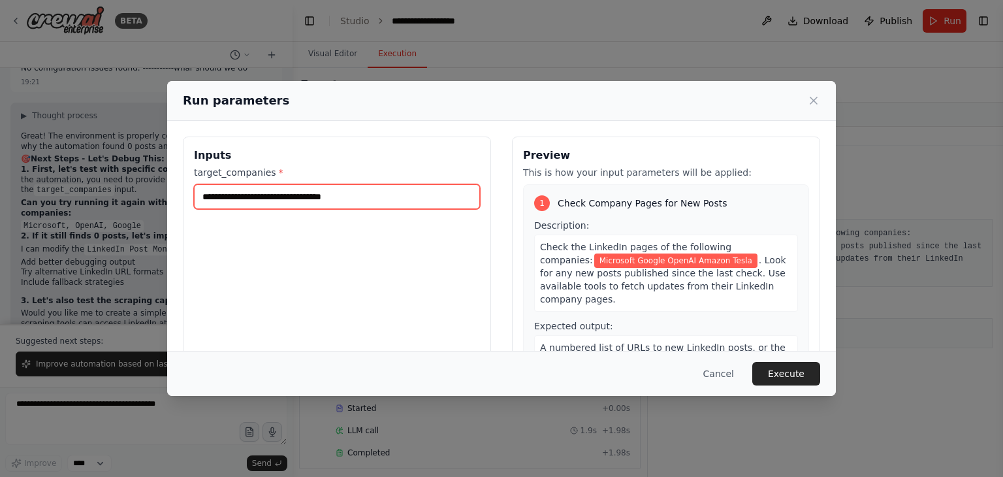
drag, startPoint x: 373, startPoint y: 203, endPoint x: 165, endPoint y: 210, distance: 208.4
click at [165, 210] on div "**********" at bounding box center [501, 238] width 1003 height 477
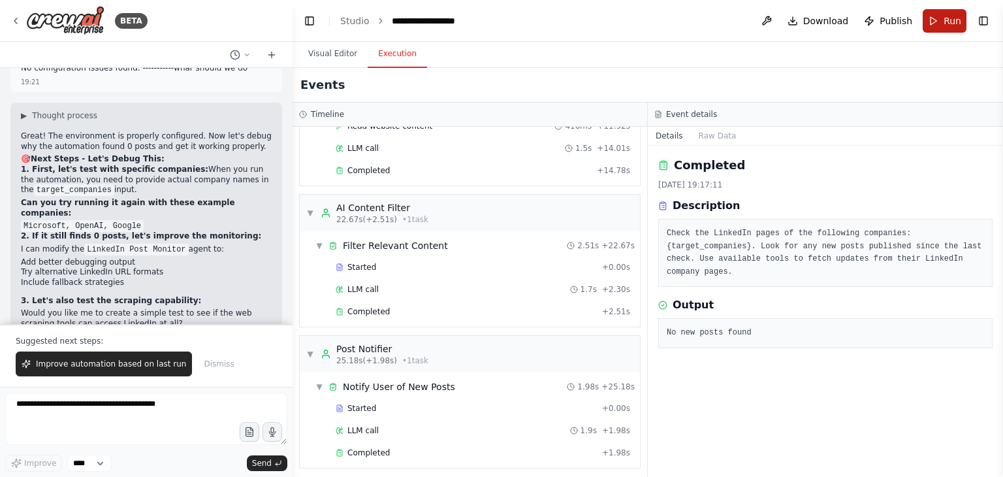
click at [931, 17] on button "Run" at bounding box center [945, 21] width 44 height 24
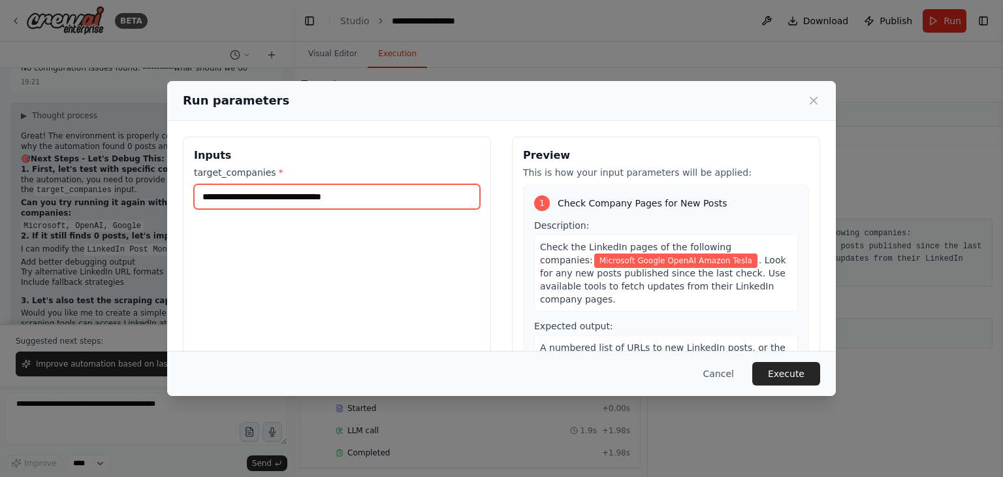
drag, startPoint x: 365, startPoint y: 197, endPoint x: 199, endPoint y: 202, distance: 166.6
click at [199, 202] on input "**********" at bounding box center [337, 196] width 286 height 25
paste input "text"
type input "**********"
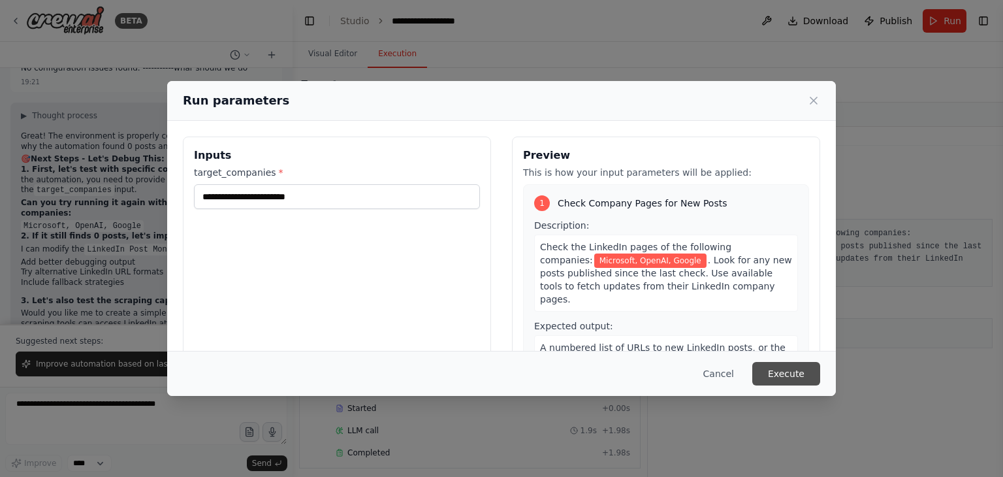
click at [776, 364] on button "Execute" at bounding box center [786, 374] width 68 height 24
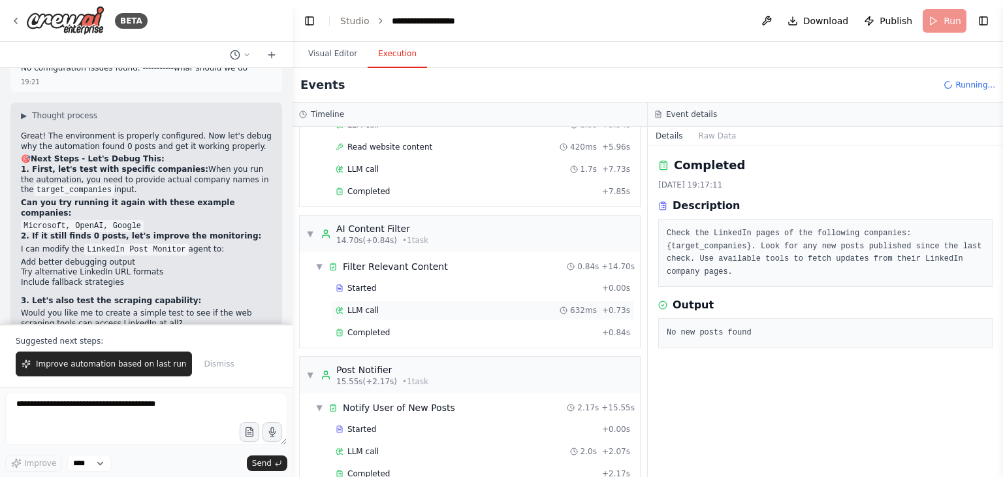
scroll to position [214, 0]
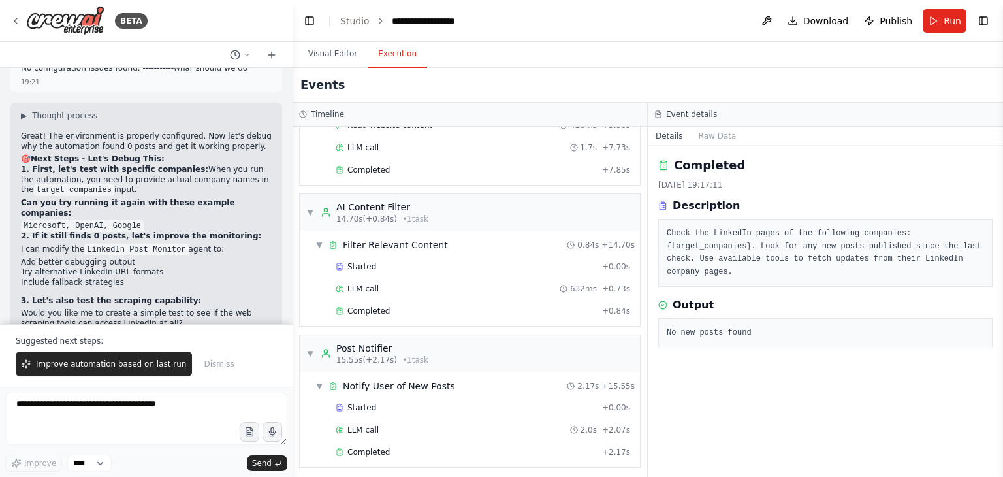
click at [204, 387] on p "Option C: Switch to monitoring company Twitter/X accounts first (easier to acce…" at bounding box center [146, 397] width 251 height 20
click at [703, 140] on button "Raw Data" at bounding box center [718, 136] width 54 height 18
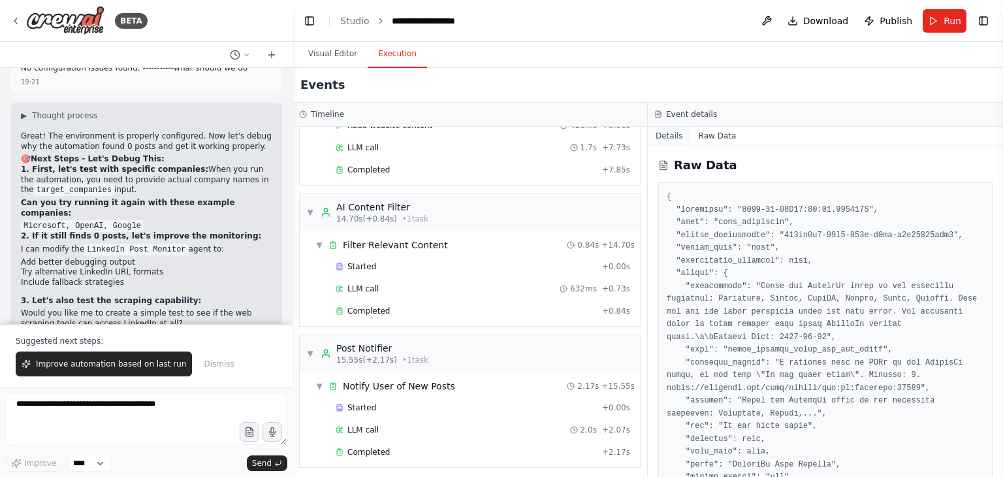
click at [671, 137] on button "Details" at bounding box center [669, 136] width 43 height 18
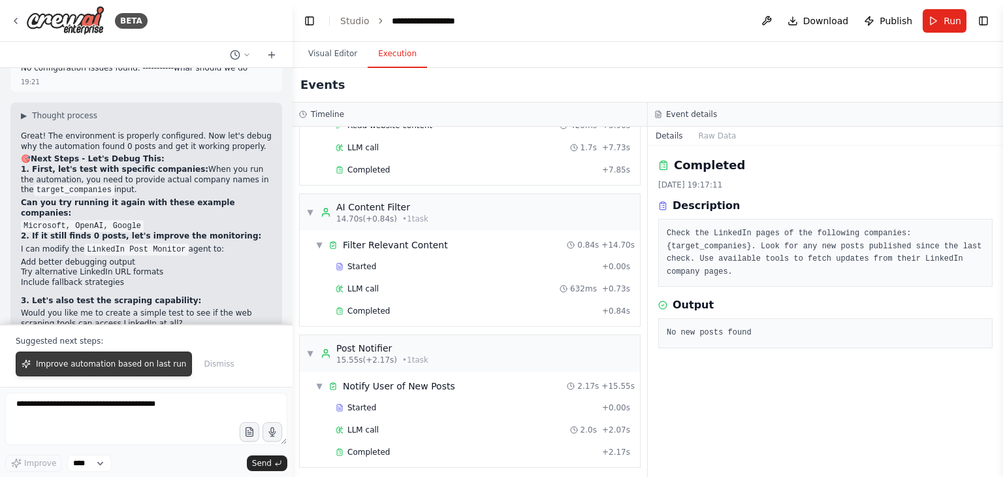
click at [133, 371] on button "Improve automation based on last run" at bounding box center [104, 363] width 176 height 25
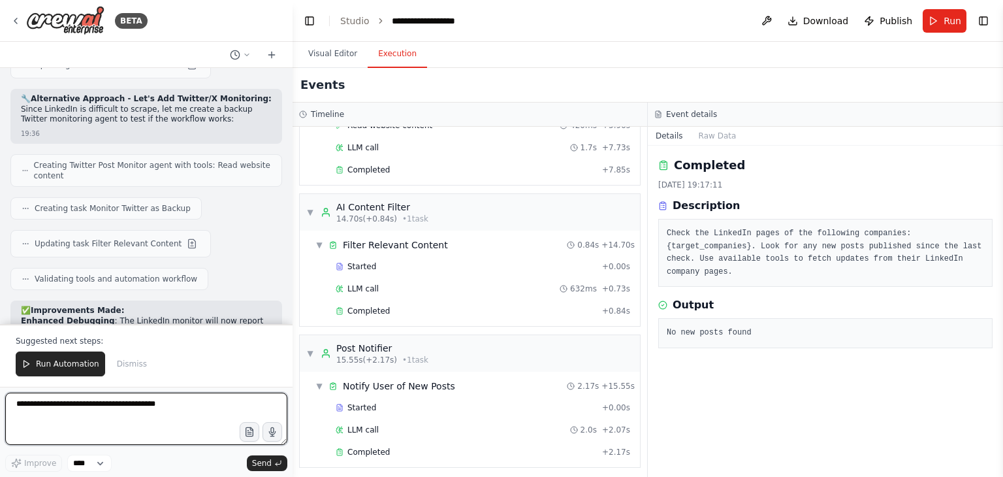
scroll to position [4349, 0]
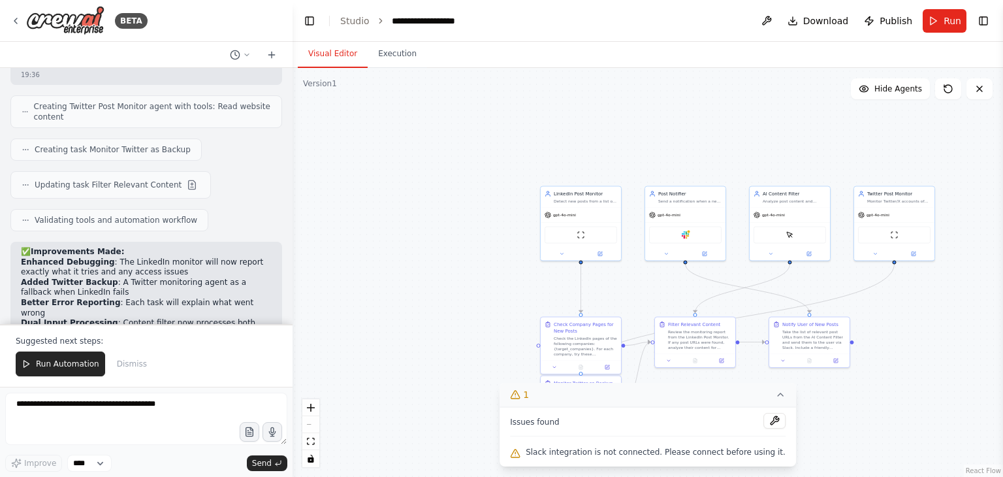
click at [329, 49] on button "Visual Editor" at bounding box center [333, 53] width 70 height 27
click at [925, 357] on div ".deletable-edge-delete-btn { width: 20px; height: 20px; border: 0px solid #ffff…" at bounding box center [648, 272] width 711 height 409
click at [514, 351] on div ".deletable-edge-delete-btn { width: 20px; height: 20px; border: 0px solid #ffff…" at bounding box center [648, 272] width 711 height 409
click at [761, 402] on button "1" at bounding box center [648, 395] width 296 height 24
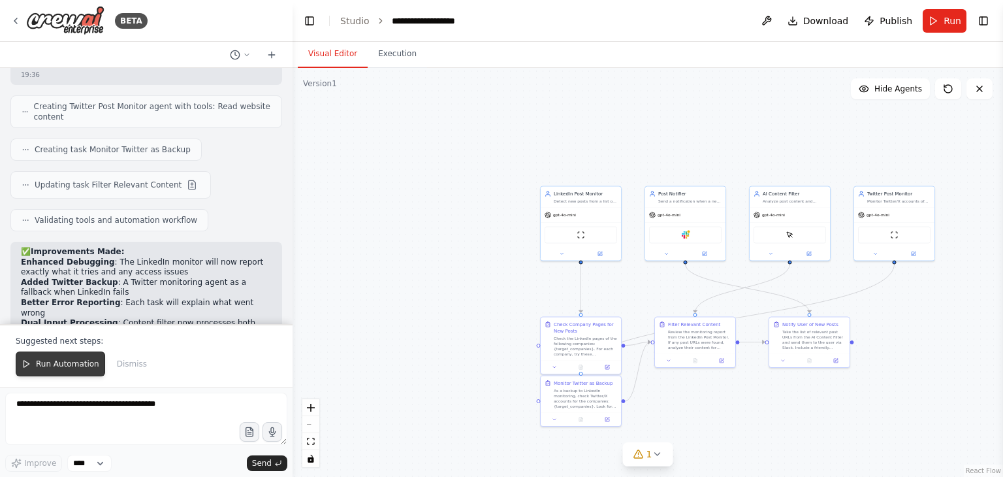
click at [57, 373] on button "Run Automation" at bounding box center [60, 363] width 89 height 25
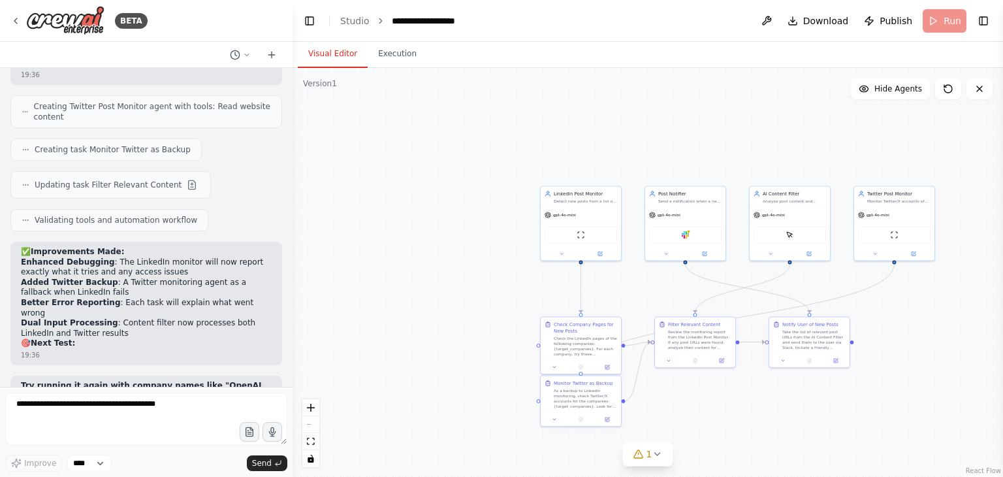
scroll to position [4287, 0]
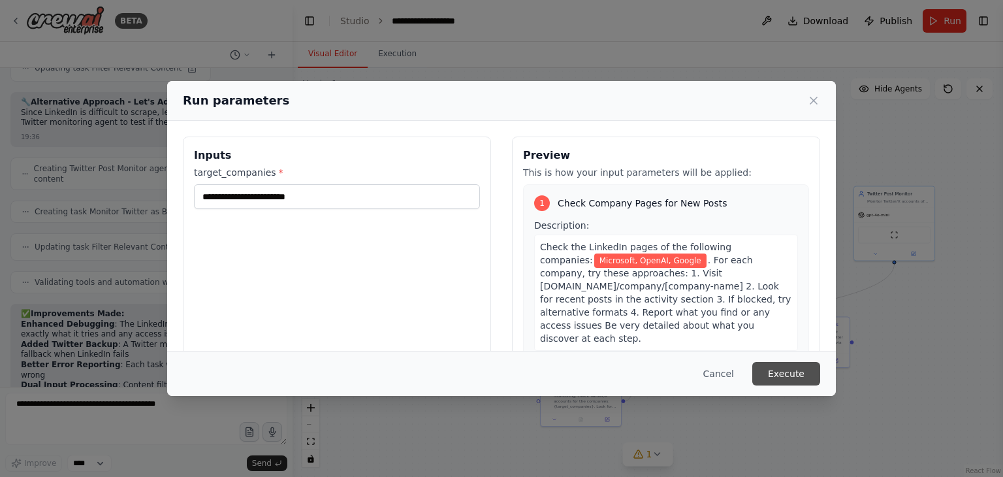
click at [781, 366] on button "Execute" at bounding box center [786, 374] width 68 height 24
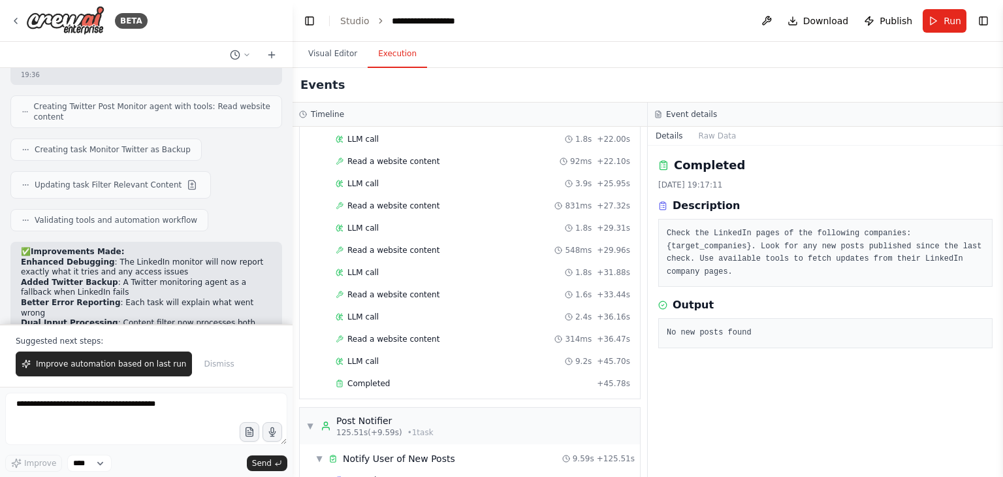
scroll to position [1912, 0]
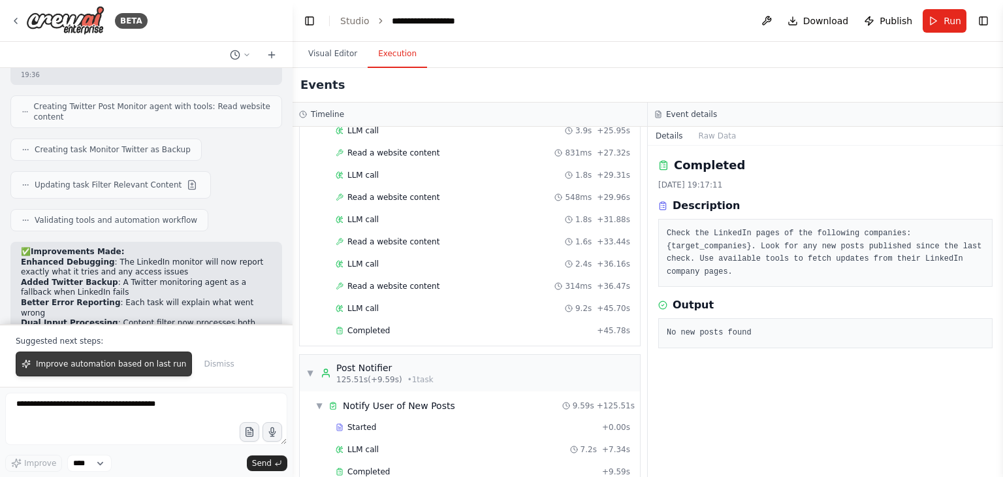
click at [125, 353] on button "Improve automation based on last run" at bounding box center [104, 363] width 176 height 25
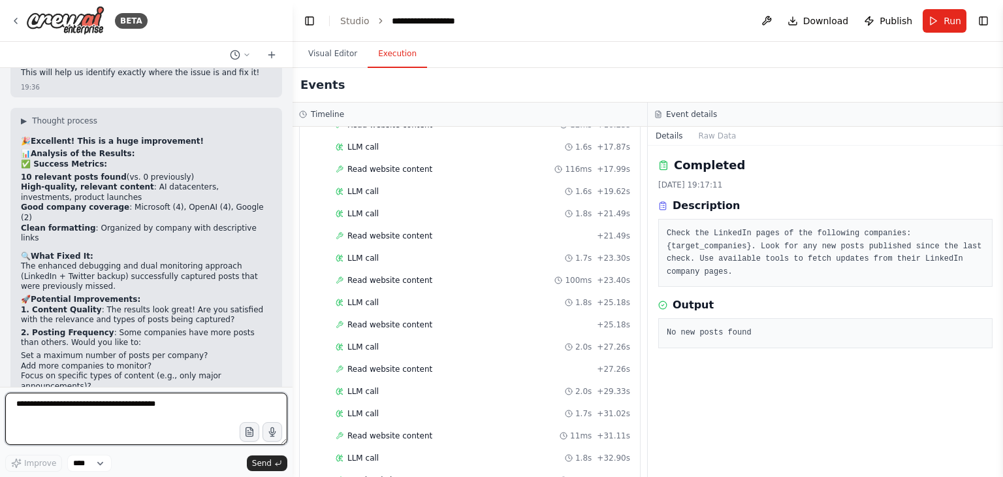
scroll to position [672, 0]
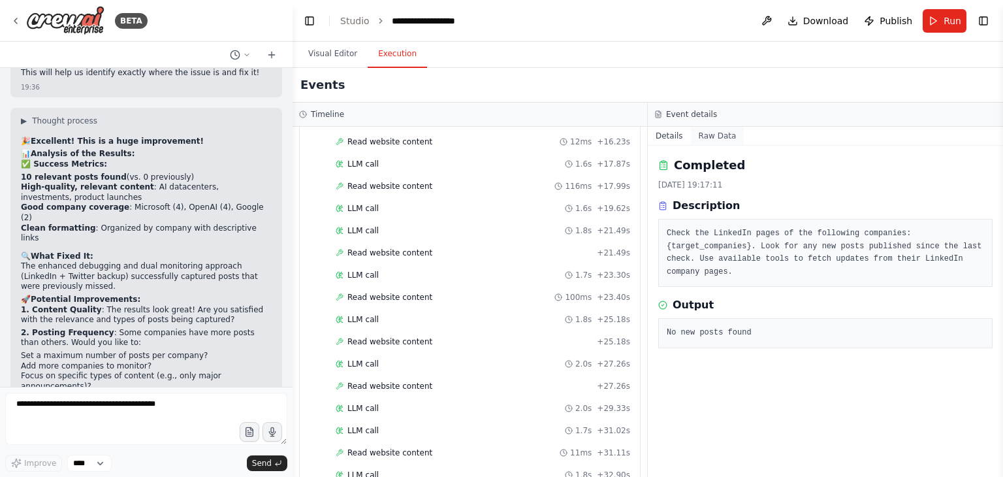
click at [706, 136] on button "Raw Data" at bounding box center [718, 136] width 54 height 18
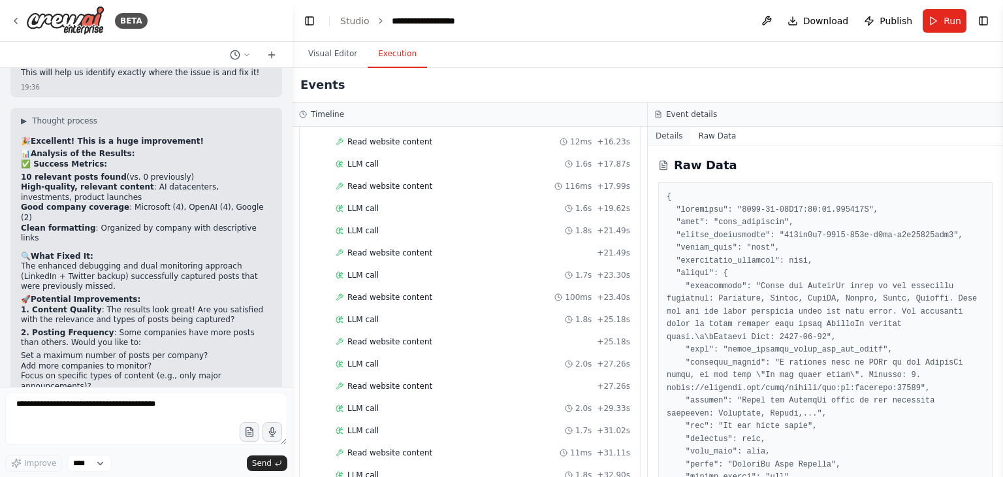
click at [671, 139] on button "Details" at bounding box center [669, 136] width 43 height 18
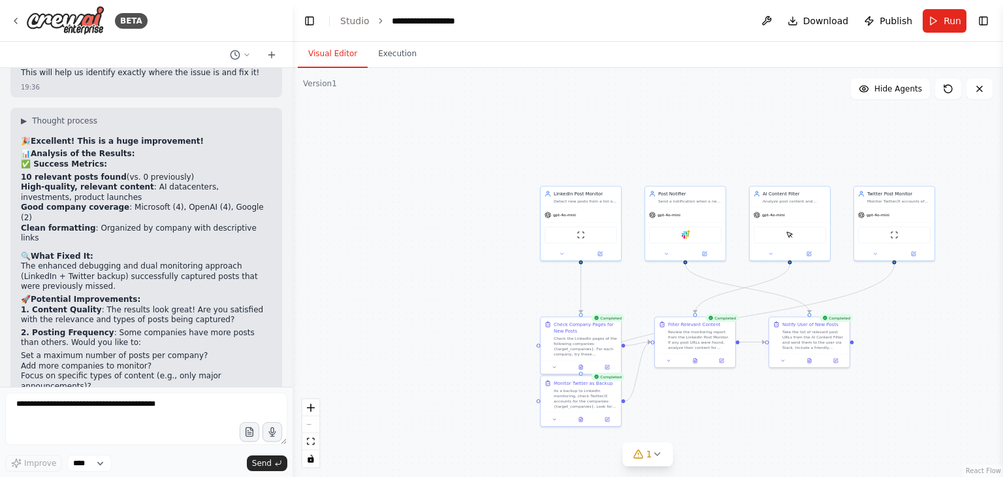
click at [329, 52] on button "Visual Editor" at bounding box center [333, 53] width 70 height 27
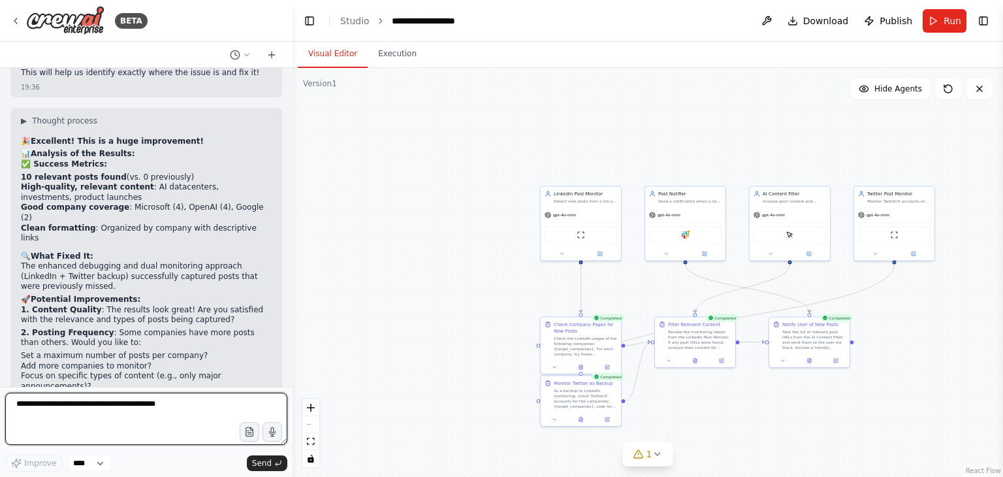
click at [76, 415] on textarea at bounding box center [146, 419] width 282 height 52
type textarea "**********"
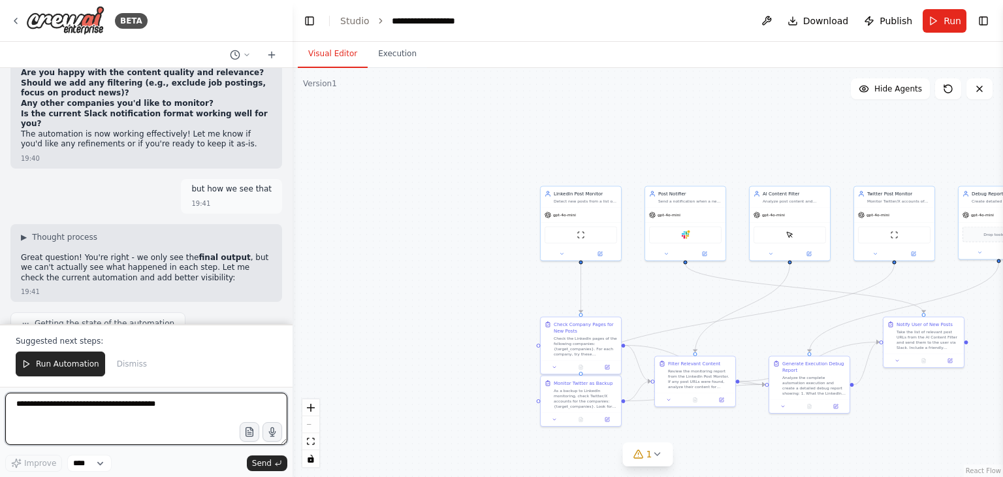
scroll to position [5245, 0]
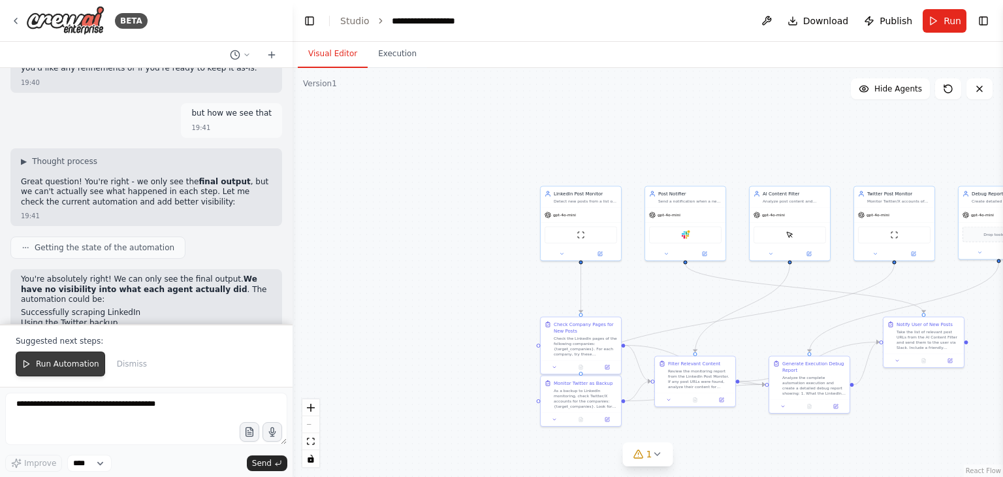
click at [65, 360] on span "Run Automation" at bounding box center [67, 364] width 63 height 10
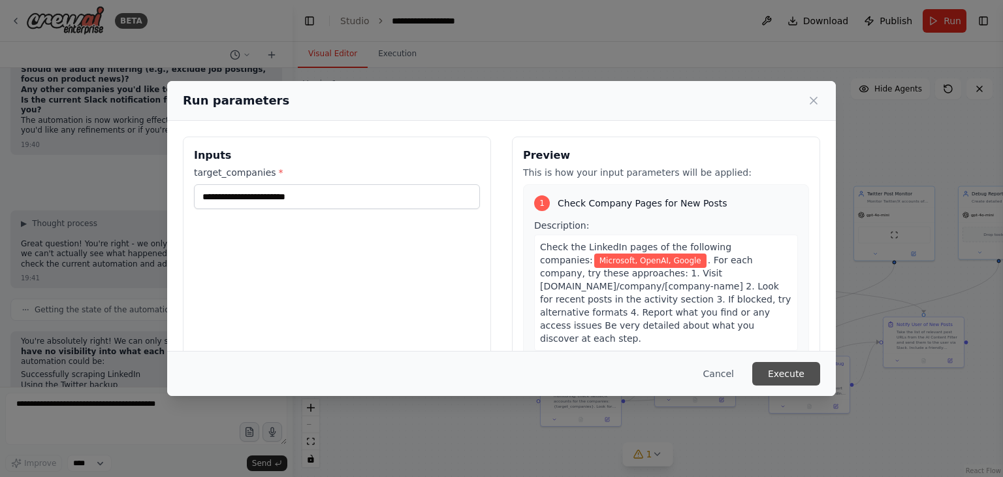
scroll to position [5227, 0]
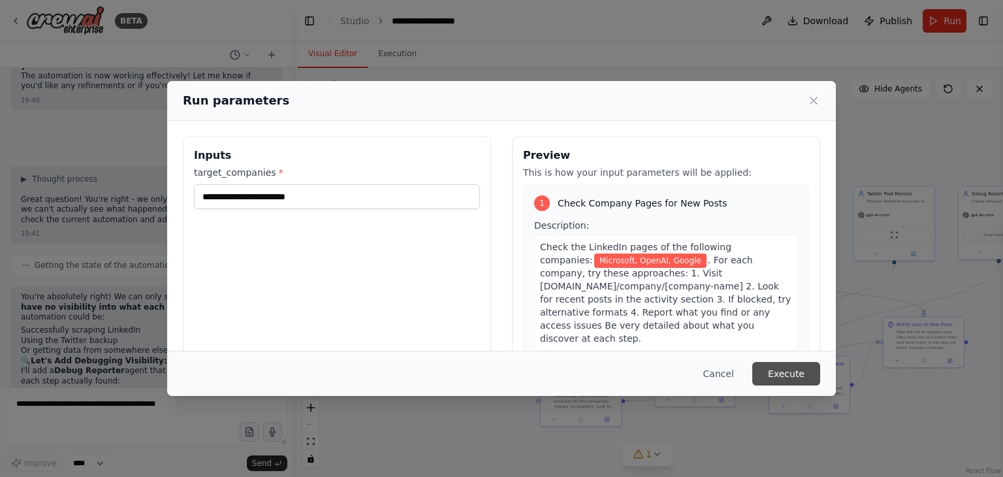
click at [786, 374] on button "Execute" at bounding box center [786, 374] width 68 height 24
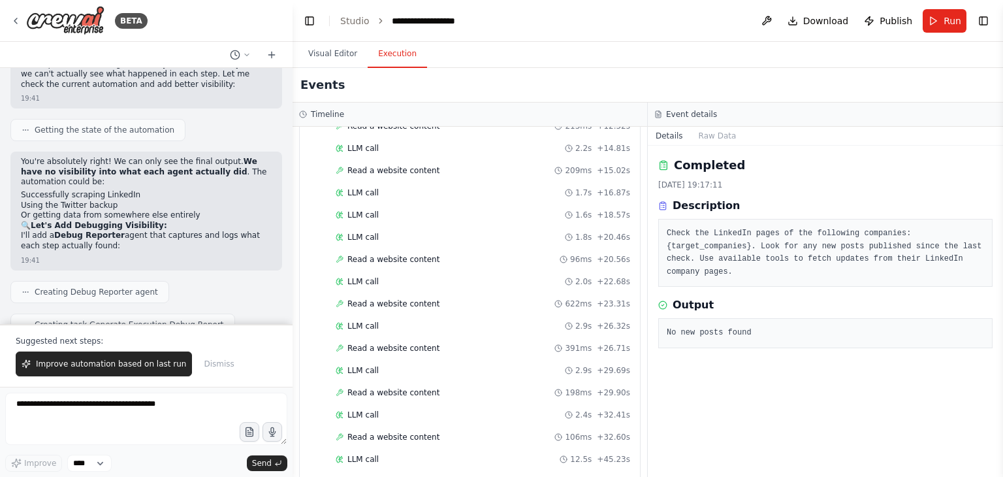
scroll to position [5424, 0]
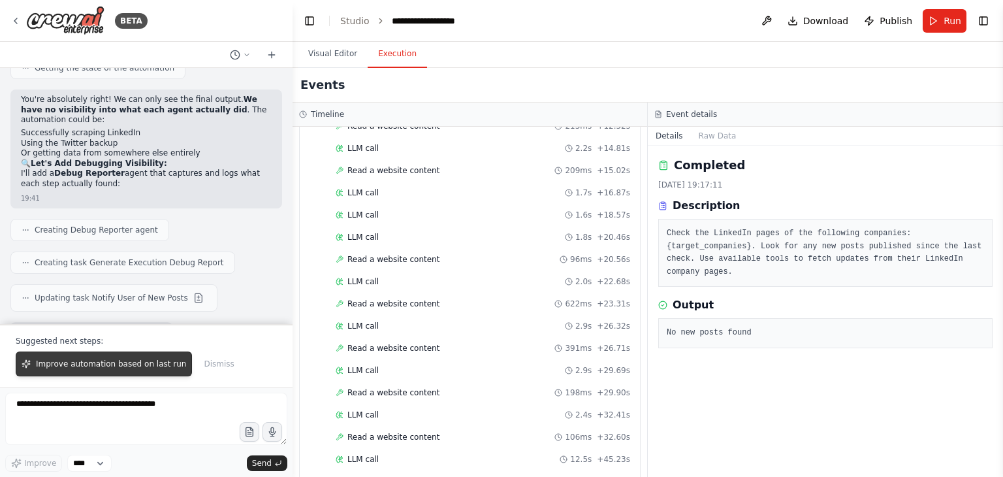
click at [141, 359] on button "Improve automation based on last run" at bounding box center [104, 363] width 176 height 25
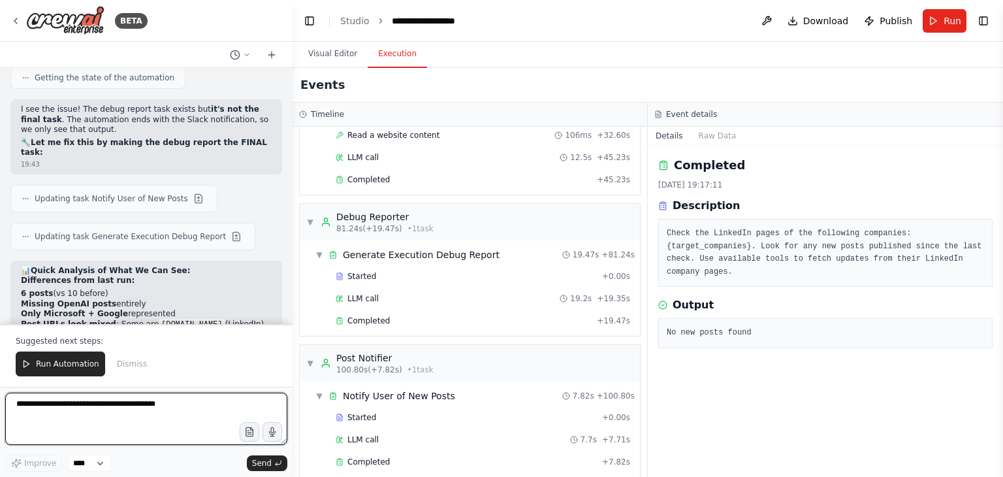
scroll to position [6027, 0]
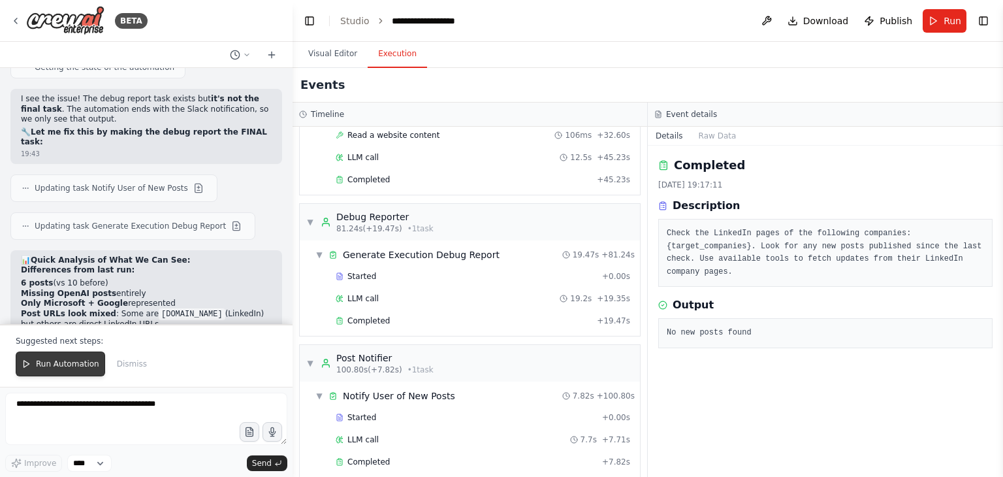
click at [61, 371] on button "Run Automation" at bounding box center [60, 363] width 89 height 25
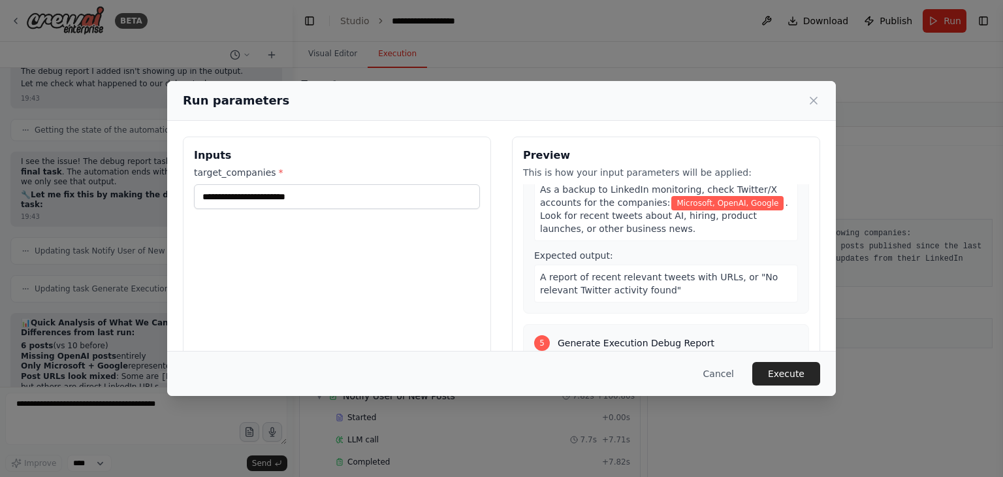
scroll to position [818, 0]
drag, startPoint x: 658, startPoint y: 240, endPoint x: 515, endPoint y: 247, distance: 143.2
click at [515, 247] on div "Preview This is how your input parameters will be applied: 1 Check Company Page…" at bounding box center [666, 291] width 308 height 310
click at [664, 266] on div "A report of recent relevant tweets with URLs, or "No relevant Twitter activity …" at bounding box center [666, 285] width 264 height 38
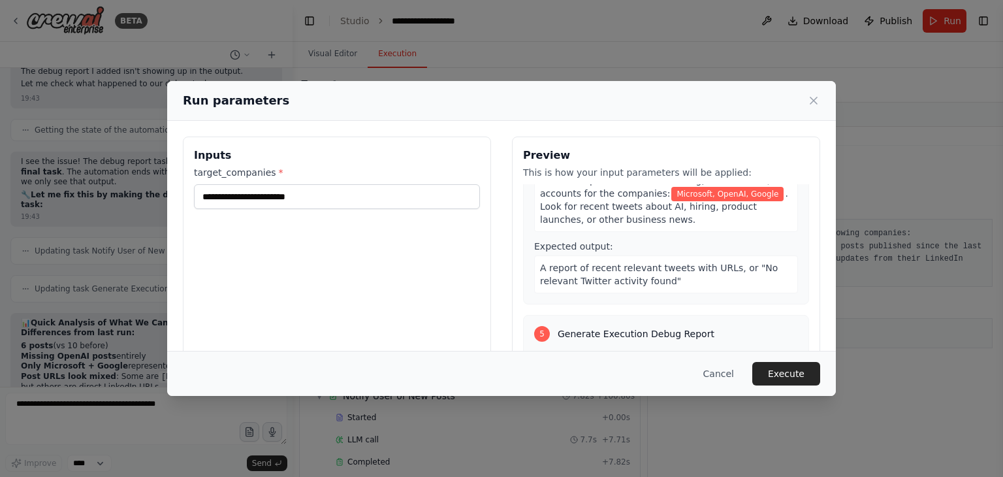
scroll to position [835, 0]
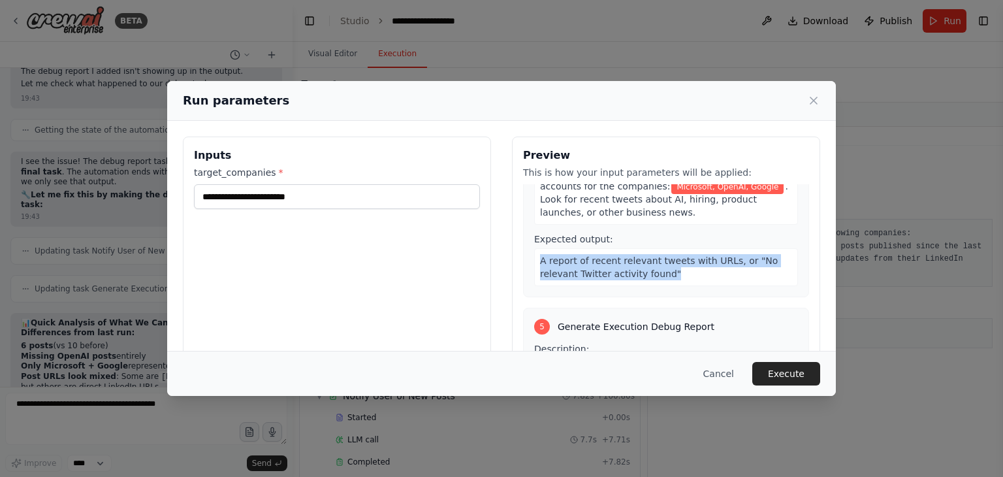
drag, startPoint x: 664, startPoint y: 239, endPoint x: 508, endPoint y: 215, distance: 157.3
click at [512, 215] on div "Preview This is how your input parameters will be applied: 1 Check Company Page…" at bounding box center [666, 291] width 308 height 310
click at [673, 244] on div "4 Monitor Twitter as Backup Description: As a backup to LinkedIn monitoring, ch…" at bounding box center [666, 203] width 286 height 187
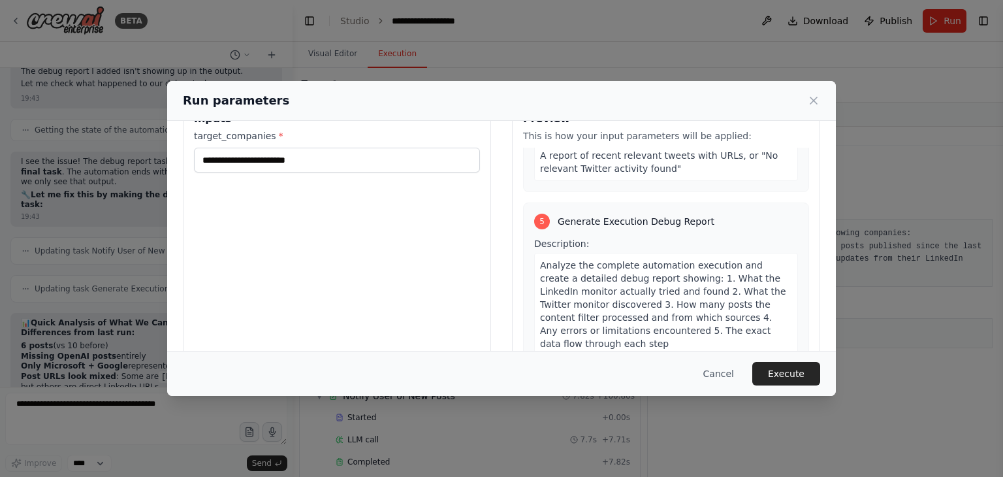
scroll to position [110, 0]
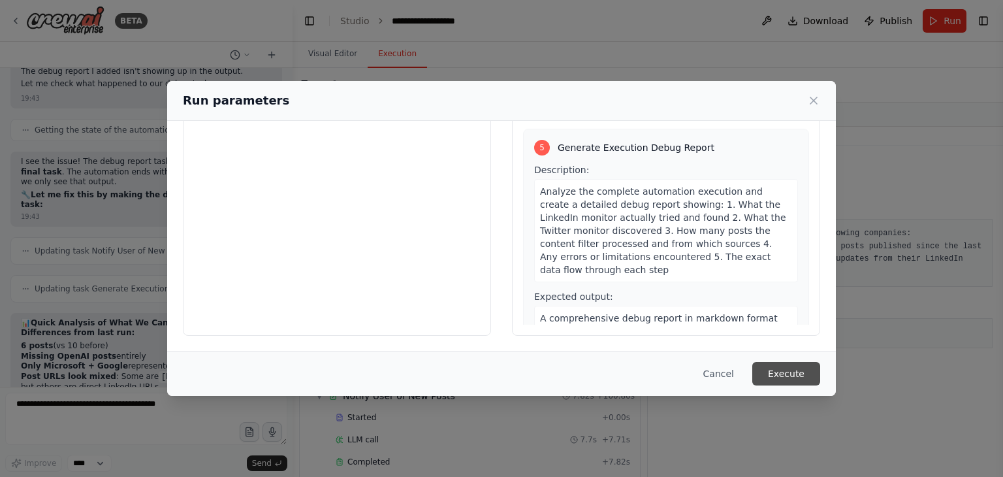
click at [797, 371] on button "Execute" at bounding box center [786, 374] width 68 height 24
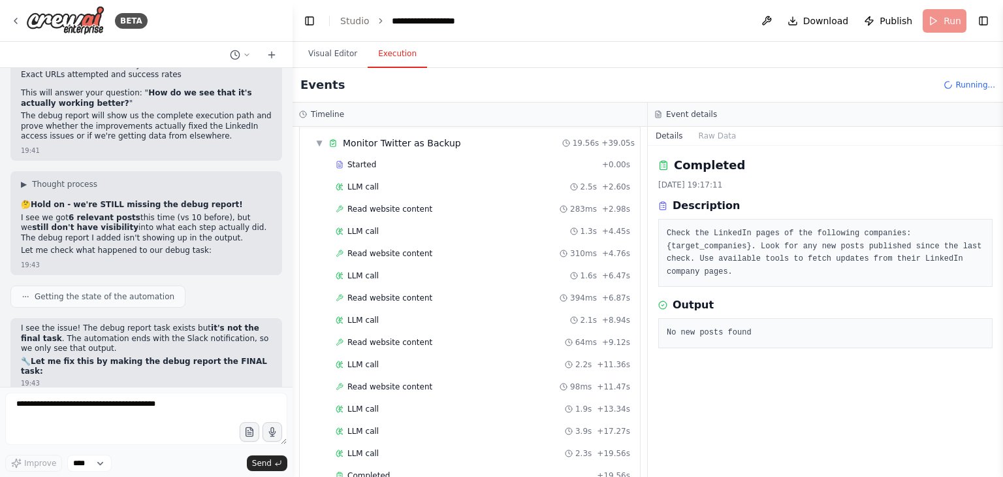
scroll to position [5797, 0]
click at [146, 413] on span "Updating task Notify User of New Posts" at bounding box center [111, 418] width 153 height 10
click at [191, 410] on button at bounding box center [199, 418] width 16 height 16
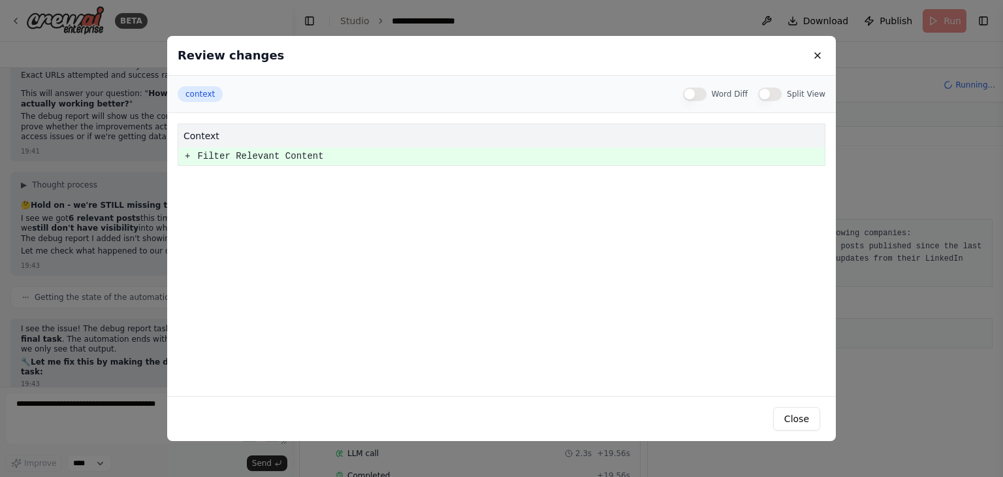
click at [188, 159] on pre "+" at bounding box center [187, 156] width 5 height 16
click at [705, 93] on button "Word Diff" at bounding box center [695, 94] width 24 height 13
click at [778, 94] on button "Split View" at bounding box center [770, 94] width 24 height 13
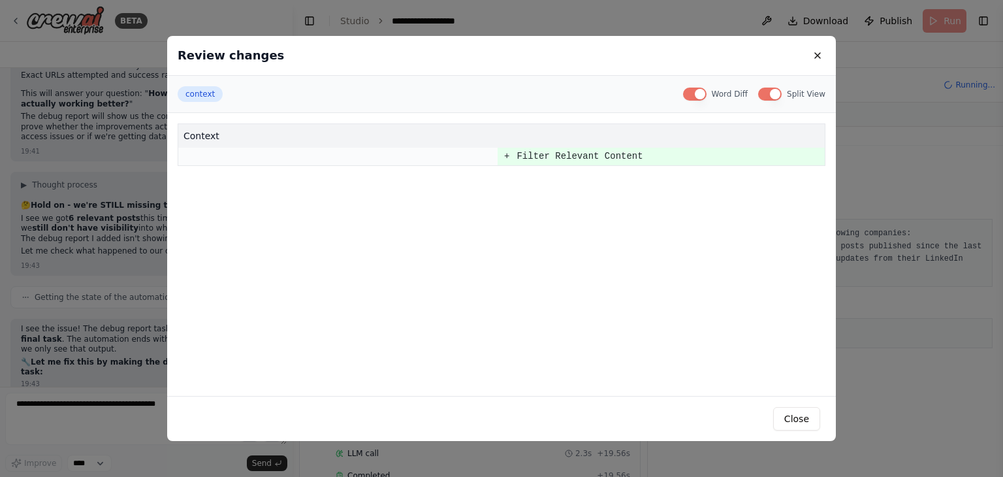
click at [704, 95] on button "Word Diff" at bounding box center [695, 94] width 24 height 13
click at [775, 89] on button "Split View" at bounding box center [770, 94] width 24 height 13
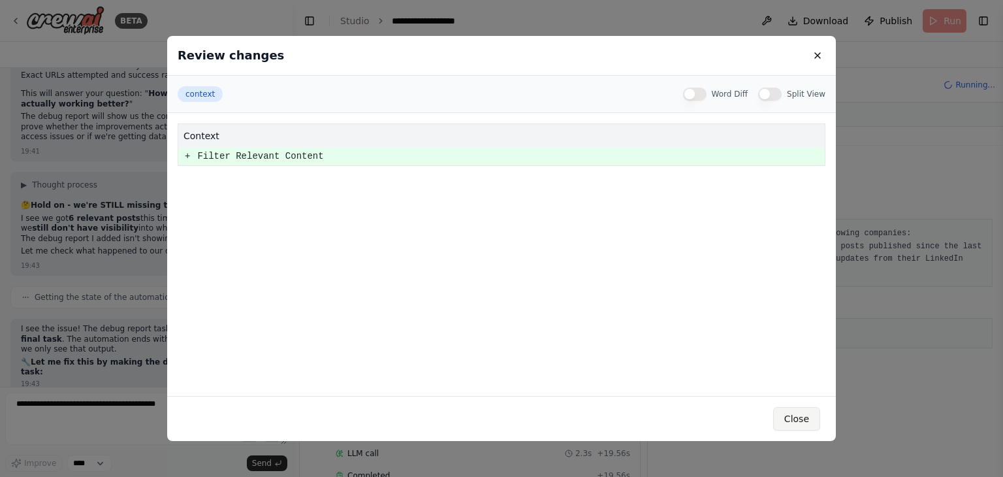
click at [790, 415] on button "Close" at bounding box center [796, 419] width 47 height 24
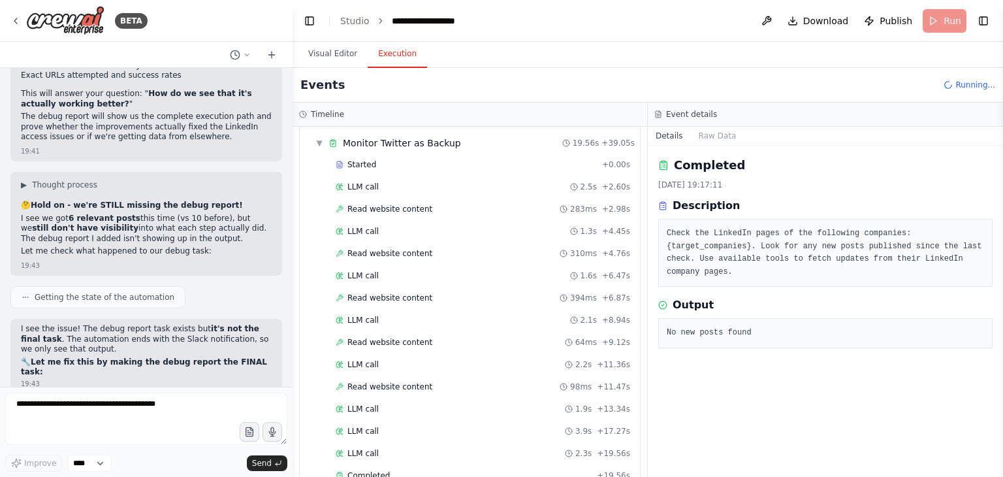
click at [229, 448] on button at bounding box center [237, 456] width 16 height 16
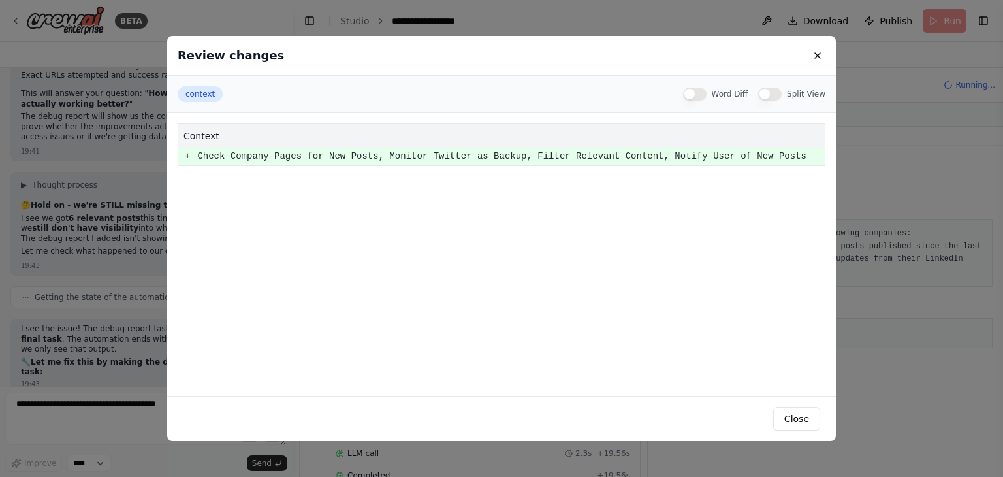
click at [188, 160] on pre "+" at bounding box center [187, 156] width 5 height 16
click at [778, 103] on div "context Word Diff Split View" at bounding box center [501, 94] width 669 height 37
click at [774, 98] on button "Split View" at bounding box center [770, 94] width 24 height 13
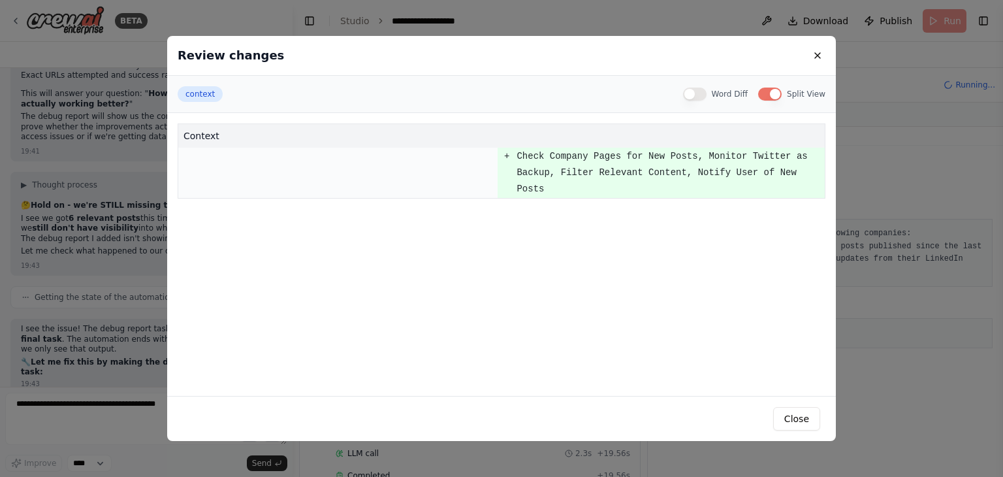
click at [702, 92] on button "Word Diff" at bounding box center [695, 94] width 24 height 13
click at [818, 57] on button at bounding box center [818, 56] width 16 height 16
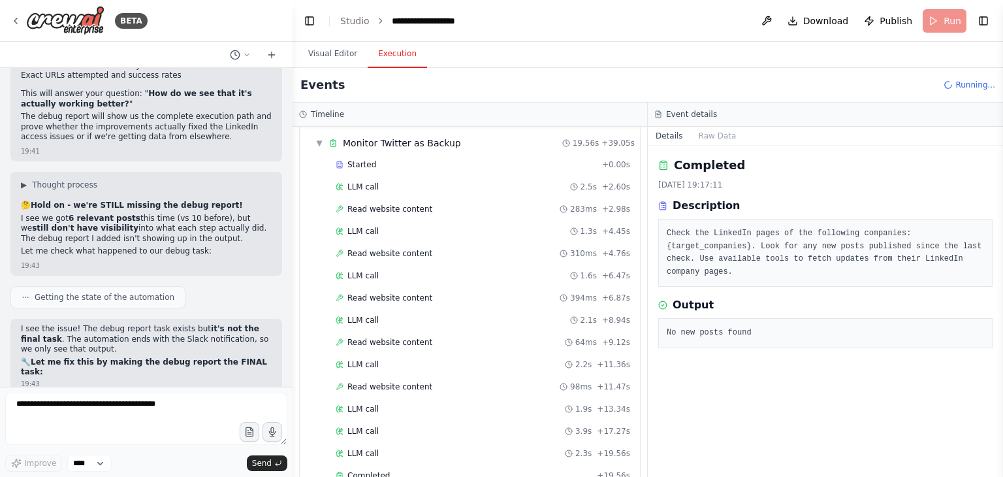
scroll to position [5964, 0]
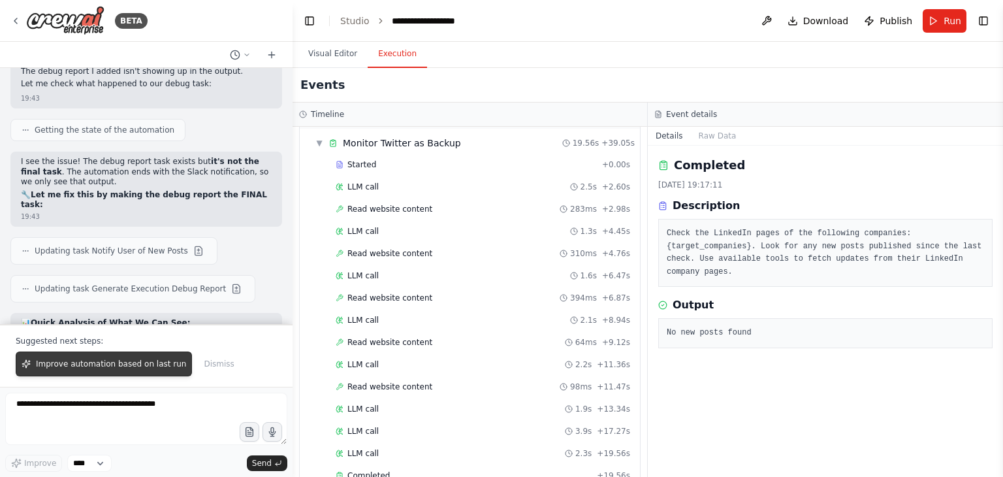
click at [123, 364] on span "Improve automation based on last run" at bounding box center [111, 364] width 150 height 10
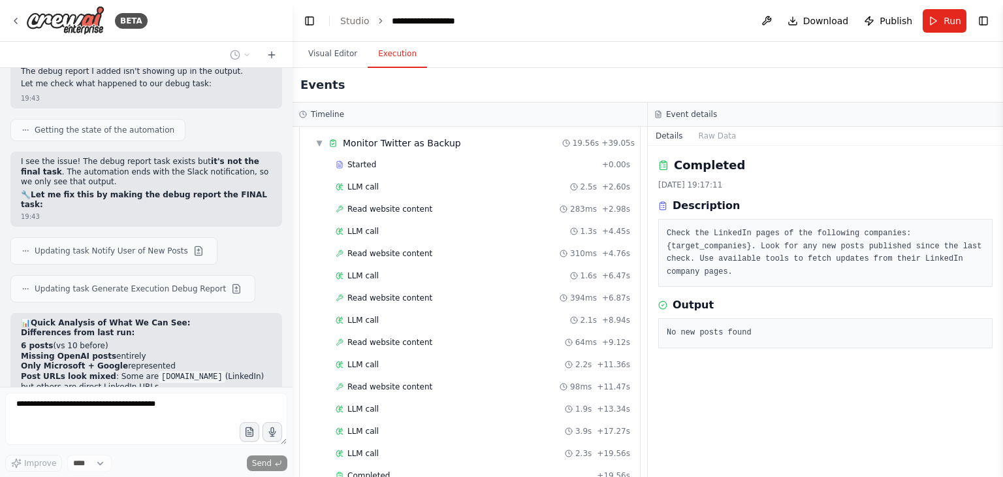
scroll to position [5998, 0]
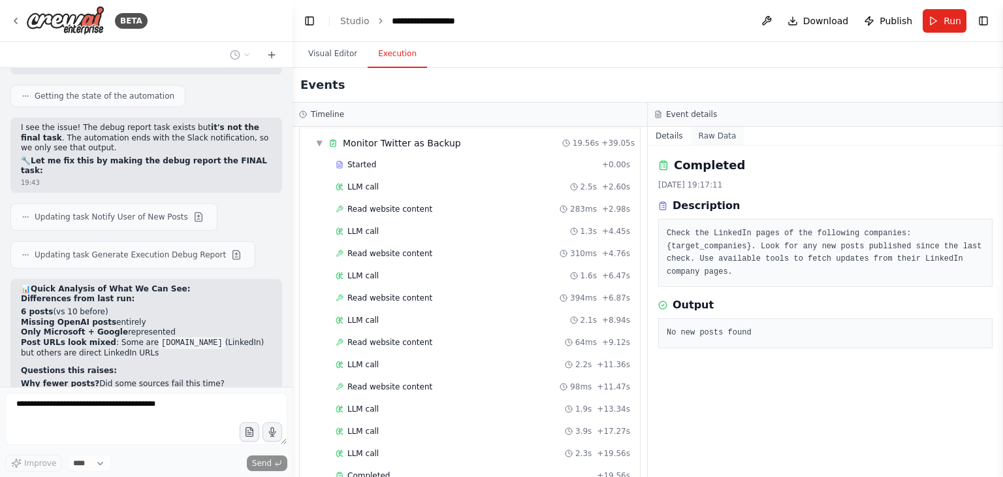
click at [704, 128] on button "Raw Data" at bounding box center [718, 136] width 54 height 18
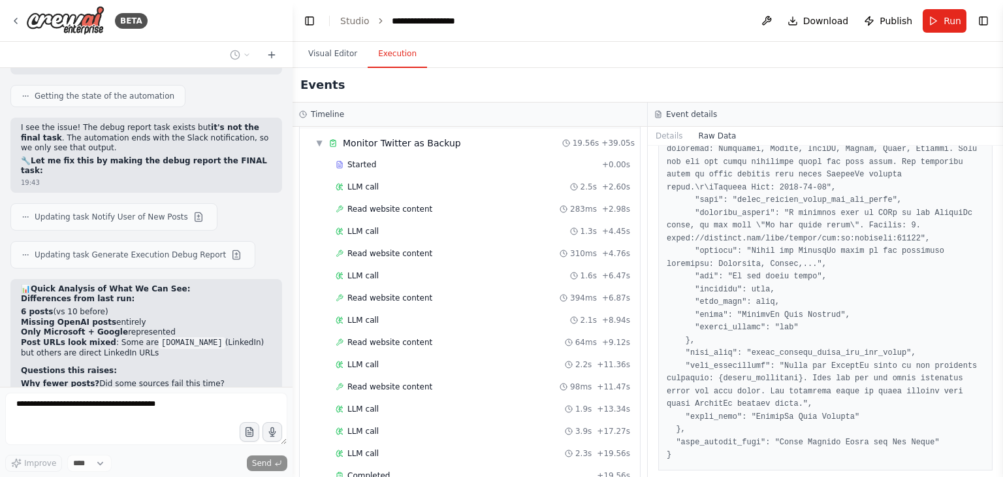
scroll to position [585, 0]
click at [664, 143] on button "Details" at bounding box center [669, 136] width 43 height 18
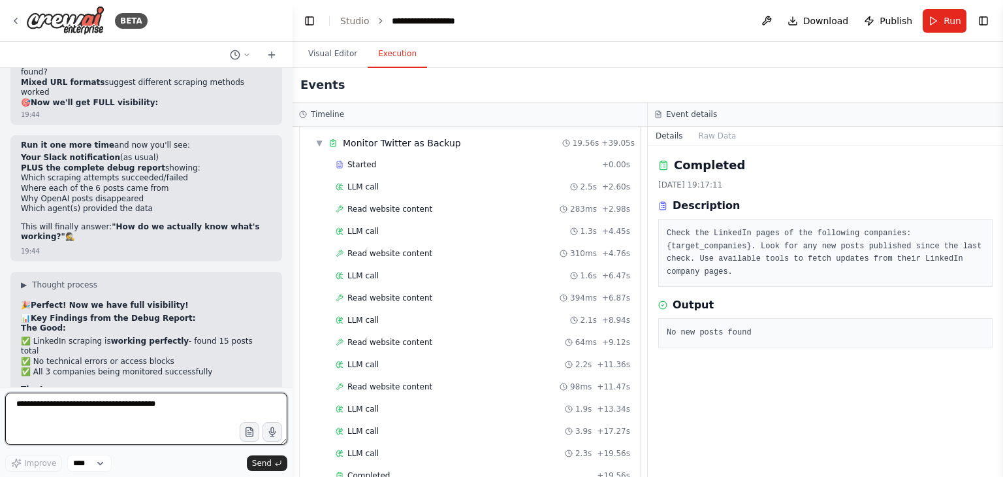
scroll to position [6330, 0]
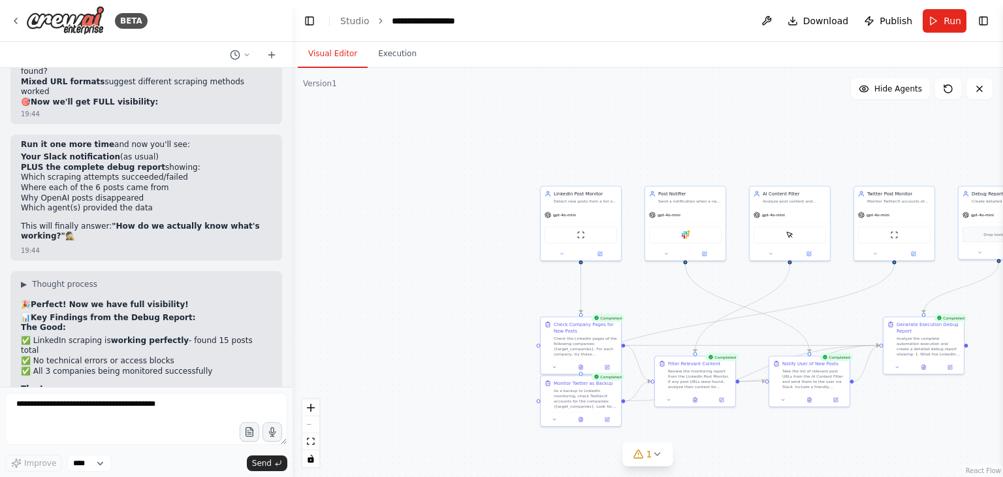
click at [328, 61] on button "Visual Editor" at bounding box center [333, 53] width 70 height 27
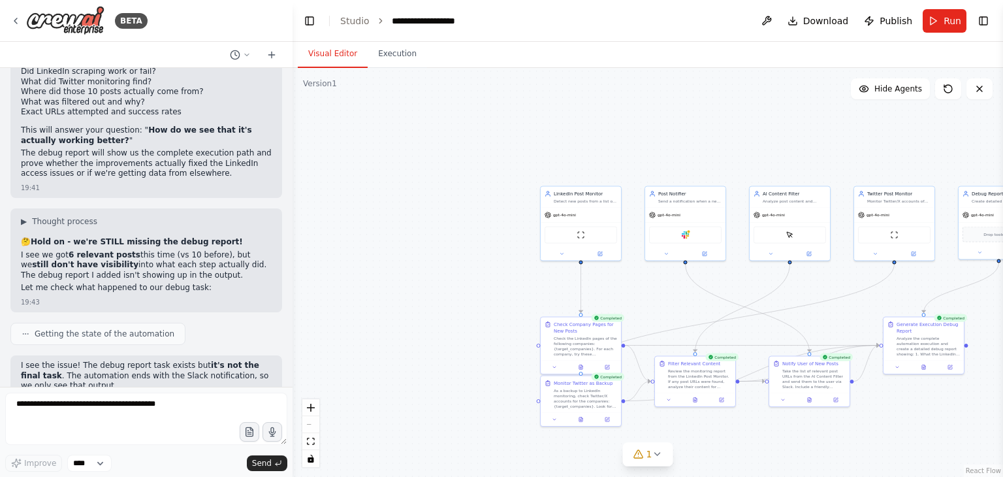
scroll to position [5741, 0]
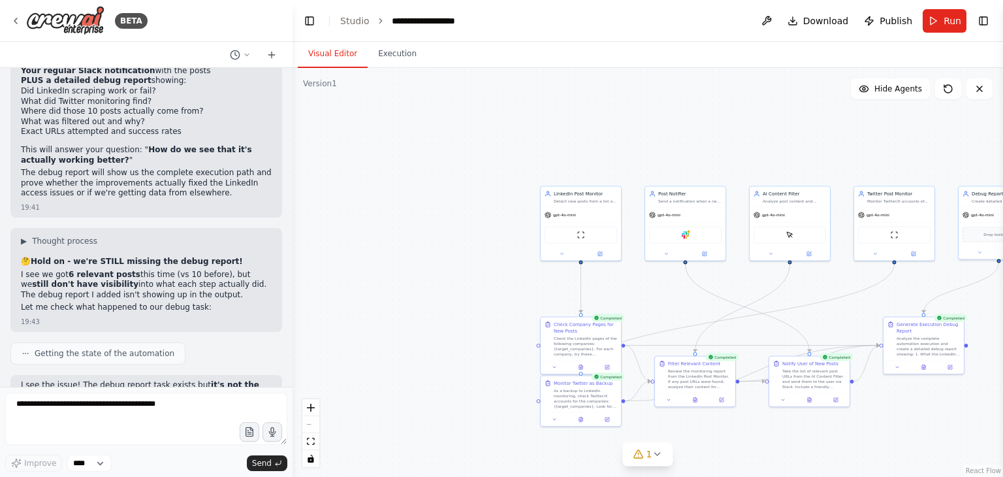
click at [191, 466] on button at bounding box center [199, 474] width 16 height 16
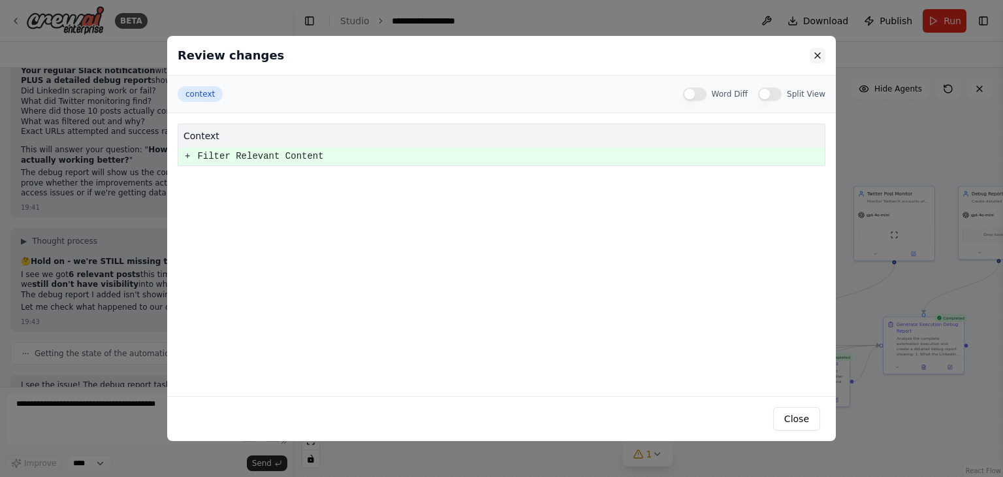
click at [817, 61] on button at bounding box center [818, 56] width 16 height 16
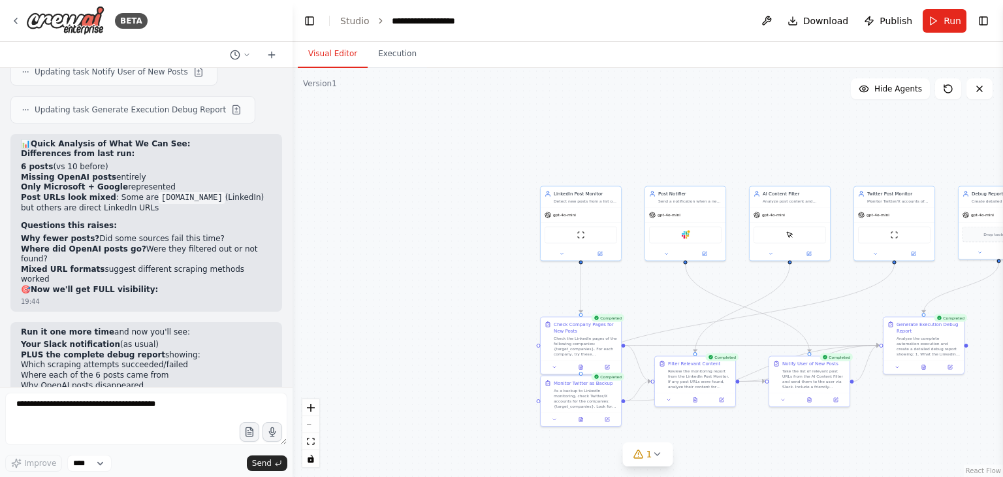
scroll to position [6367, 0]
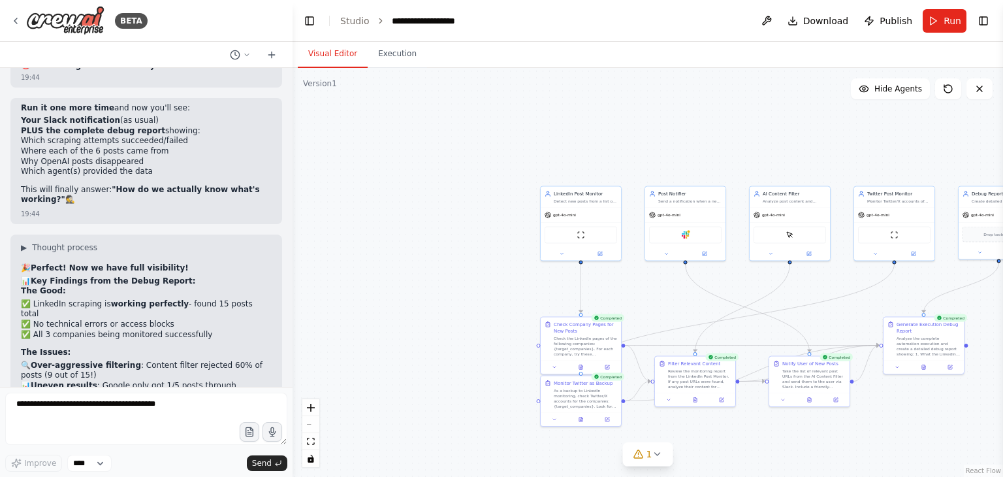
drag, startPoint x: 82, startPoint y: 338, endPoint x: 134, endPoint y: 338, distance: 51.6
click at [875, 22] on button "Publish" at bounding box center [888, 21] width 59 height 24
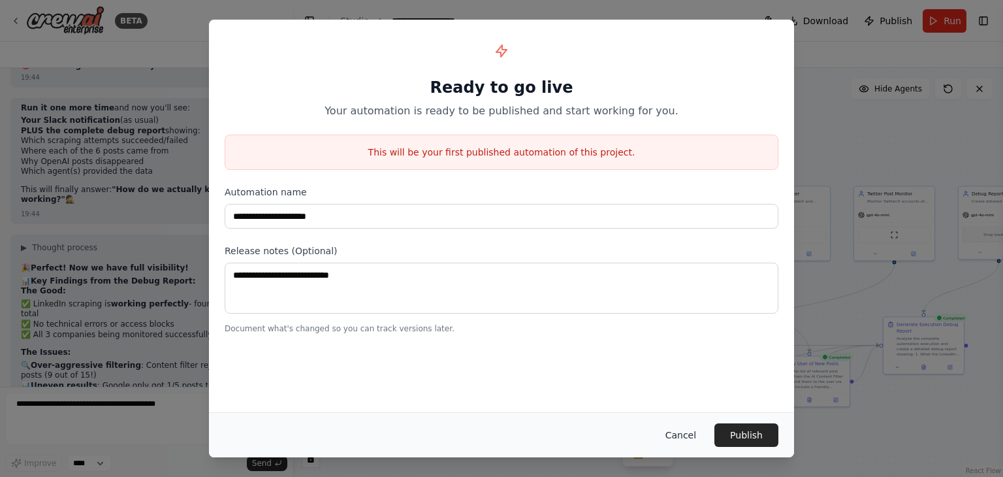
click at [684, 430] on button "Cancel" at bounding box center [681, 435] width 52 height 24
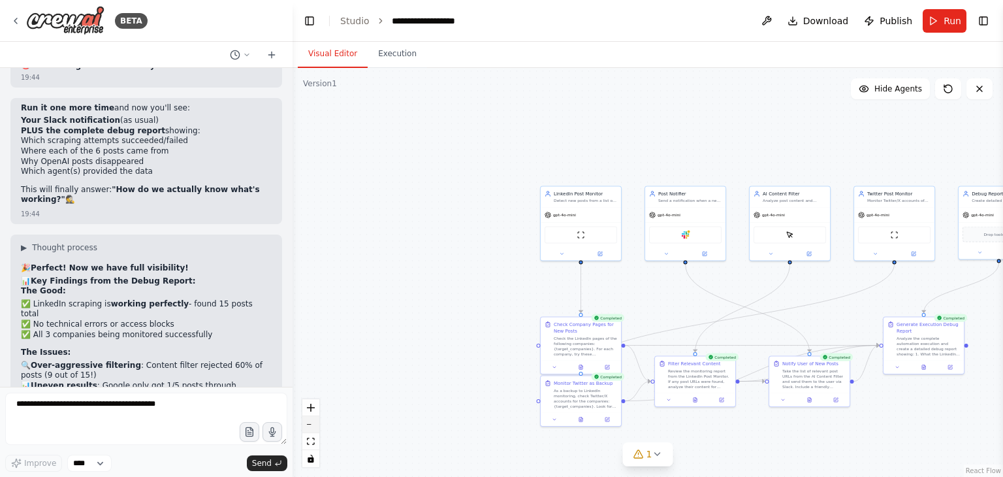
click at [313, 427] on button "zoom out" at bounding box center [310, 424] width 17 height 17
click at [313, 427] on div "React Flow controls" at bounding box center [310, 433] width 17 height 68
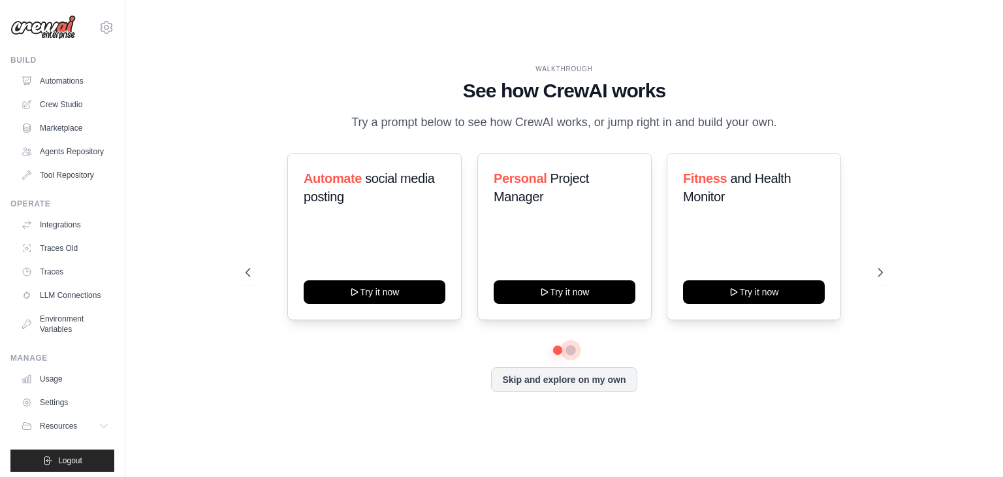
click at [569, 349] on button at bounding box center [571, 350] width 10 height 10
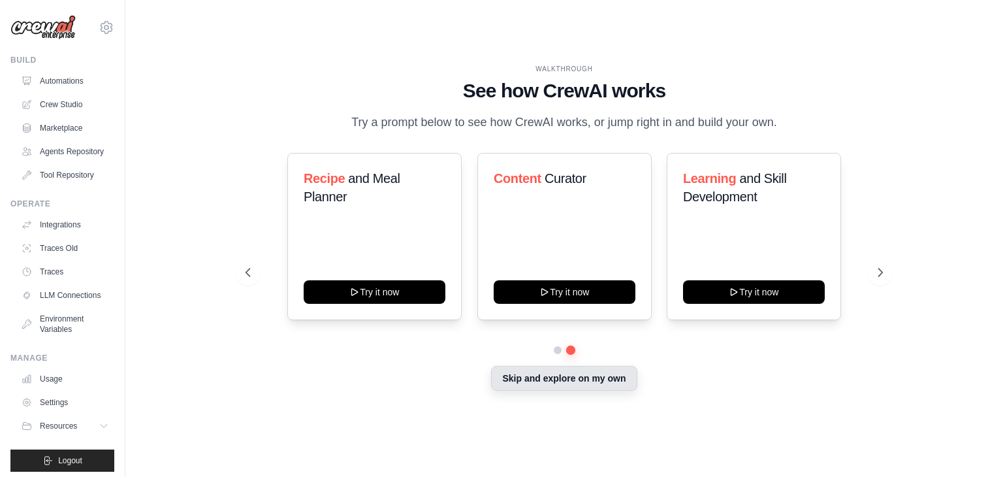
click at [564, 370] on button "Skip and explore on my own" at bounding box center [564, 378] width 146 height 25
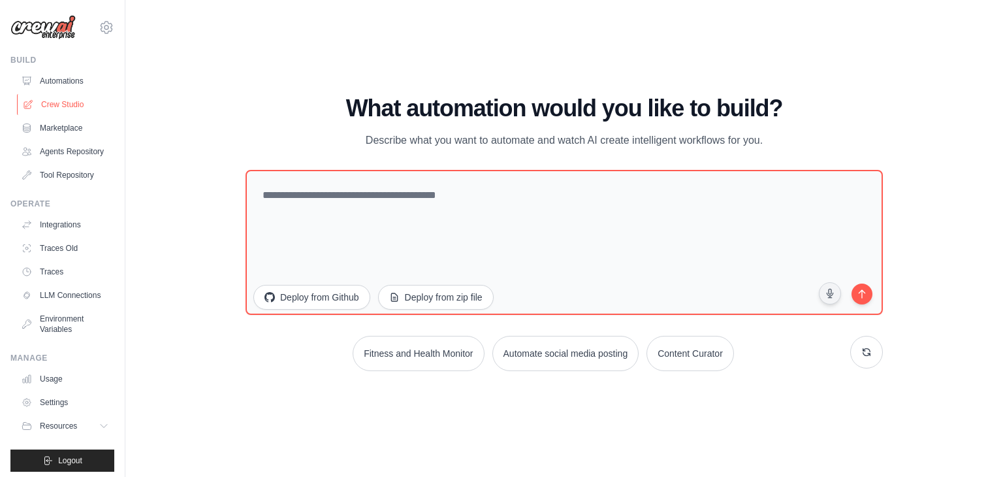
click at [61, 103] on link "Crew Studio" at bounding box center [66, 104] width 99 height 21
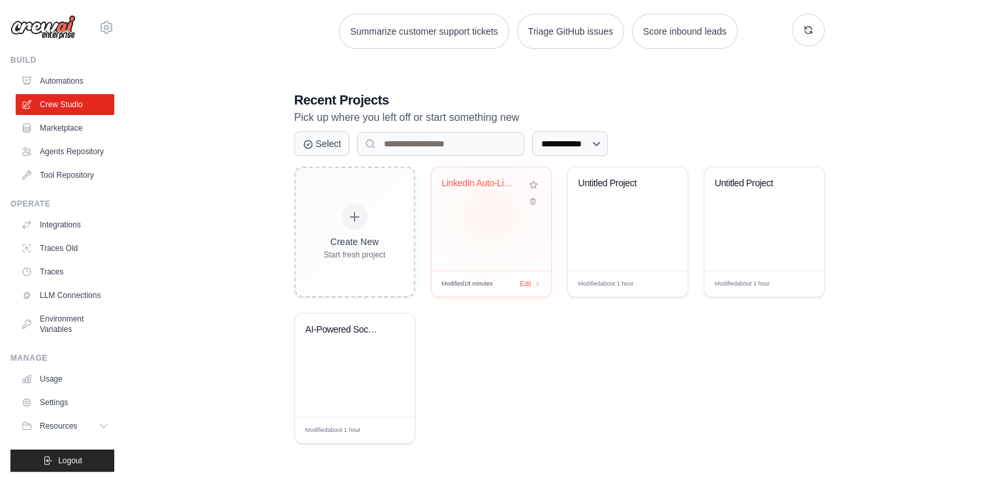
click at [489, 214] on div "LinkedIn Auto-Liker" at bounding box center [492, 218] width 120 height 103
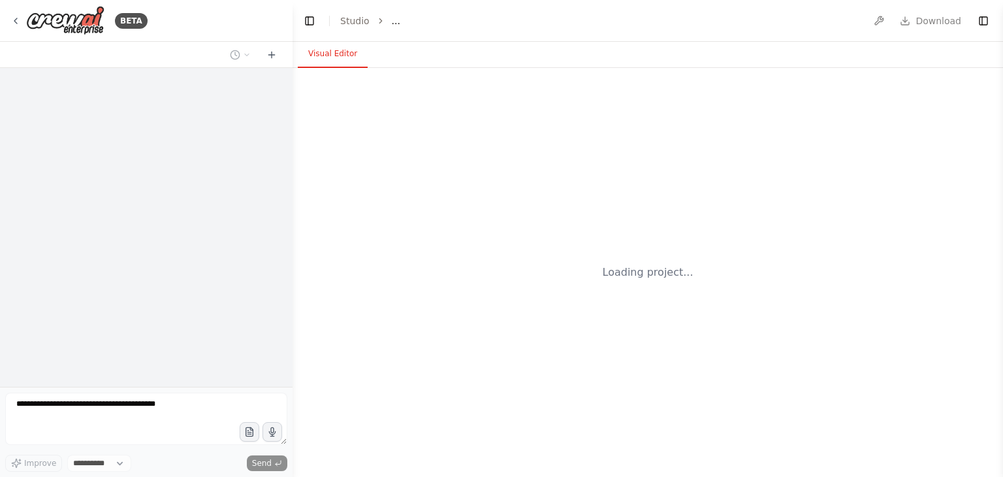
select select "****"
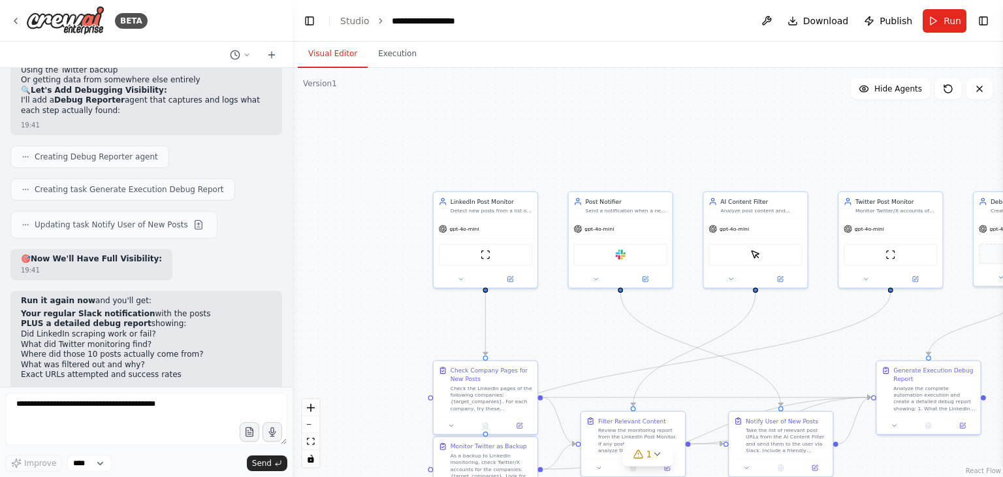
scroll to position [5519, 0]
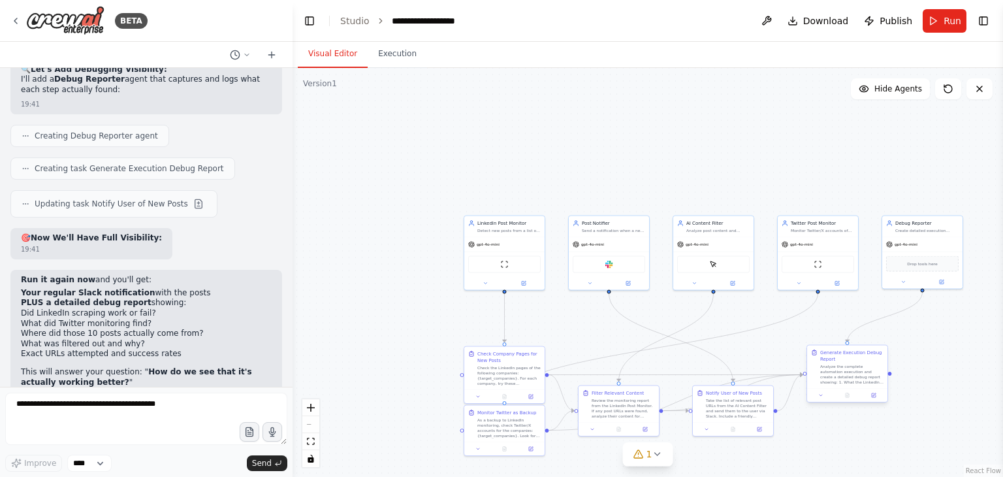
click at [873, 373] on div "Analyze the complete automation execution and create a detailed debug report sh…" at bounding box center [851, 374] width 63 height 21
click at [820, 391] on button at bounding box center [821, 395] width 22 height 8
click at [921, 377] on div ".deletable-edge-delete-btn { width: 20px; height: 20px; border: 0px solid #ffff…" at bounding box center [648, 272] width 711 height 409
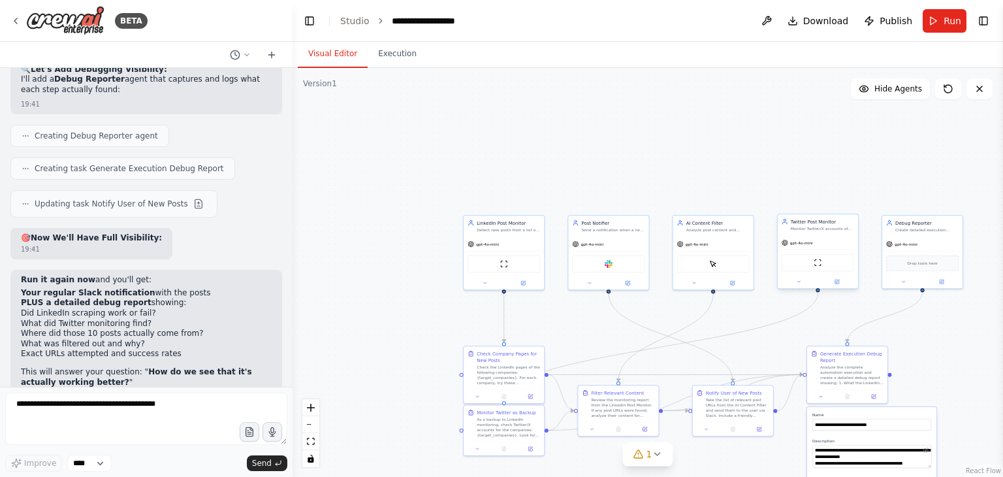
click at [799, 285] on div at bounding box center [818, 281] width 80 height 13
click at [799, 283] on button at bounding box center [798, 282] width 37 height 8
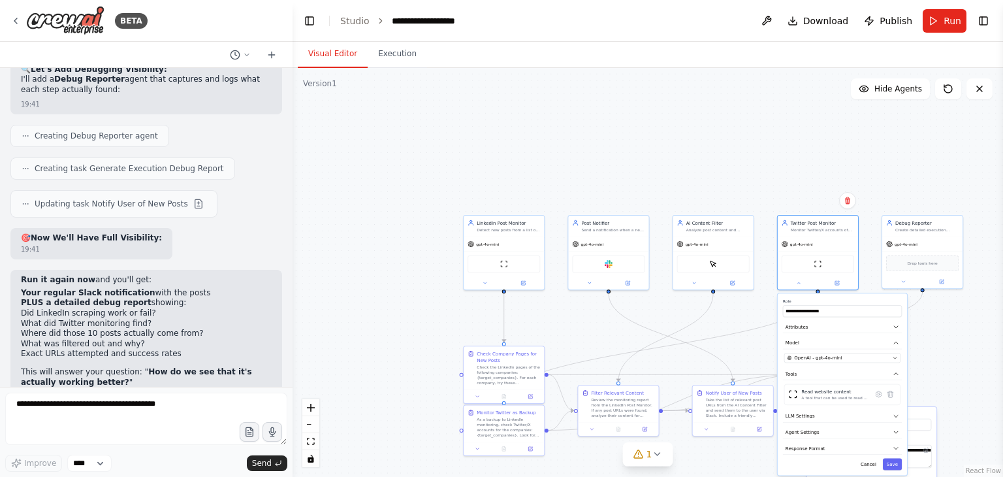
click at [948, 369] on div ".deletable-edge-delete-btn { width: 20px; height: 20px; border: 0px solid #ffff…" at bounding box center [648, 272] width 711 height 409
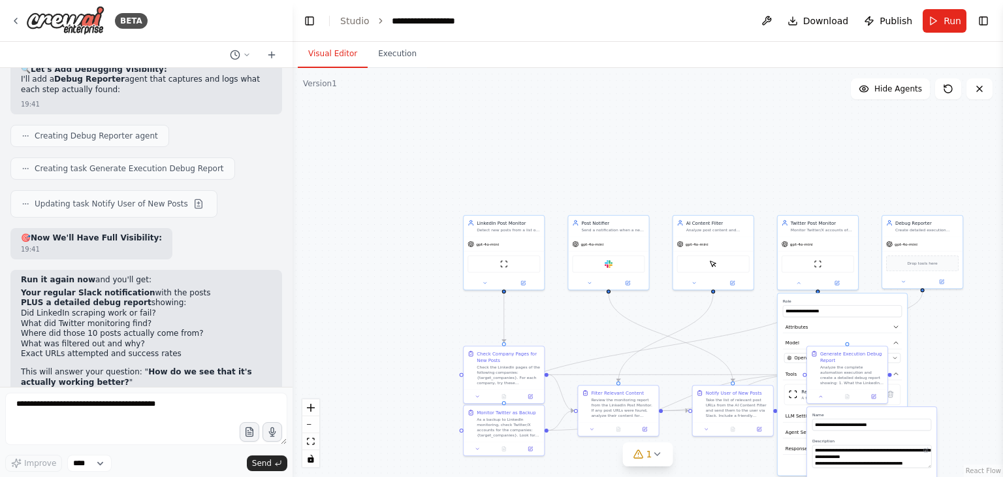
click at [948, 369] on div ".deletable-edge-delete-btn { width: 20px; height: 20px; border: 0px solid #ffff…" at bounding box center [648, 272] width 711 height 409
click at [619, 124] on div ".deletable-edge-delete-btn { width: 20px; height: 20px; border: 0px solid #ffff…" at bounding box center [648, 272] width 711 height 409
click at [797, 280] on icon at bounding box center [798, 281] width 5 height 5
click at [820, 400] on div at bounding box center [844, 395] width 80 height 14
click at [820, 399] on div at bounding box center [844, 395] width 80 height 14
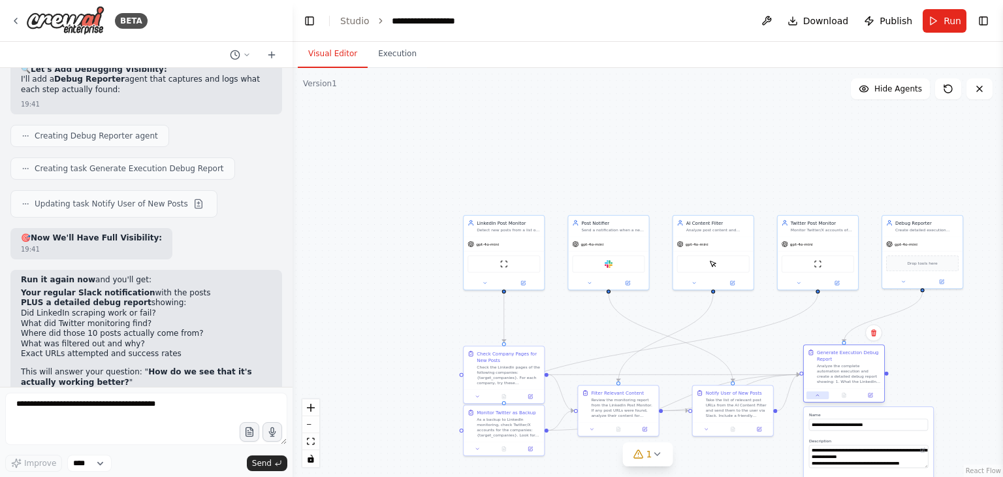
click at [818, 397] on icon at bounding box center [817, 395] width 5 height 5
click at [817, 438] on div ".deletable-edge-delete-btn { width: 20px; height: 20px; border: 0px solid #ffff…" at bounding box center [648, 272] width 711 height 409
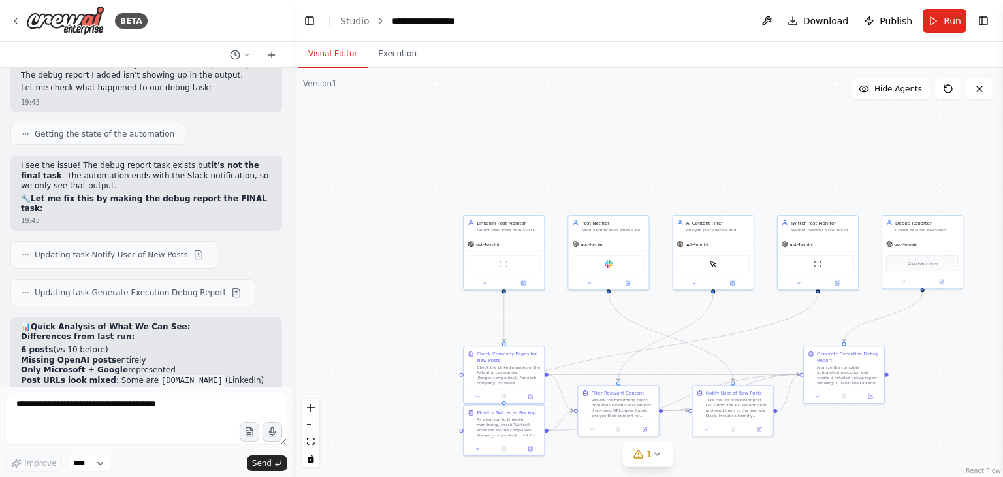
scroll to position [6367, 0]
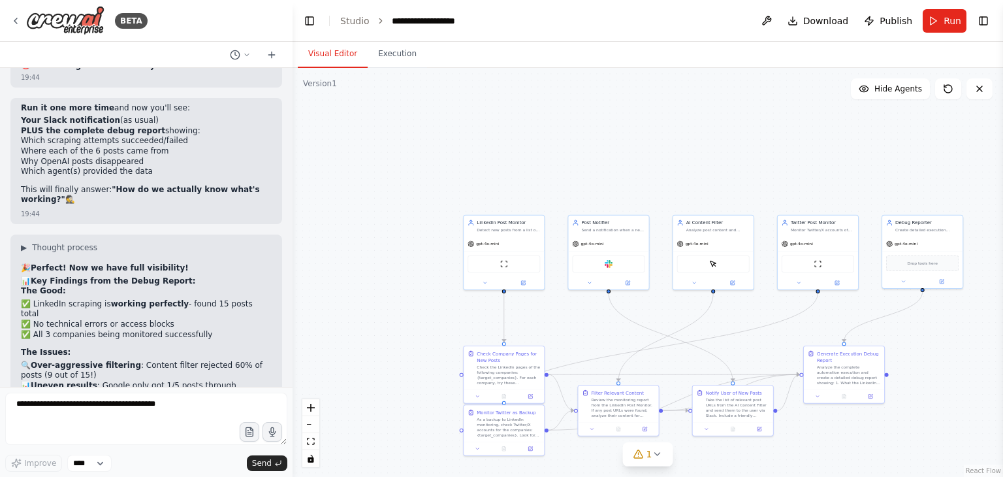
click at [108, 460] on p "Looking at the filtered-out posts, some seem potentially relevant:" at bounding box center [146, 470] width 251 height 20
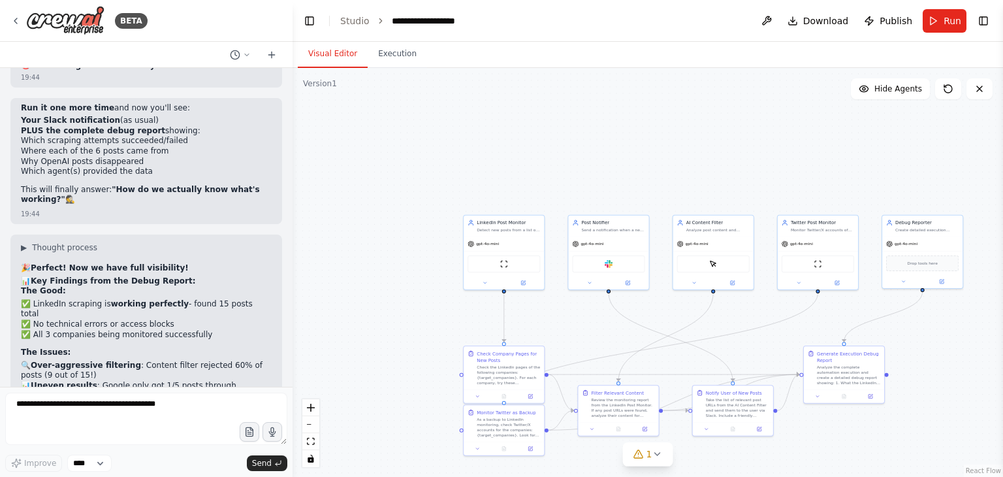
click at [769, 16] on button at bounding box center [766, 21] width 21 height 24
click at [653, 455] on body "BETA Hello! I'm the CrewAI assistant. What kind of automation do you want to bu…" at bounding box center [501, 238] width 1003 height 477
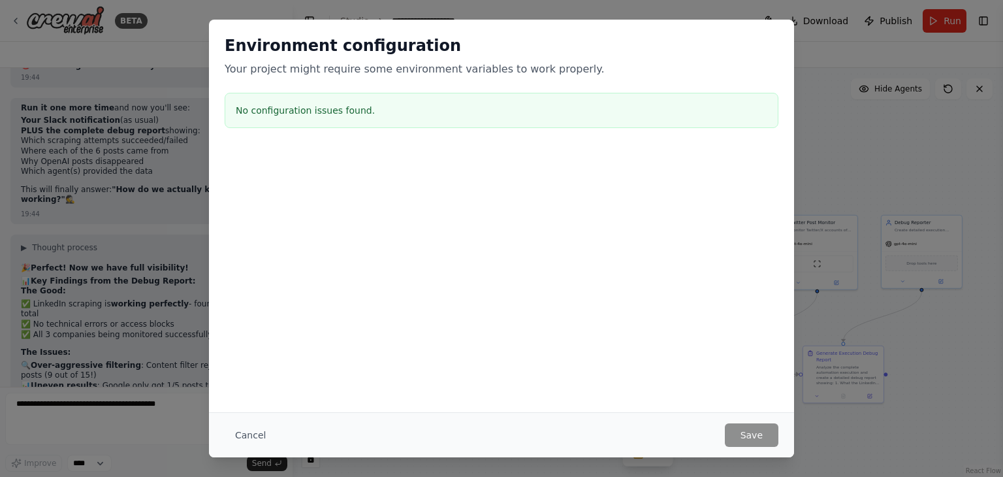
click at [340, 114] on h3 "No configuration issues found." at bounding box center [502, 110] width 532 height 13
click at [434, 103] on div "No configuration issues found." at bounding box center [502, 110] width 554 height 35
click at [944, 269] on div "Environment configuration Your project might require some environment variables…" at bounding box center [501, 238] width 1003 height 477
click at [862, 165] on div "Environment configuration Your project might require some environment variables…" at bounding box center [501, 238] width 1003 height 477
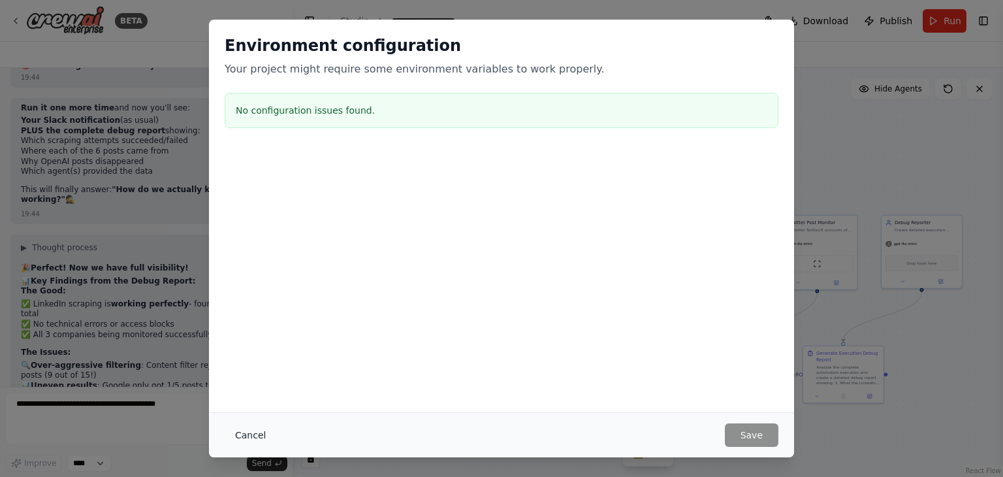
click at [257, 438] on button "Cancel" at bounding box center [251, 435] width 52 height 24
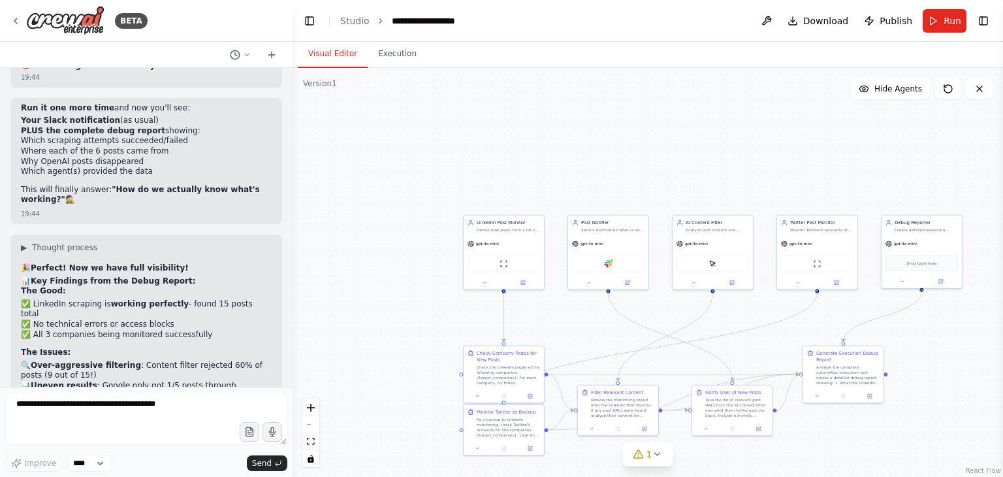
click at [784, 437] on div ".deletable-edge-delete-btn { width: 20px; height: 20px; border: 0px solid #ffff…" at bounding box center [648, 272] width 711 height 409
